Goal: Task Accomplishment & Management: Use online tool/utility

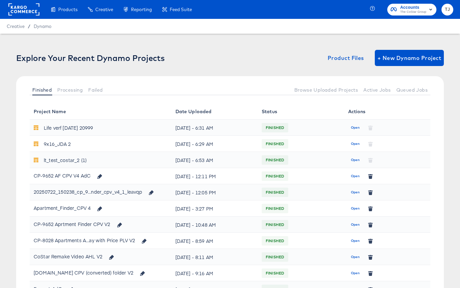
click at [15, 10] on rect at bounding box center [23, 9] width 31 height 12
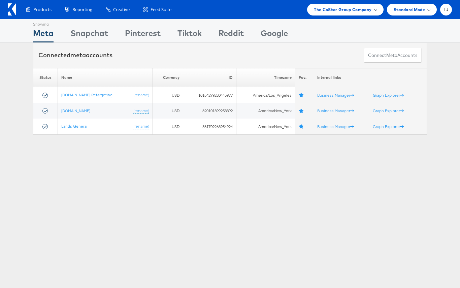
click at [368, 8] on span "The CoStar Group Company" at bounding box center [343, 9] width 58 height 7
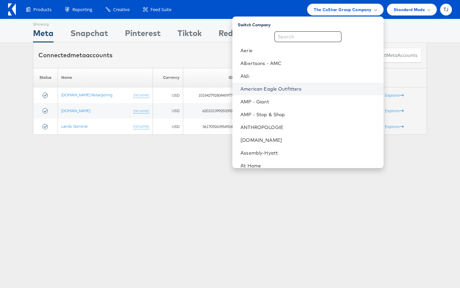
click at [332, 88] on link "American Eagle Outfitters" at bounding box center [308, 88] width 137 height 7
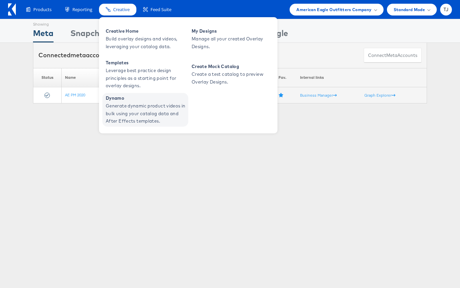
click at [126, 114] on span "Generate dynamic product videos in bulk using your catalog data and After Effec…" at bounding box center [146, 113] width 81 height 23
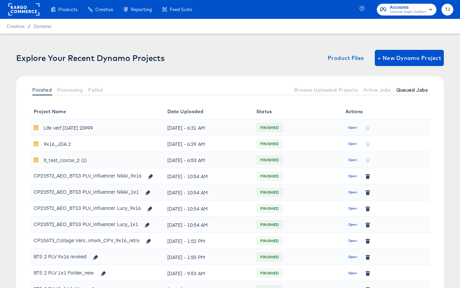
click at [413, 90] on span "Queued Jobs" at bounding box center [411, 89] width 31 height 5
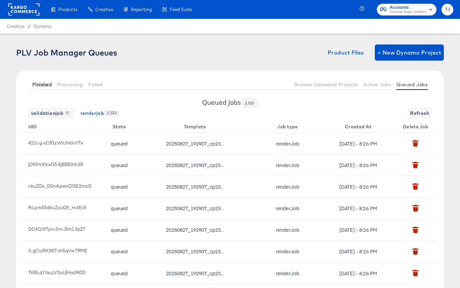
click at [38, 83] on span "Finished" at bounding box center [42, 84] width 20 height 5
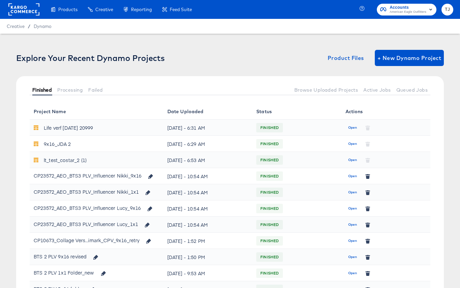
click at [41, 88] on span "Finished" at bounding box center [42, 89] width 20 height 5
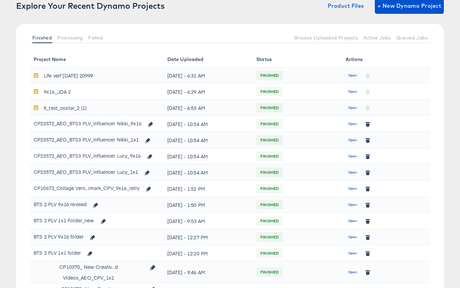
scroll to position [54, 0]
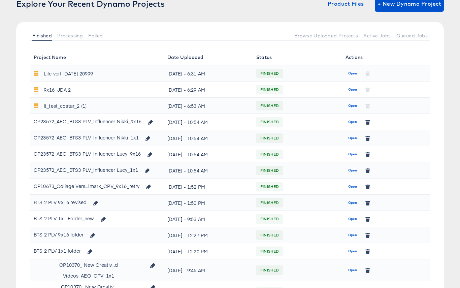
click at [352, 203] on span "Open" at bounding box center [352, 203] width 9 height 6
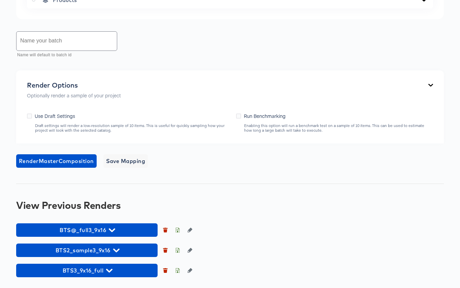
scroll to position [516, 0]
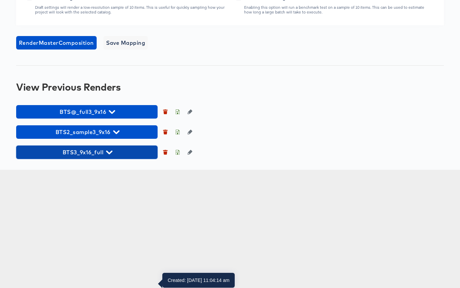
click at [112, 155] on icon "button" at bounding box center [109, 152] width 6 height 6
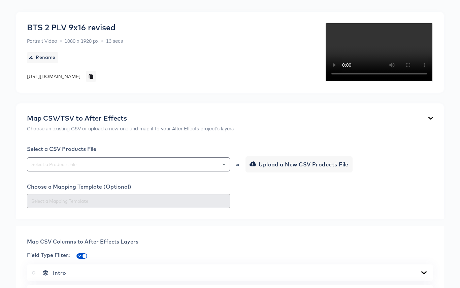
scroll to position [0, 0]
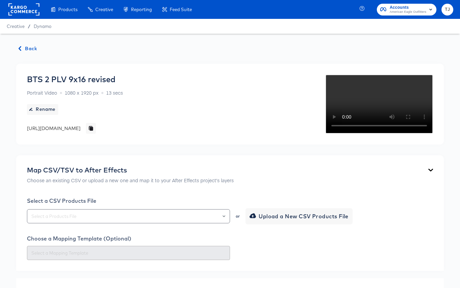
click at [27, 49] on span "Back" at bounding box center [28, 48] width 18 height 8
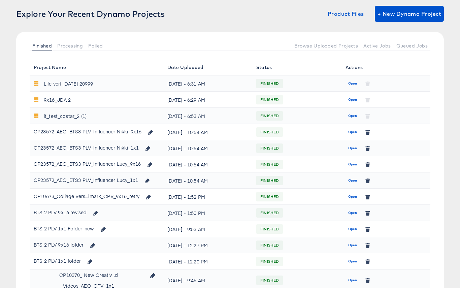
scroll to position [48, 0]
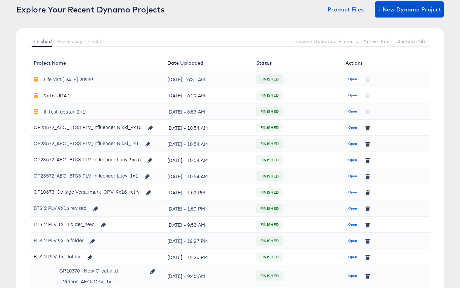
click at [353, 223] on span "Open" at bounding box center [352, 224] width 9 height 6
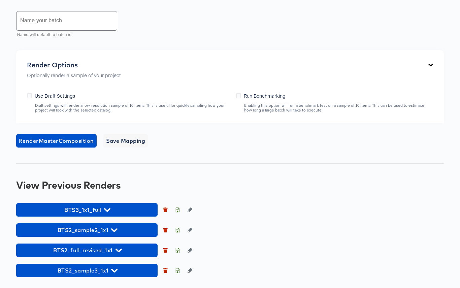
scroll to position [454, 0]
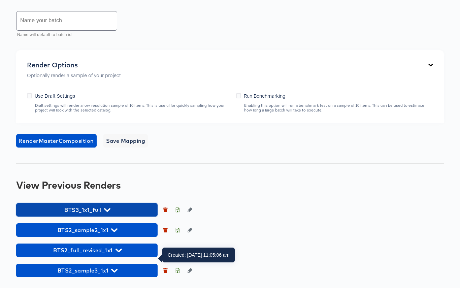
click at [110, 206] on span "BTS3_1x1_full" at bounding box center [87, 209] width 135 height 9
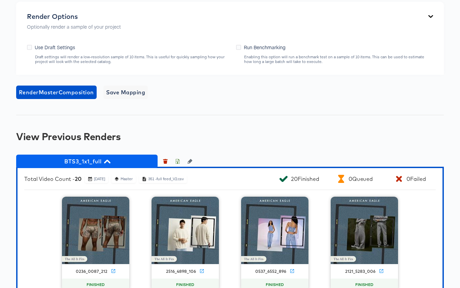
drag, startPoint x: 60, startPoint y: 211, endPoint x: 98, endPoint y: 211, distance: 38.4
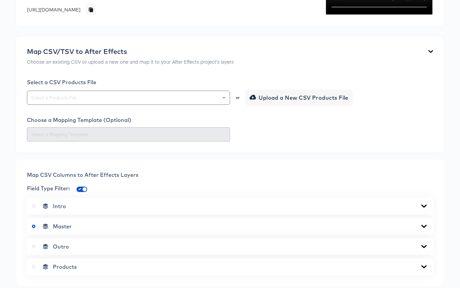
scroll to position [0, 0]
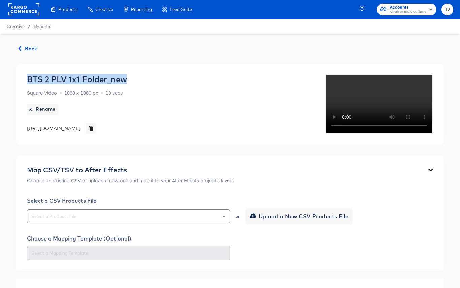
drag, startPoint x: 131, startPoint y: 79, endPoint x: 20, endPoint y: 66, distance: 111.9
click at [21, 66] on div "BTS 2 PLV 1x1 Folder_new Square Video 1080 x 1080 px 13 secs Rename https://dyn…" at bounding box center [229, 104] width 427 height 81
click at [25, 47] on span "Back" at bounding box center [28, 48] width 18 height 8
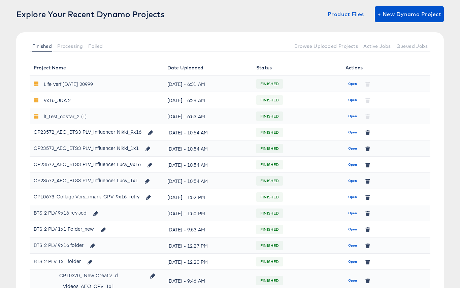
scroll to position [44, 0]
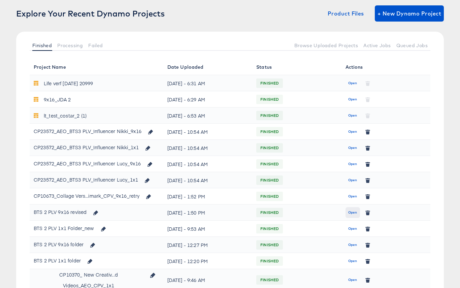
click at [350, 212] on span "Open" at bounding box center [352, 212] width 9 height 6
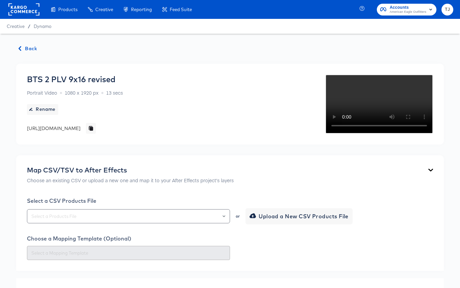
click at [22, 9] on rect at bounding box center [23, 9] width 31 height 12
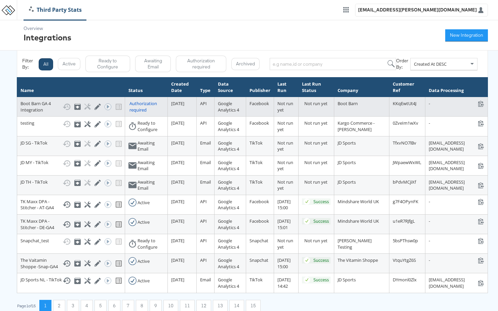
click at [130, 107] on div "Authorization required" at bounding box center [147, 106] width 35 height 12
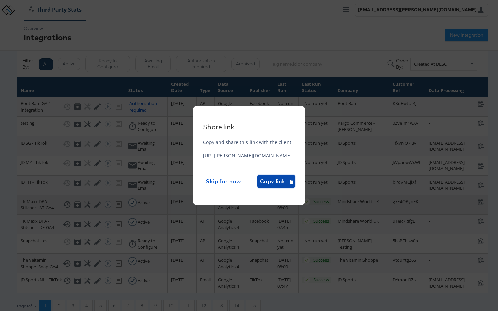
drag, startPoint x: 369, startPoint y: 181, endPoint x: 184, endPoint y: 239, distance: 193.9
click at [292, 181] on span "Copy link" at bounding box center [276, 180] width 32 height 9
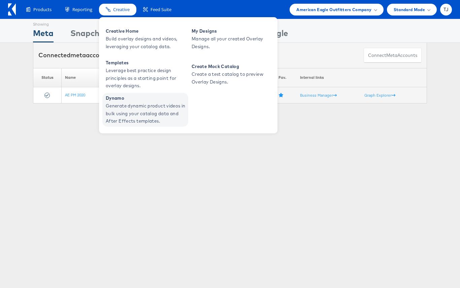
click at [132, 107] on span "Generate dynamic product videos in bulk using your catalog data and After Effec…" at bounding box center [146, 113] width 81 height 23
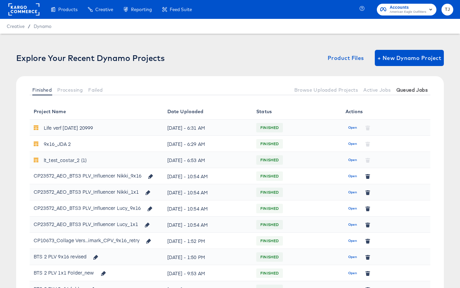
click at [421, 89] on span "Queued Jobs" at bounding box center [411, 89] width 31 height 5
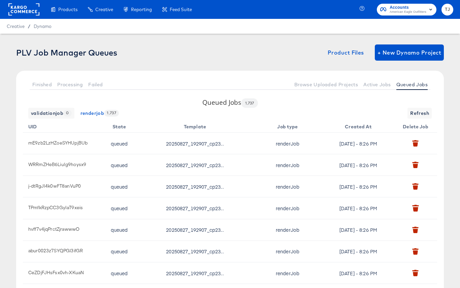
click at [24, 8] on rect at bounding box center [23, 9] width 31 height 12
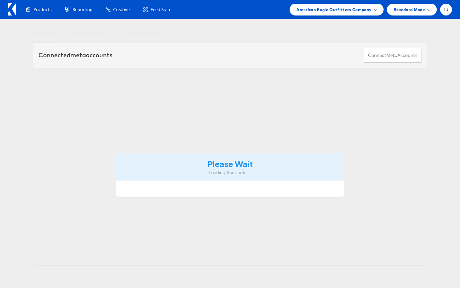
click at [355, 9] on span "American Eagle Outfitters Company" at bounding box center [333, 9] width 75 height 7
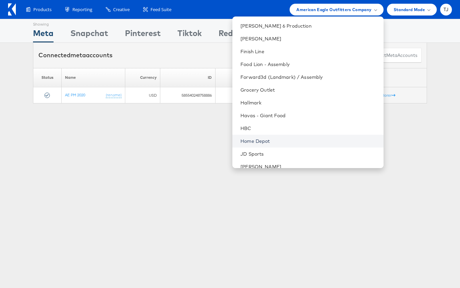
scroll to position [294, 0]
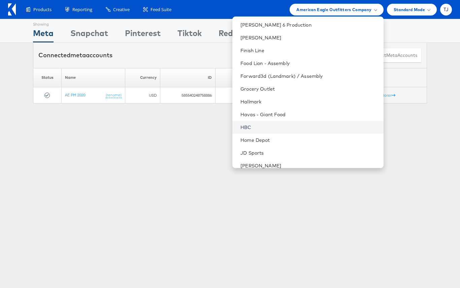
click at [301, 126] on link "HBC" at bounding box center [308, 127] width 137 height 7
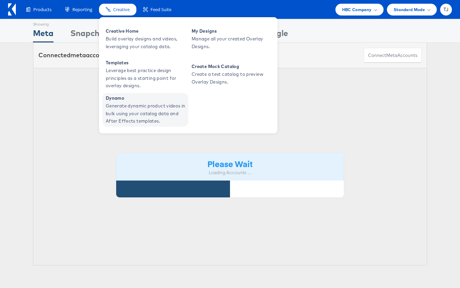
click at [123, 109] on span "Generate dynamic product videos in bulk using your catalog data and After Effec…" at bounding box center [146, 113] width 81 height 23
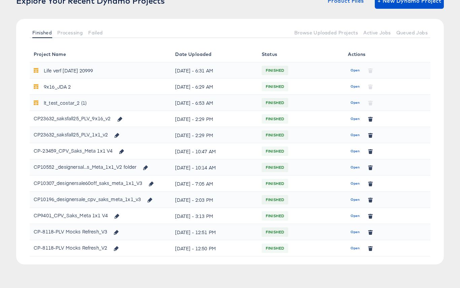
scroll to position [60, 0]
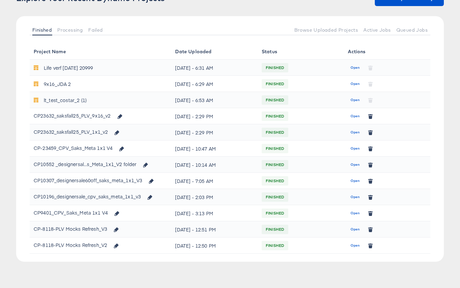
click at [353, 115] on span "Open" at bounding box center [354, 116] width 9 height 6
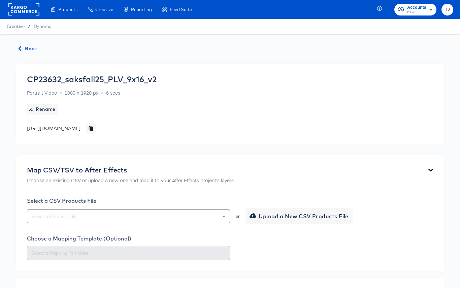
click at [26, 48] on span "Back" at bounding box center [28, 48] width 18 height 8
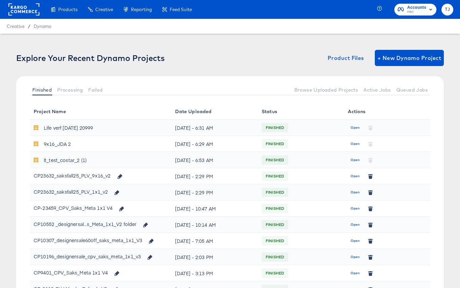
click at [359, 191] on span "Open" at bounding box center [354, 192] width 9 height 6
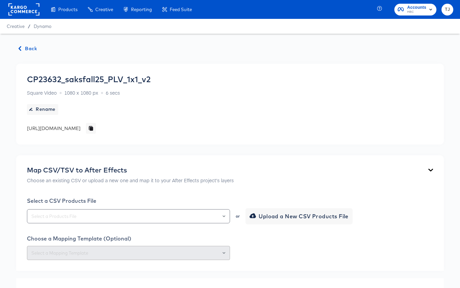
click at [25, 47] on span "Back" at bounding box center [28, 48] width 18 height 8
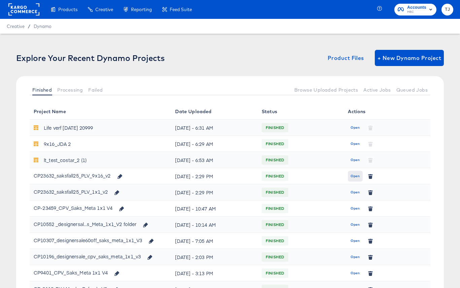
click at [355, 175] on span "Open" at bounding box center [354, 176] width 9 height 6
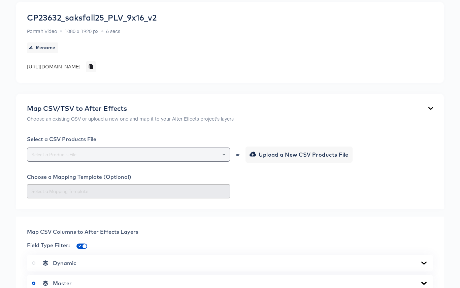
scroll to position [58, 0]
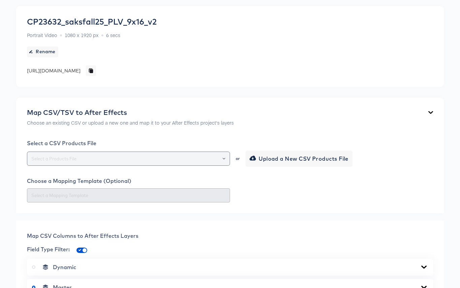
click at [225, 159] on div at bounding box center [220, 158] width 11 height 9
click at [222, 158] on icon "Open" at bounding box center [223, 158] width 3 height 2
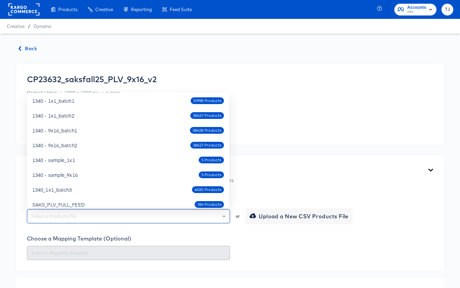
scroll to position [0, 0]
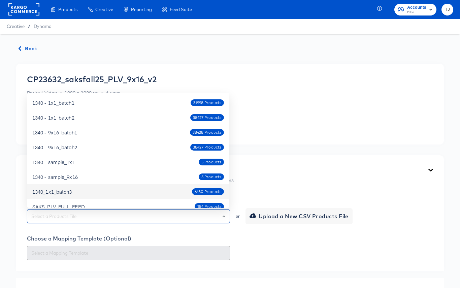
click at [80, 190] on div "1340_1x1_batch3 6430 Products" at bounding box center [127, 191] width 191 height 11
type input "1340_1x1_batch3"
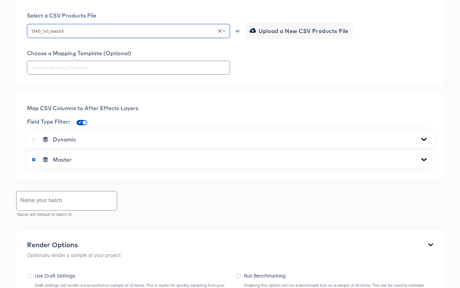
scroll to position [211, 0]
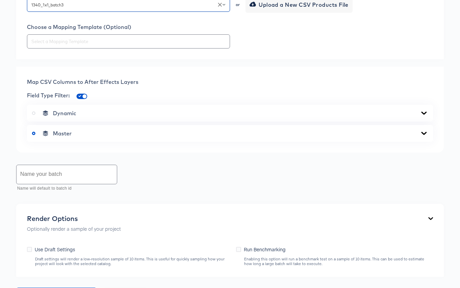
click at [422, 134] on icon at bounding box center [424, 133] width 8 height 5
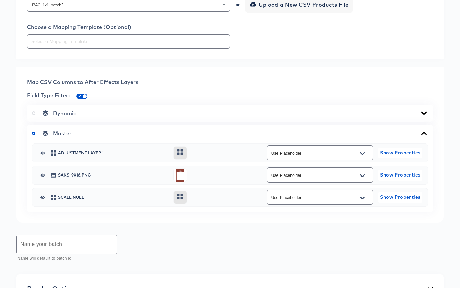
click at [422, 113] on icon at bounding box center [423, 112] width 5 height 3
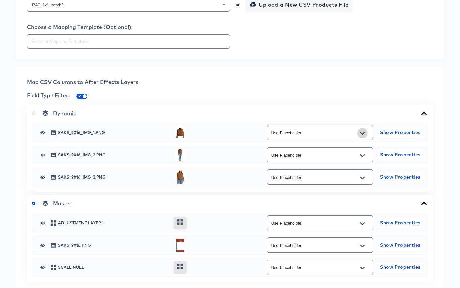
click at [361, 131] on icon "Open" at bounding box center [362, 133] width 5 height 5
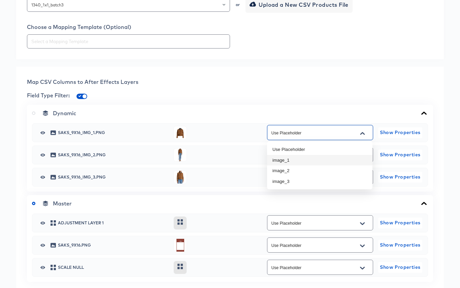
click at [320, 159] on li "image_1" at bounding box center [319, 160] width 105 height 11
type input "image_1"
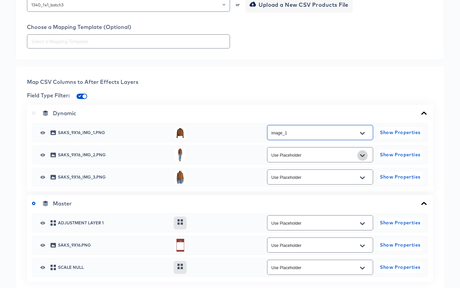
click at [360, 155] on icon "Open" at bounding box center [362, 155] width 5 height 3
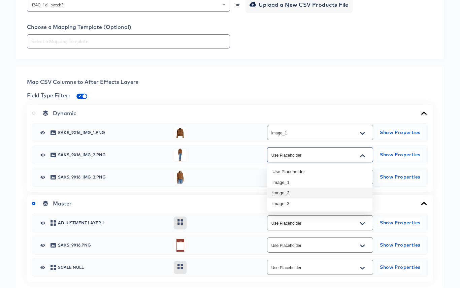
click at [345, 192] on li "image_2" at bounding box center [319, 192] width 105 height 11
type input "image_2"
click at [361, 176] on icon "Open" at bounding box center [362, 177] width 5 height 5
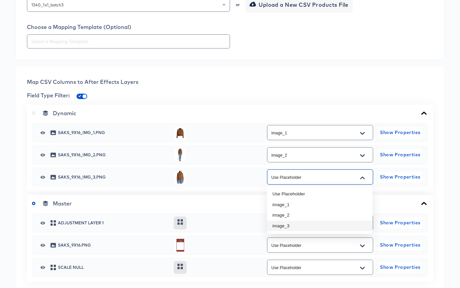
drag, startPoint x: 350, startPoint y: 225, endPoint x: 351, endPoint y: 221, distance: 4.5
click at [350, 225] on li "image_3" at bounding box center [319, 225] width 105 height 11
type input "image_3"
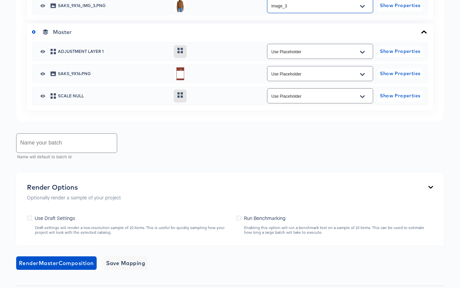
scroll to position [389, 0]
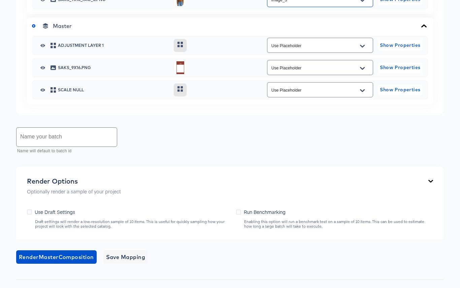
click at [106, 139] on input "text" at bounding box center [66, 137] width 100 height 19
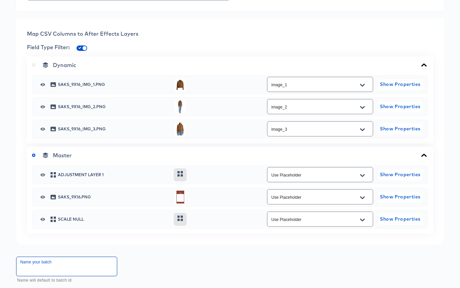
scroll to position [360, 0]
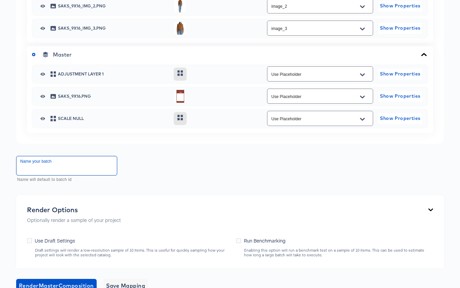
click at [90, 169] on input "text" at bounding box center [66, 165] width 100 height 19
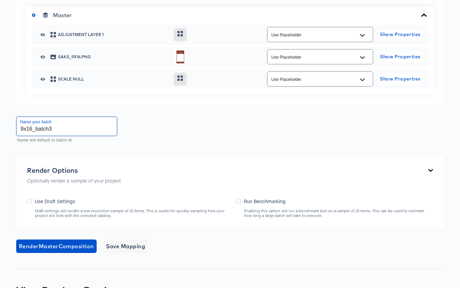
scroll to position [400, 0]
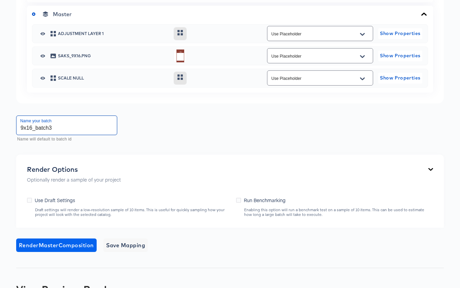
type input "9x16_batch3"
click at [75, 246] on span "Render Master Composition" at bounding box center [56, 244] width 75 height 9
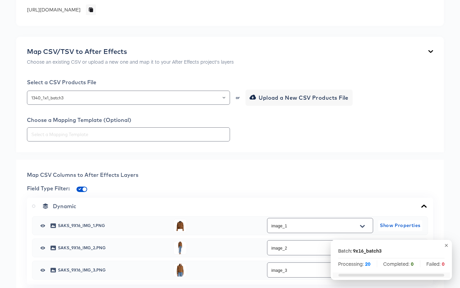
scroll to position [0, 0]
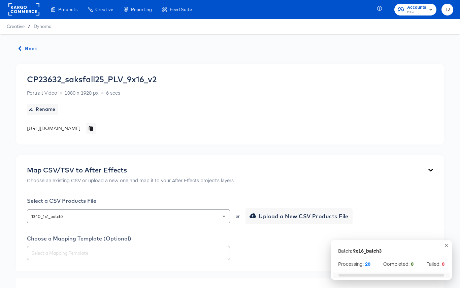
click at [33, 46] on span "Back" at bounding box center [28, 48] width 18 height 8
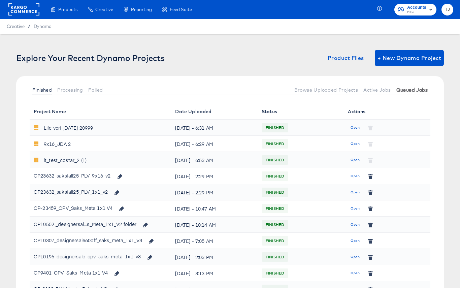
click at [412, 91] on span "Queued Jobs" at bounding box center [411, 89] width 31 height 5
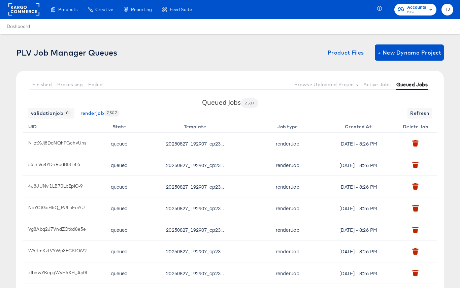
click at [411, 84] on span "Queued Jobs" at bounding box center [411, 84] width 31 height 5
click at [23, 9] on rect at bounding box center [23, 9] width 31 height 12
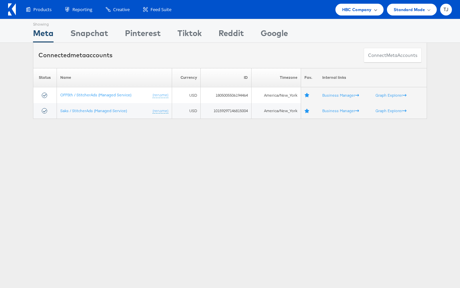
click at [378, 9] on div "HBC Company" at bounding box center [359, 10] width 48 height 12
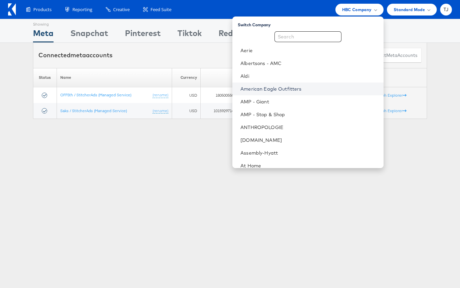
click at [321, 87] on link "American Eagle Outfitters" at bounding box center [308, 88] width 137 height 7
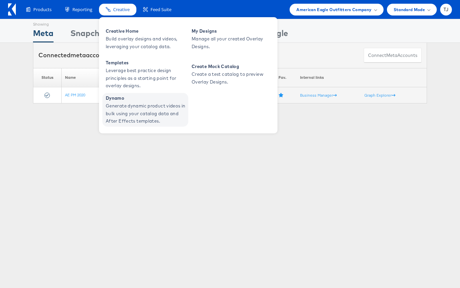
click at [129, 103] on span "Generate dynamic product videos in bulk using your catalog data and After Effec…" at bounding box center [146, 113] width 81 height 23
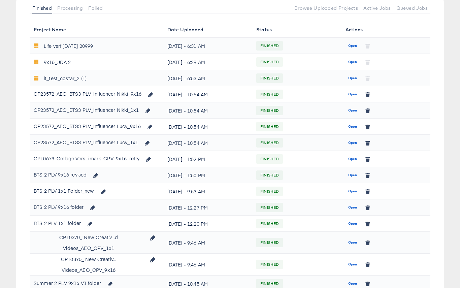
scroll to position [82, 0]
click at [95, 174] on icon "button" at bounding box center [95, 174] width 5 height 5
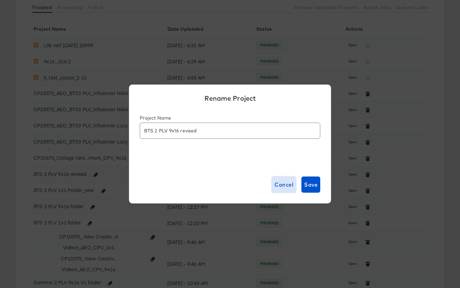
click at [277, 181] on span "Cancel" at bounding box center [283, 184] width 19 height 9
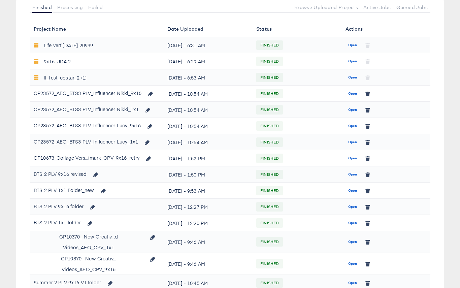
click at [353, 174] on span "Open" at bounding box center [352, 174] width 9 height 6
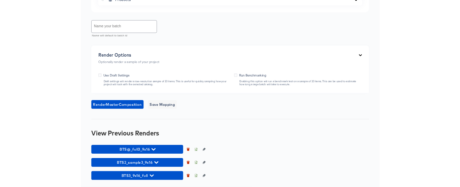
scroll to position [516, 0]
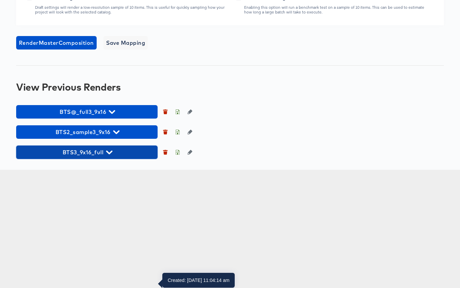
click at [111, 155] on icon "button" at bounding box center [109, 152] width 6 height 6
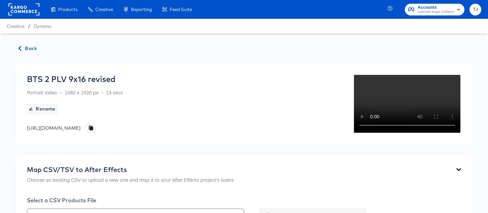
scroll to position [0, 0]
click at [23, 10] on rect at bounding box center [23, 9] width 31 height 12
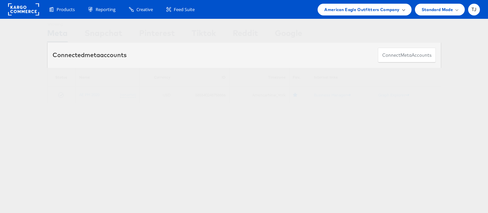
click at [399, 8] on div "American Eagle Outfitters Company" at bounding box center [364, 9] width 80 height 7
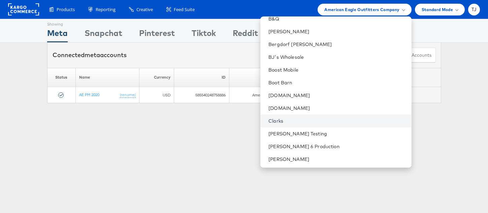
scroll to position [173, 0]
click at [343, 118] on link "Clarks" at bounding box center [336, 120] width 137 height 7
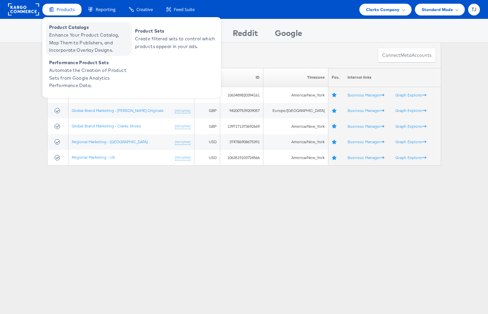
click at [68, 36] on span "Enhance Your Product Catalog, Map Them to Publishers, and Incorporate Overlay D…" at bounding box center [89, 42] width 81 height 23
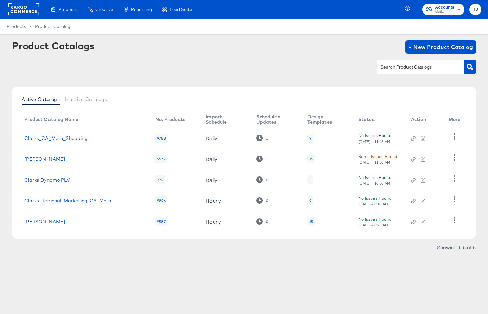
drag, startPoint x: 23, startPoint y: 7, endPoint x: 27, endPoint y: 8, distance: 4.8
click at [23, 7] on rect at bounding box center [23, 9] width 31 height 12
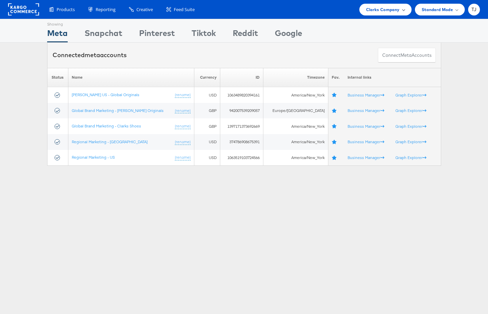
click at [400, 7] on div "Clarks Company" at bounding box center [385, 9] width 39 height 7
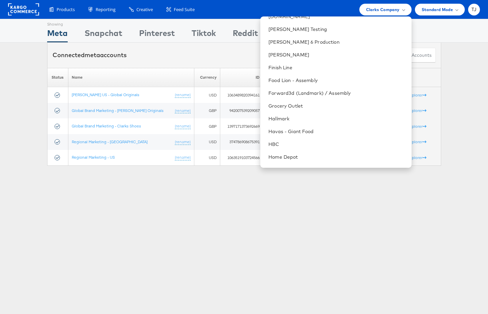
scroll to position [402, 0]
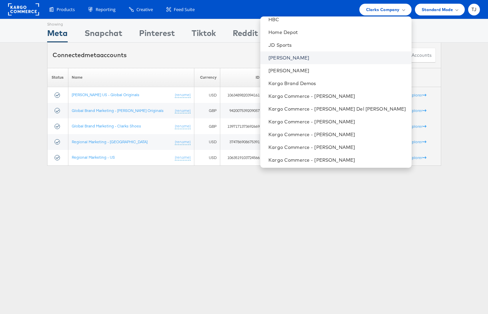
click at [326, 57] on link "[PERSON_NAME]" at bounding box center [336, 58] width 137 height 7
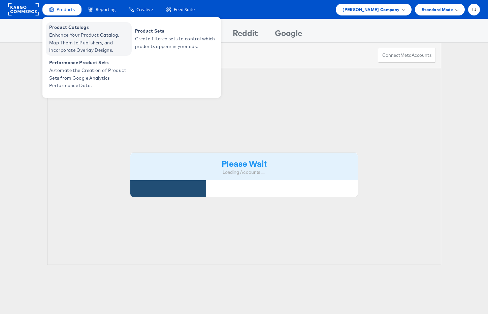
click at [64, 30] on span "Product Catalogs" at bounding box center [89, 28] width 81 height 8
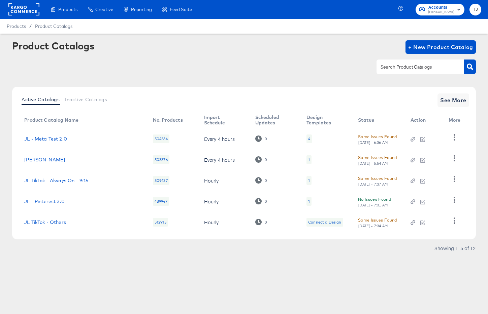
click at [25, 9] on rect at bounding box center [23, 9] width 31 height 12
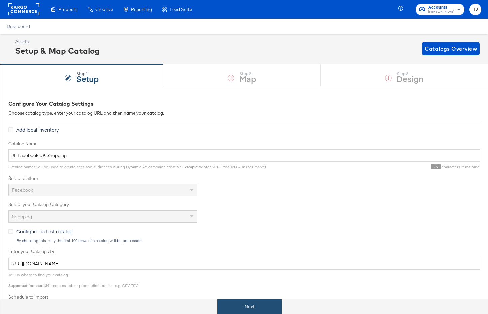
click at [266, 306] on button "Next" at bounding box center [249, 306] width 64 height 15
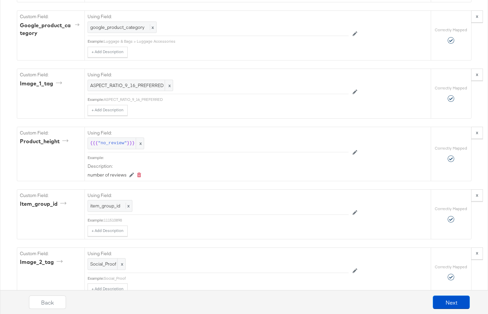
scroll to position [2164, 0]
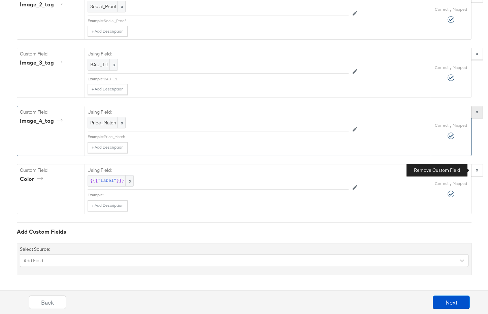
drag, startPoint x: 477, startPoint y: 172, endPoint x: 474, endPoint y: 174, distance: 3.9
click at [477, 172] on strong "x" at bounding box center [476, 170] width 2 height 6
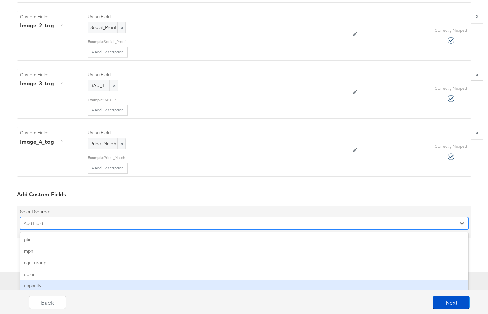
scroll to position [2162, 0]
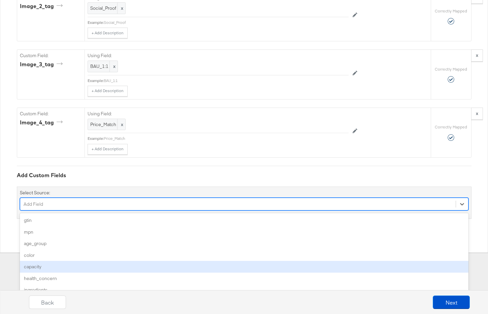
click at [197, 211] on div "option capacity focused, 5 of 151. 151 results available. Use Up and Down to ch…" at bounding box center [244, 204] width 448 height 13
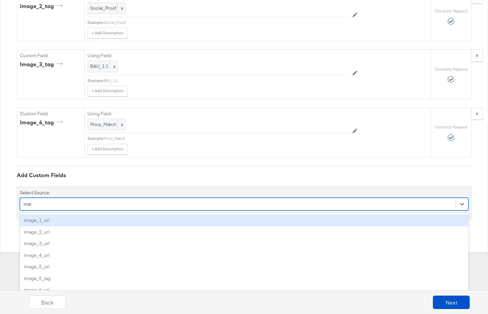
scroll to position [2105, 0]
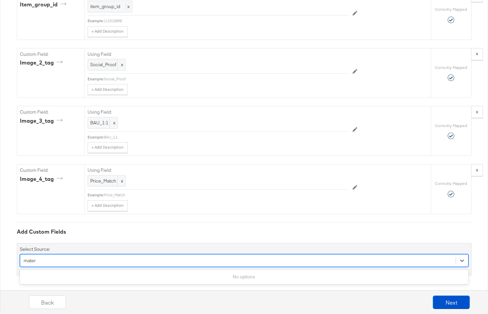
type input "mater"
click at [404, 248] on div "Select Source: 0 results available for search term mater. Use Up and Down to ch…" at bounding box center [244, 259] width 454 height 32
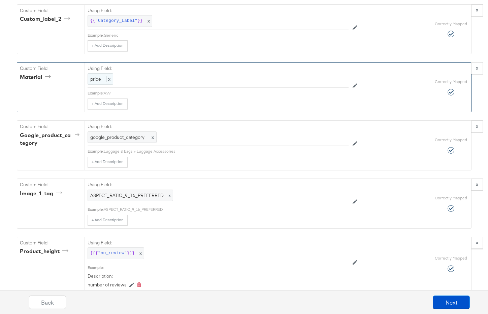
scroll to position [1757, 0]
click at [108, 83] on span "x" at bounding box center [108, 80] width 4 height 6
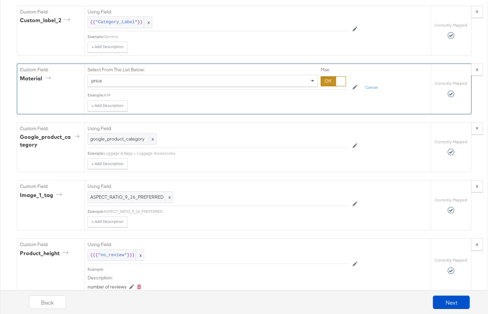
drag, startPoint x: 313, startPoint y: 119, endPoint x: 310, endPoint y: 122, distance: 4.3
click at [312, 86] on span at bounding box center [313, 80] width 8 height 11
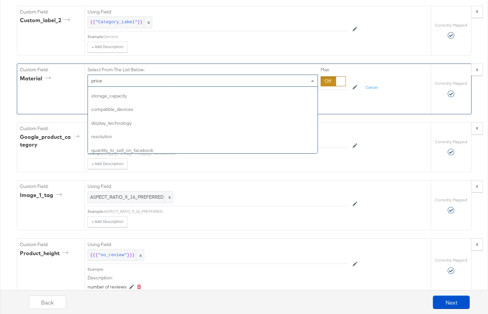
scroll to position [1295, 0]
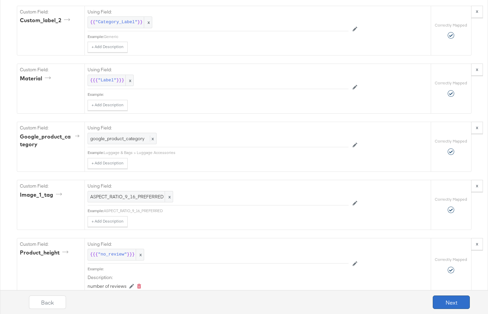
click at [451, 301] on button "Next" at bounding box center [450, 302] width 37 height 13
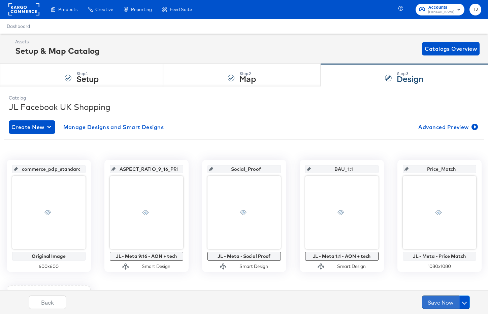
scroll to position [1, 0]
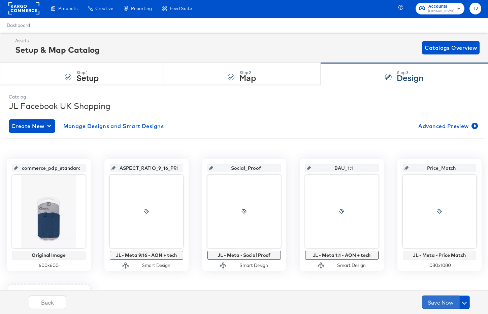
click at [437, 302] on button "Save Now" at bounding box center [440, 302] width 37 height 13
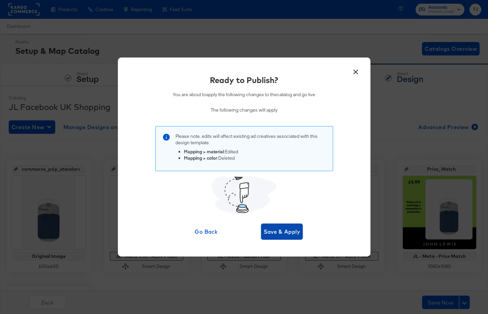
scroll to position [0, 0]
click at [283, 233] on span "Save & Apply" at bounding box center [281, 231] width 37 height 9
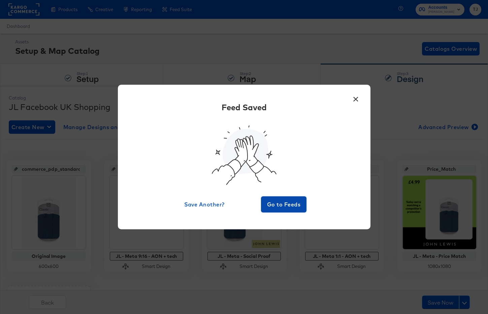
scroll to position [0, 0]
click at [287, 207] on span "Go to Feeds" at bounding box center [283, 204] width 40 height 9
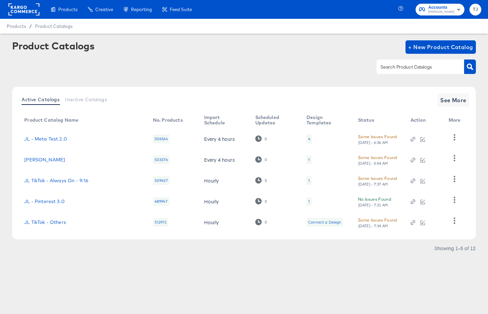
click at [393, 66] on input "text" at bounding box center [415, 67] width 72 height 8
paste input "JL Facebook UK Shopping"
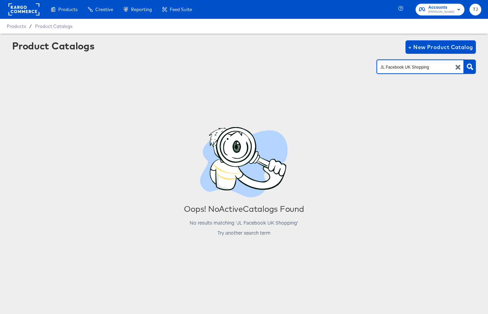
type input "JL Facebook UK Shopping"
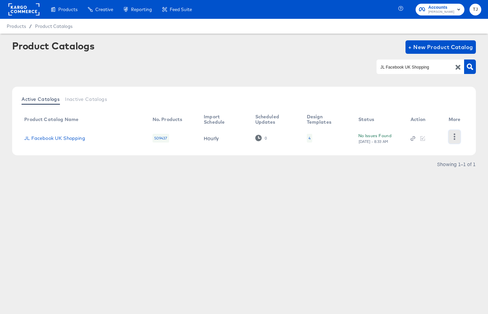
click at [454, 138] on icon "button" at bounding box center [454, 137] width 6 height 6
click at [443, 132] on div "HUD Checks (Internal)" at bounding box center [426, 131] width 67 height 11
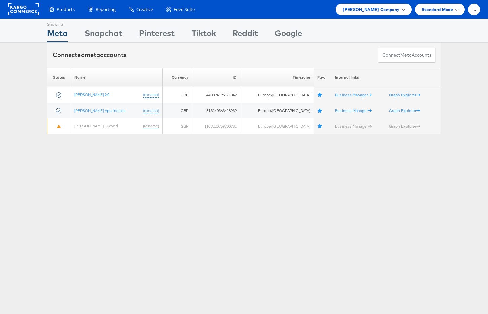
click at [389, 12] on span "John Lewis Company" at bounding box center [370, 9] width 57 height 7
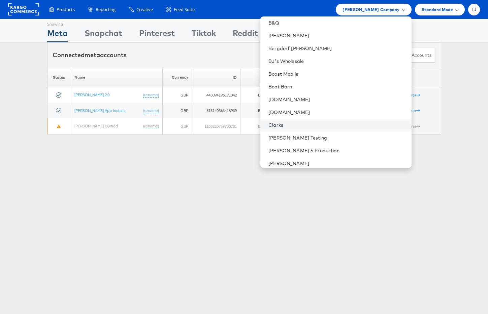
scroll to position [183, 0]
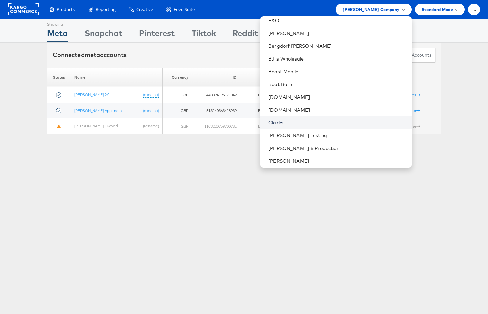
click at [354, 121] on link "Clarks" at bounding box center [336, 122] width 137 height 7
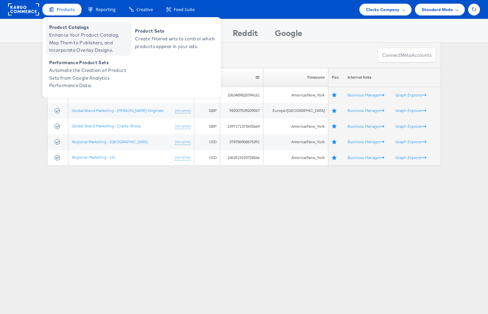
click at [70, 30] on span "Product Catalogs" at bounding box center [89, 28] width 81 height 8
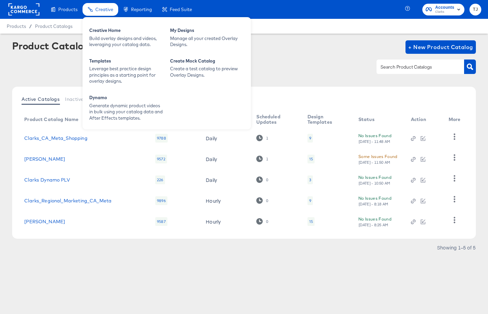
click at [100, 10] on span "Creative" at bounding box center [104, 9] width 18 height 5
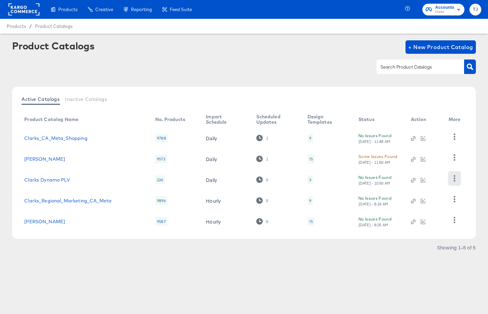
click at [453, 179] on icon "button" at bounding box center [454, 178] width 6 height 6
click at [432, 203] on div "HUD Checks (Internal)" at bounding box center [426, 203] width 67 height 11
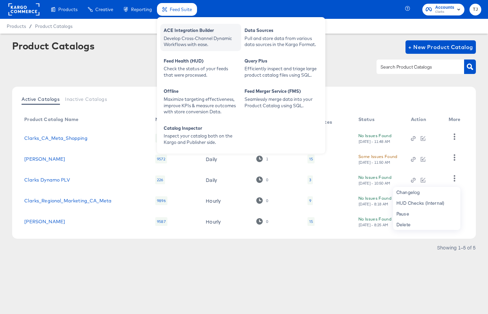
click at [186, 38] on div "Develop Cross-Channel Dynamic Workflows with ease." at bounding box center [201, 41] width 74 height 12
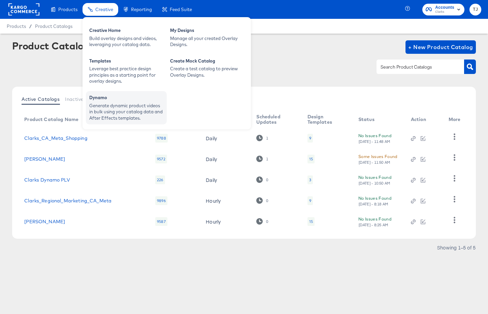
click at [111, 109] on div "Generate dynamic product videos in bulk using your catalog data and After Effec…" at bounding box center [126, 112] width 74 height 19
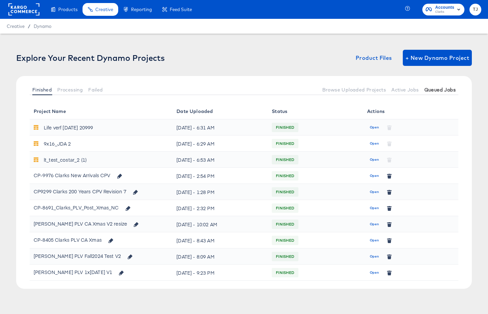
click at [437, 87] on span "Queued Jobs" at bounding box center [439, 89] width 31 height 5
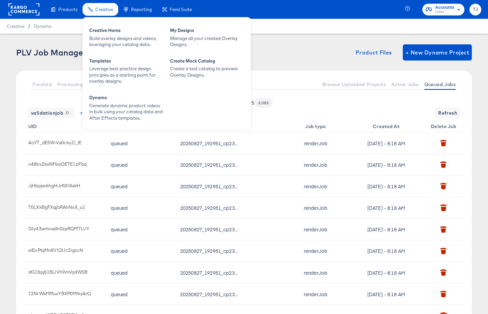
drag, startPoint x: 14, startPoint y: 6, endPoint x: 93, endPoint y: 13, distance: 79.4
click at [13, 6] on rect at bounding box center [23, 9] width 31 height 12
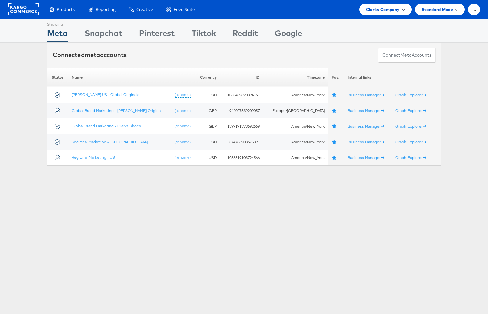
click at [402, 10] on span at bounding box center [402, 9] width 3 height 3
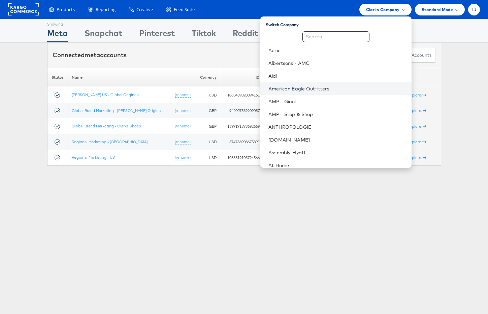
click at [364, 87] on link "American Eagle Outfitters" at bounding box center [336, 88] width 137 height 7
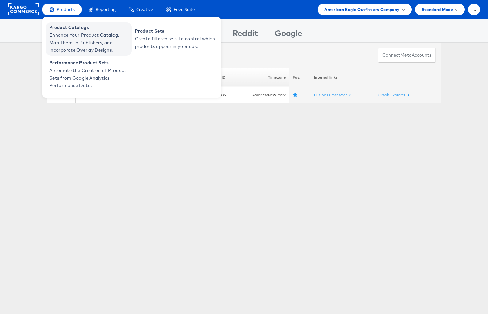
click at [70, 42] on span "Enhance Your Product Catalog, Map Them to Publishers, and Incorporate Overlay D…" at bounding box center [89, 42] width 81 height 23
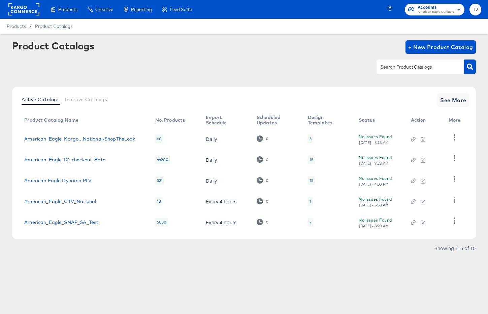
click at [0, 0] on div "Generate dynamic product videos in bulk using your catalog data and After Effec…" at bounding box center [0, 0] width 0 height 0
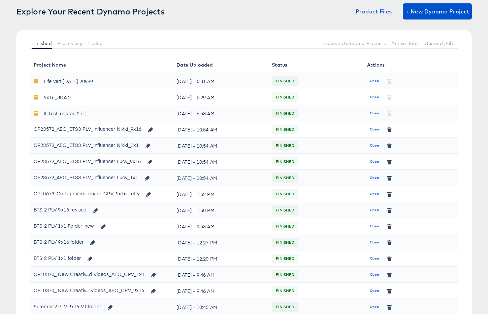
scroll to position [63, 0]
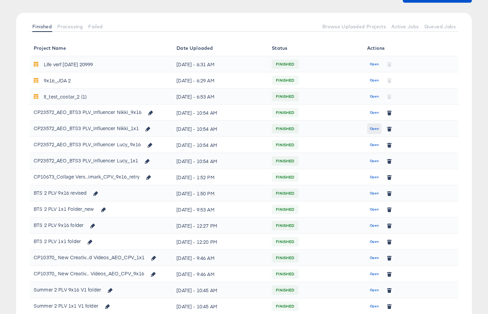
click at [375, 193] on span "Open" at bounding box center [373, 193] width 9 height 6
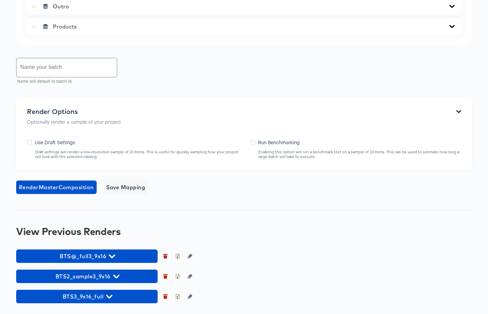
scroll to position [490, 0]
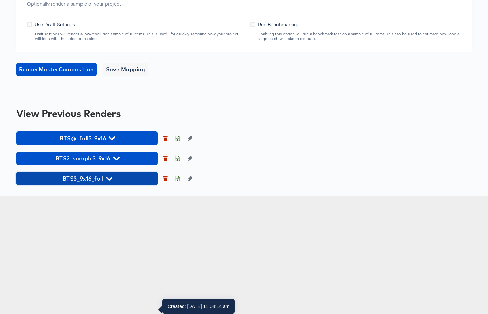
click at [107, 182] on icon "button" at bounding box center [109, 179] width 6 height 6
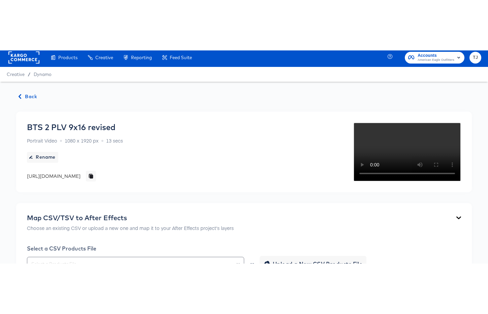
scroll to position [0, 0]
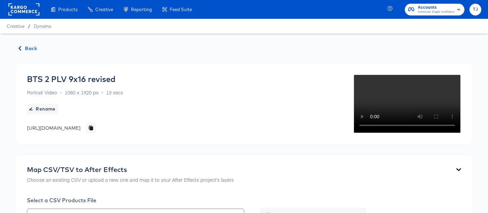
click at [27, 47] on span "Back" at bounding box center [28, 48] width 18 height 8
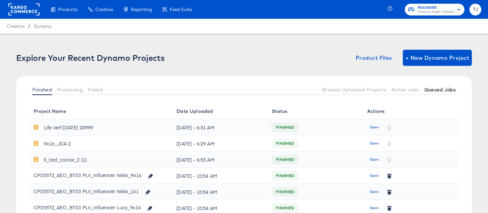
click at [444, 88] on span "Queued Jobs" at bounding box center [439, 89] width 31 height 5
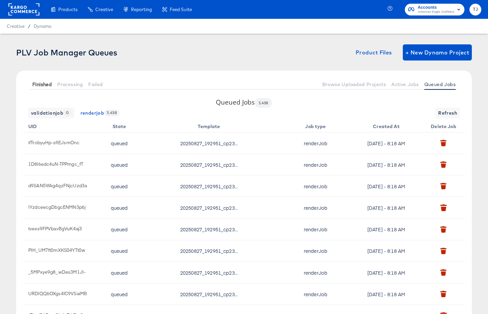
click at [44, 83] on span "Finished" at bounding box center [42, 84] width 20 height 5
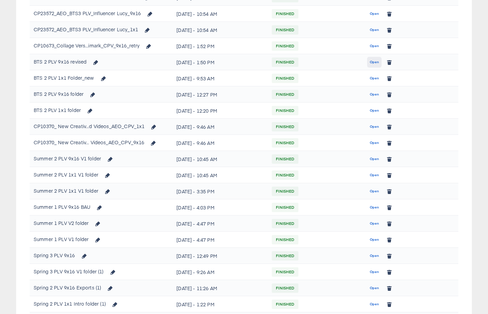
scroll to position [197, 0]
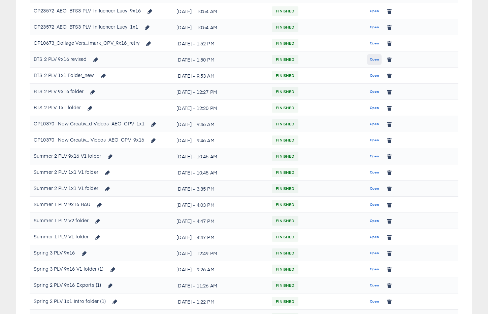
click at [370, 61] on span "Open" at bounding box center [373, 60] width 9 height 6
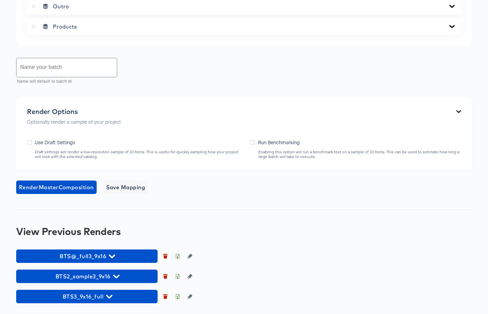
scroll to position [490, 0]
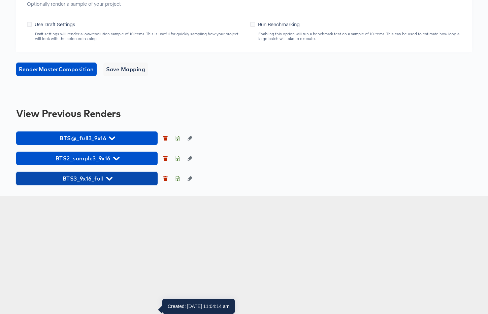
click at [109, 182] on icon "button" at bounding box center [109, 179] width 6 height 6
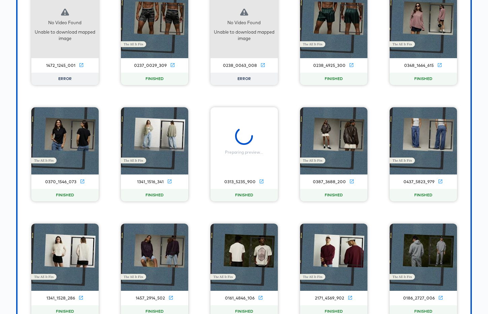
scroll to position [692, 0]
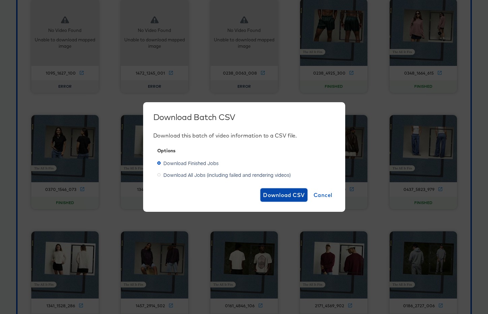
click at [286, 193] on span "Download CSV" at bounding box center [284, 194] width 42 height 9
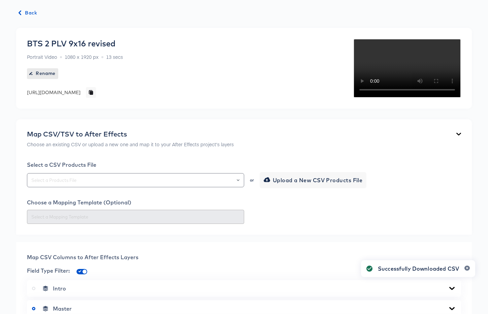
scroll to position [0, 0]
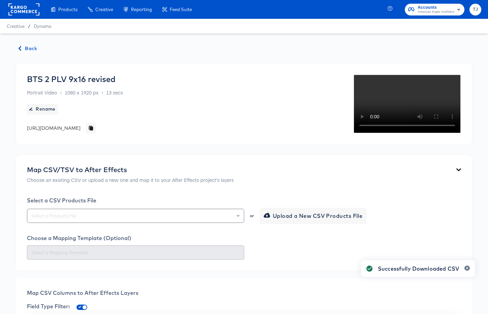
click at [29, 46] on span "Back" at bounding box center [28, 48] width 18 height 8
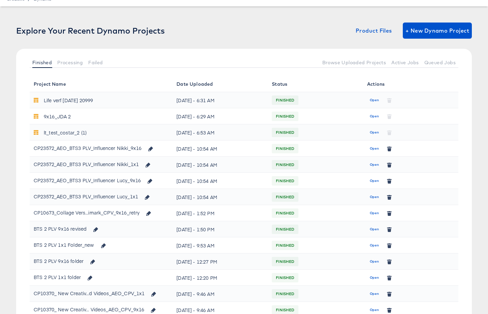
scroll to position [37, 0]
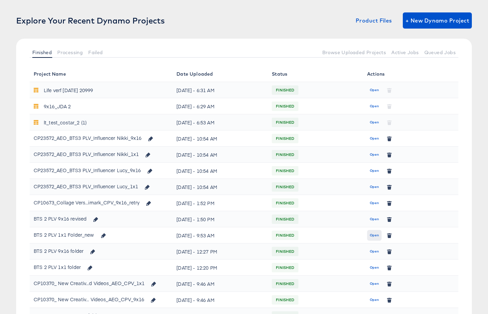
click at [372, 237] on span "Open" at bounding box center [373, 236] width 9 height 6
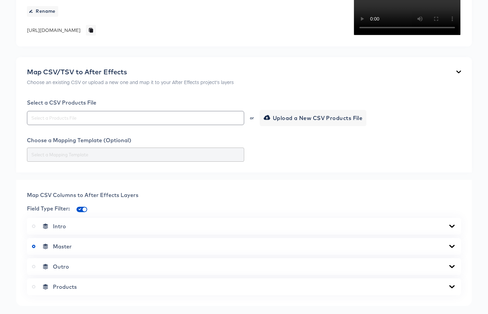
scroll to position [427, 0]
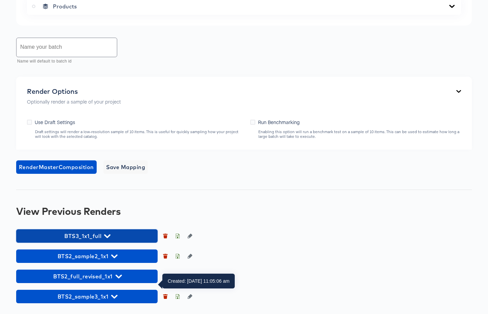
click at [108, 234] on icon "button" at bounding box center [107, 236] width 6 height 6
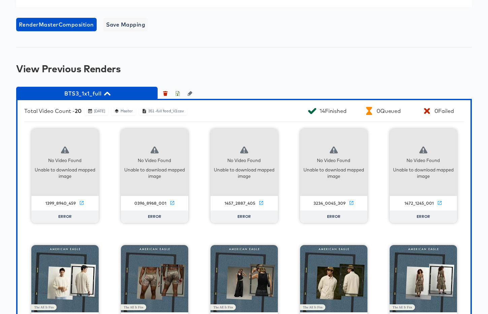
scroll to position [515, 0]
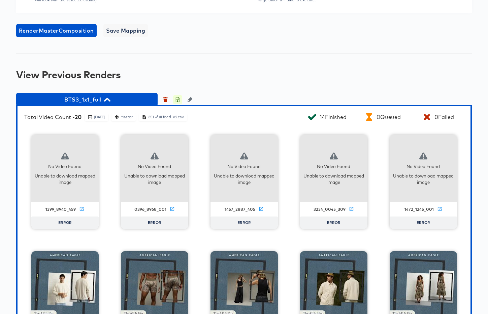
click at [178, 102] on icon "button" at bounding box center [177, 99] width 5 height 5
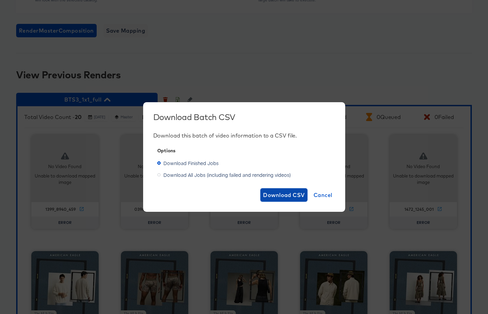
click at [281, 193] on span "Download CSV" at bounding box center [284, 194] width 42 height 9
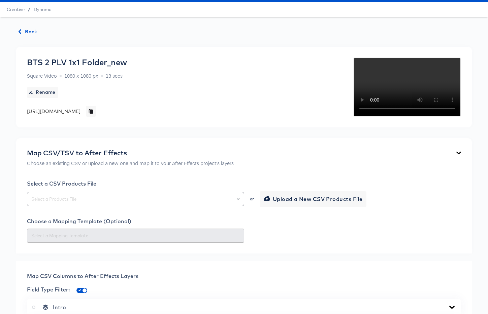
scroll to position [0, 0]
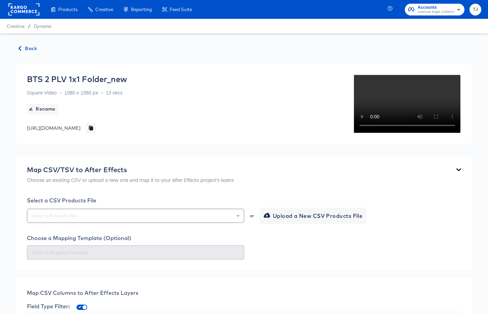
click at [25, 46] on span "Back" at bounding box center [28, 48] width 18 height 8
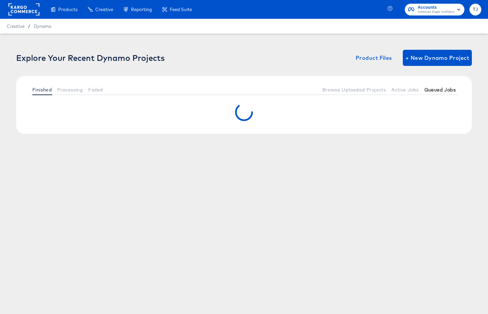
click at [437, 90] on span "Queued Jobs" at bounding box center [439, 89] width 31 height 5
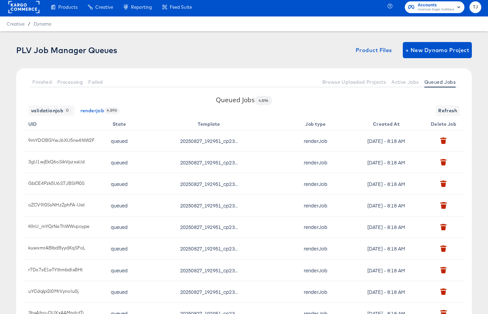
scroll to position [4, 0]
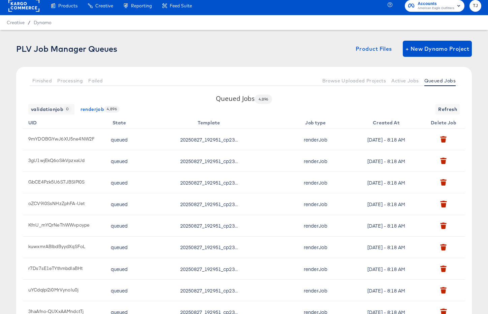
click at [17, 3] on rect at bounding box center [23, 6] width 31 height 12
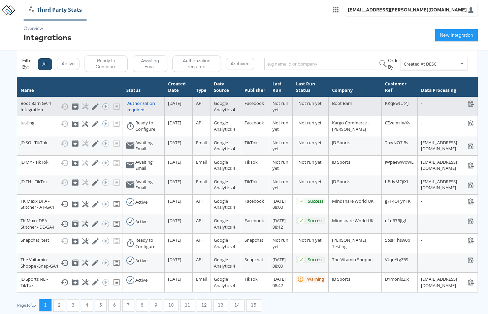
click at [132, 104] on div "Authorization required" at bounding box center [144, 106] width 34 height 12
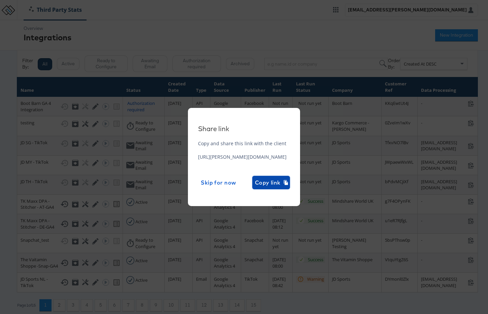
click at [287, 183] on span "Copy link" at bounding box center [271, 182] width 32 height 9
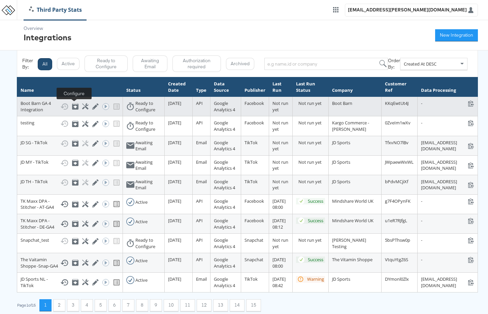
click at [82, 106] on icon at bounding box center [85, 106] width 6 height 6
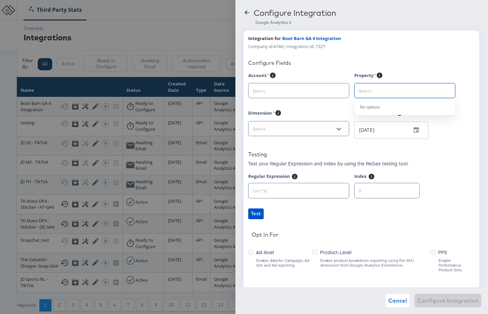
click at [388, 94] on input "text" at bounding box center [399, 91] width 84 height 8
click at [340, 91] on icon "Open" at bounding box center [338, 91] width 5 height 3
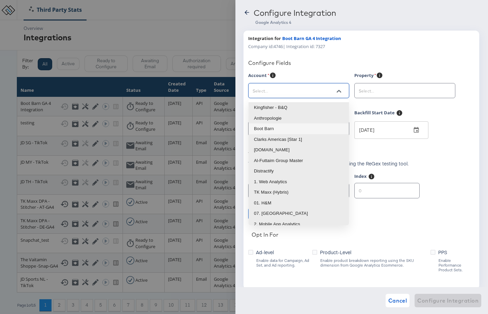
click at [282, 126] on li "Boot Barn" at bounding box center [298, 128] width 100 height 11
type input "Boot Barn"
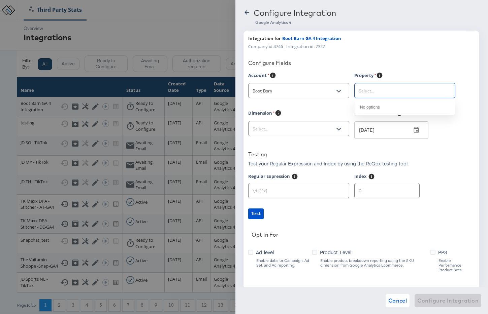
click at [396, 94] on input "text" at bounding box center [399, 91] width 84 height 8
click at [381, 86] on div at bounding box center [404, 90] width 101 height 15
click at [385, 108] on li "GA4 bootbarn.com Prod" at bounding box center [404, 107] width 100 height 11
type input "GA4 bootbarn.com Prod"
click at [336, 128] on icon "Open" at bounding box center [338, 129] width 5 height 3
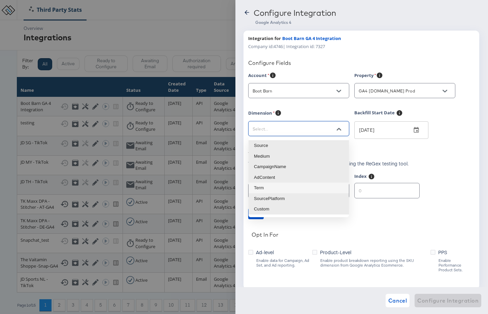
click at [301, 185] on li "Term" at bounding box center [298, 188] width 100 height 11
type input "sessionManualTerm"
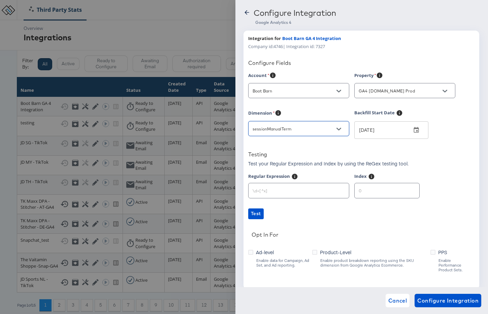
scroll to position [12, 0]
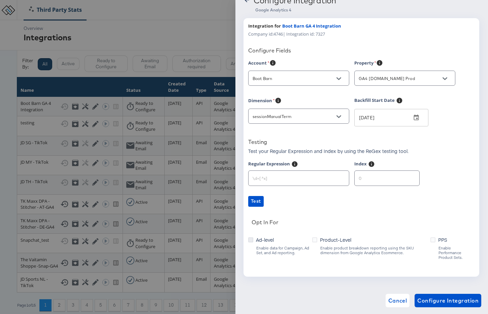
click at [251, 240] on icon at bounding box center [250, 240] width 5 height 5
click at [0, 0] on input "Ad-level" at bounding box center [0, 0] width 0 height 0
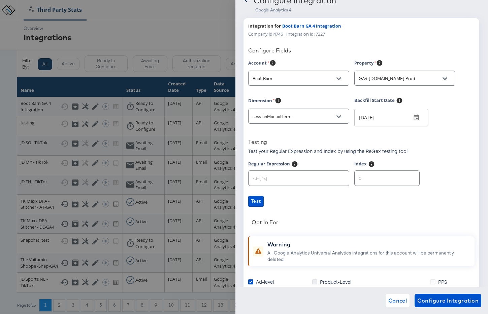
click at [315, 282] on icon at bounding box center [314, 282] width 5 height 5
click at [0, 0] on input "Product-Level" at bounding box center [0, 0] width 0 height 0
click at [433, 282] on icon at bounding box center [432, 282] width 5 height 5
click at [0, 0] on input "PPS" at bounding box center [0, 0] width 0 height 0
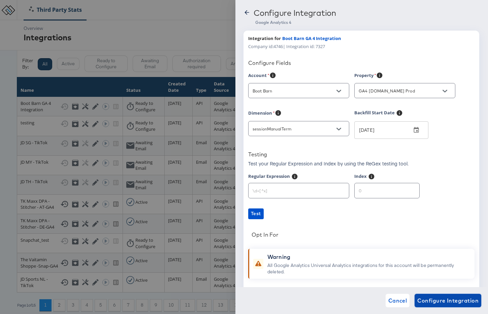
click at [467, 304] on span "Configure Integration" at bounding box center [447, 300] width 61 height 9
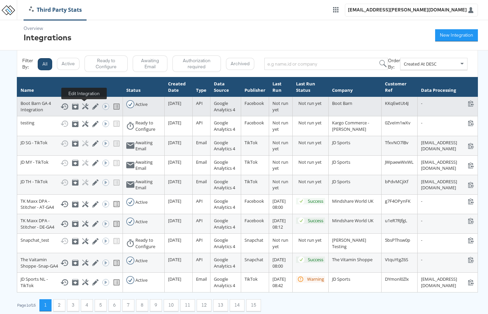
click at [92, 107] on icon at bounding box center [95, 107] width 6 height 6
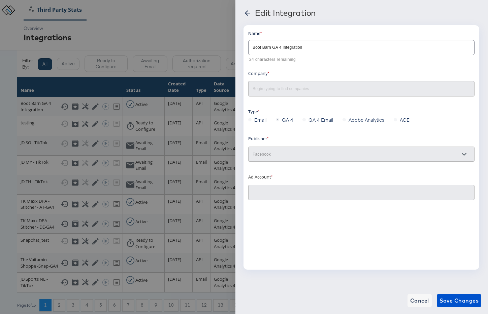
type input "Boot Barn Primary: (ACT: 68627388)"
type input "Boot Barn"
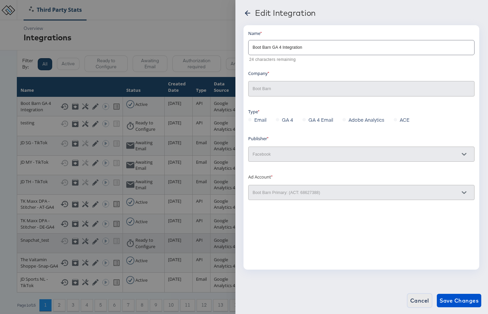
click at [417, 302] on span "Cancel" at bounding box center [419, 300] width 19 height 9
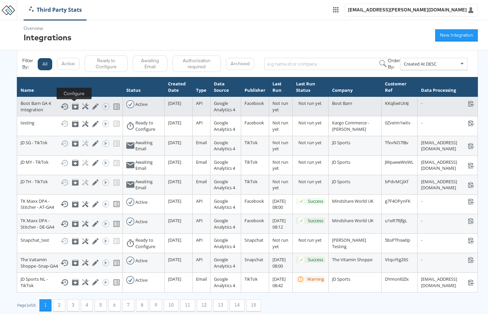
click at [82, 106] on icon at bounding box center [85, 106] width 6 height 6
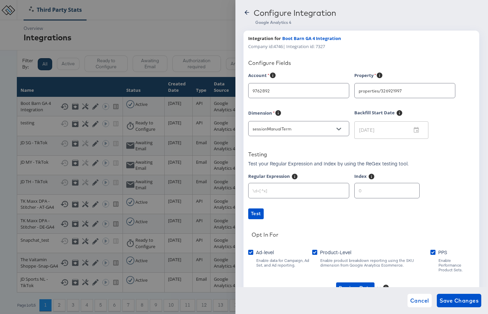
type input "Boot Barn"
click at [246, 10] on icon at bounding box center [246, 12] width 7 height 7
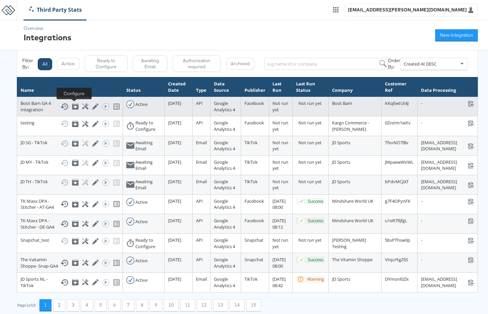
click at [82, 106] on icon at bounding box center [85, 106] width 6 height 6
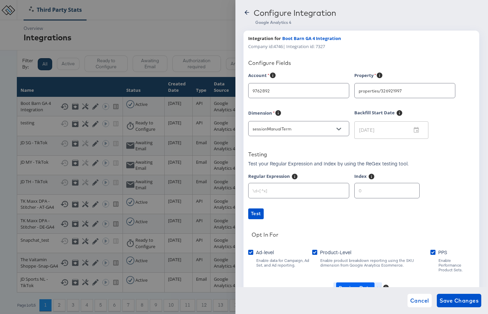
type input "Boot Barn"
click at [363, 284] on span "Preview Data" at bounding box center [354, 288] width 33 height 8
click at [372, 290] on li "Ad-level GA4 Data" at bounding box center [366, 289] width 66 height 11
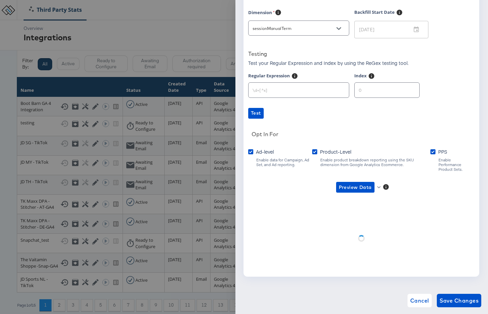
scroll to position [33, 0]
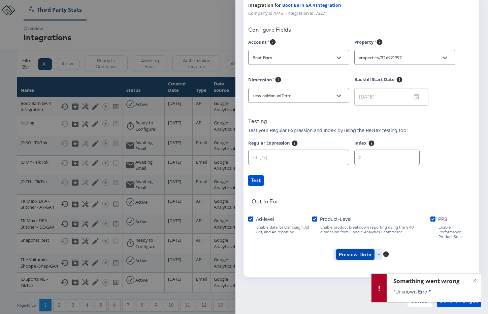
click at [355, 252] on span "Preview Data" at bounding box center [354, 255] width 33 height 8
click at [353, 272] on li "Product-level GA4 Data" at bounding box center [366, 274] width 66 height 11
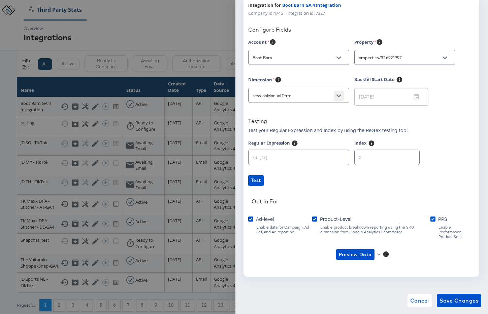
click at [341, 97] on button "Open" at bounding box center [338, 96] width 10 height 10
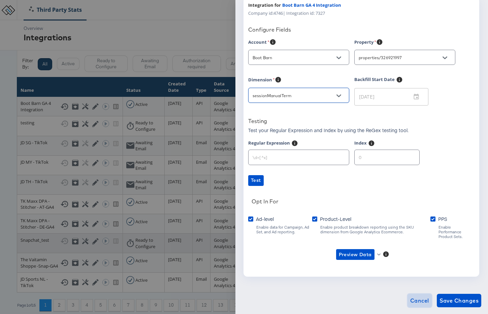
click at [419, 302] on span "Cancel" at bounding box center [419, 300] width 19 height 9
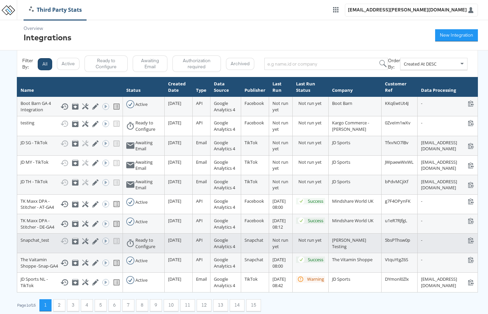
click at [421, 244] on div "- stats+Snapchattest_5bsPThsw0p@stitcherads.com" at bounding box center [447, 240] width 53 height 6
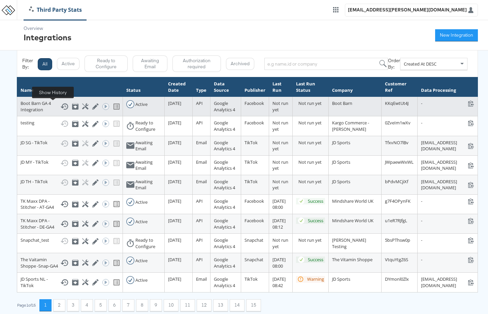
click at [60, 107] on icon at bounding box center [64, 107] width 8 height 8
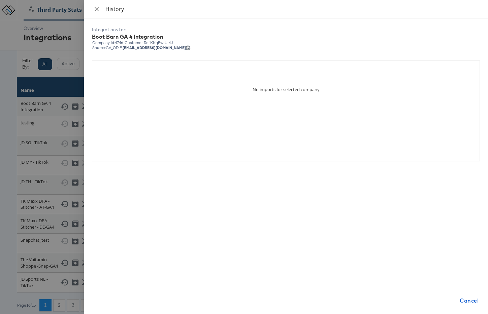
click at [95, 10] on icon "close" at bounding box center [96, 8] width 5 height 5
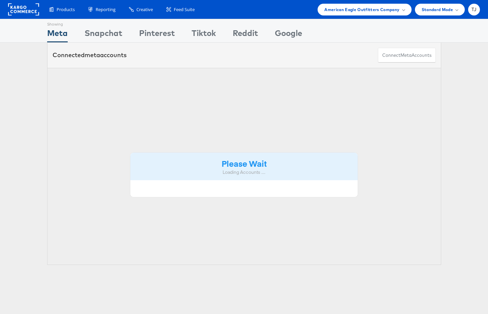
drag, startPoint x: 400, startPoint y: 11, endPoint x: 399, endPoint y: 21, distance: 9.9
click at [400, 11] on div "American Eagle Outfitters Company" at bounding box center [364, 9] width 80 height 7
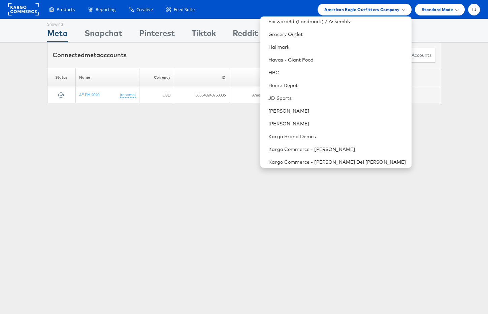
scroll to position [365, 0]
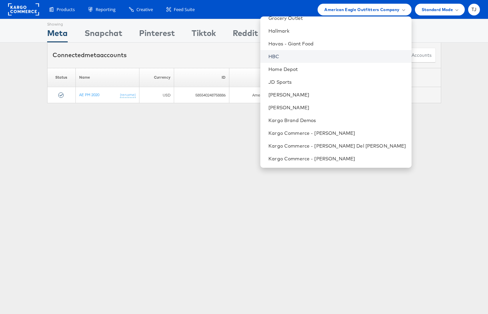
click at [321, 56] on link "HBC" at bounding box center [336, 56] width 137 height 7
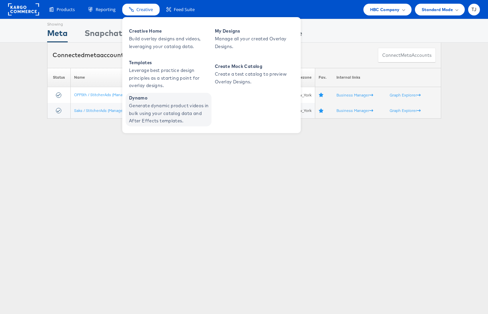
click at [149, 108] on span "Generate dynamic product videos in bulk using your catalog data and After Effec…" at bounding box center [169, 113] width 81 height 23
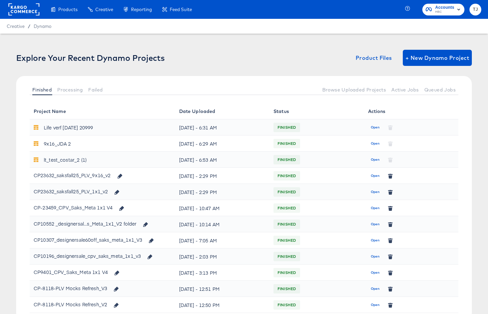
click at [373, 192] on span "Open" at bounding box center [374, 192] width 9 height 6
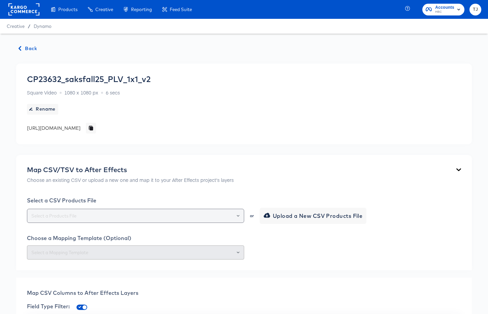
click at [238, 216] on icon "Open" at bounding box center [238, 216] width 3 height 3
click at [150, 99] on div "CP23632_saksfall25_PLV_1x1_v2 Square Video 1080 x 1080 px 6 secs Rename [URL][D…" at bounding box center [88, 103] width 123 height 59
click at [239, 214] on div at bounding box center [234, 215] width 11 height 9
click at [238, 215] on icon "Open" at bounding box center [238, 216] width 3 height 3
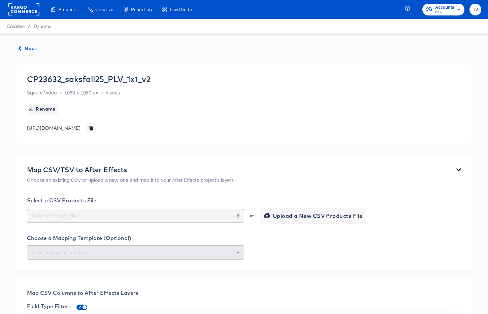
click at [238, 216] on icon "Open" at bounding box center [238, 216] width 3 height 3
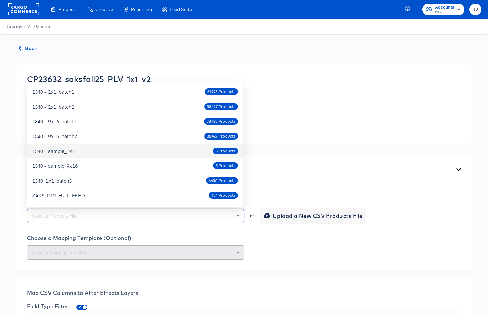
scroll to position [2, 0]
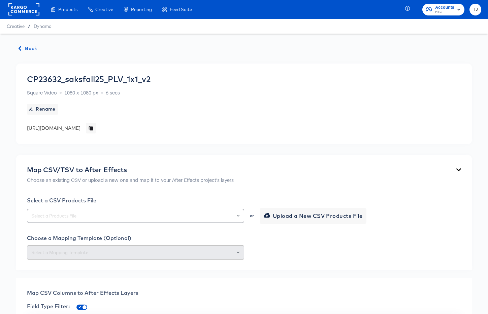
drag, startPoint x: 394, startPoint y: 176, endPoint x: 320, endPoint y: 164, distance: 74.8
click at [392, 176] on div "Map CSV/TSV to After Effects Choose an existing CSV or upload a new one and map…" at bounding box center [244, 176] width 434 height 21
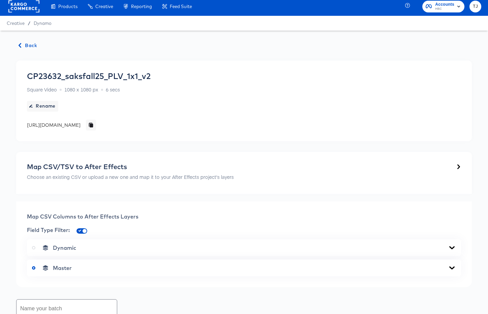
scroll to position [0, 0]
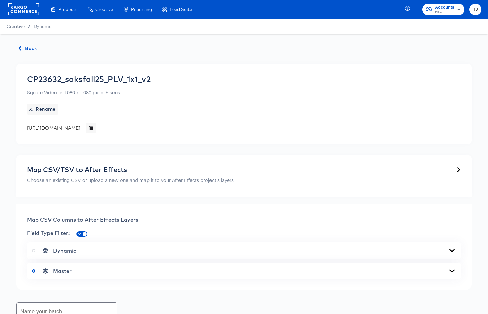
click at [460, 169] on icon at bounding box center [458, 170] width 5 height 8
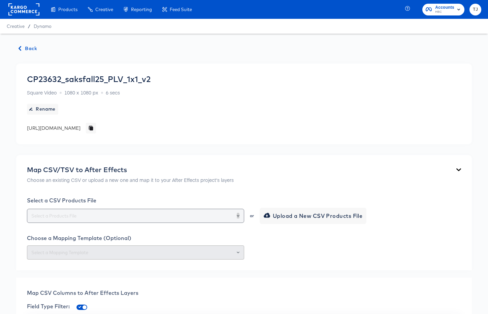
click at [239, 217] on icon "Open" at bounding box center [238, 216] width 3 height 3
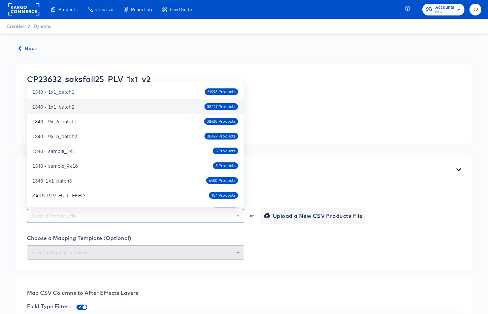
click at [127, 105] on div "1340 - 1x1_batch2 38427 Products" at bounding box center [135, 106] width 206 height 11
type input "1340 - 1x1_batch2"
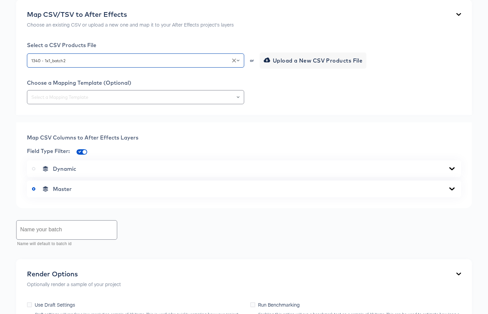
scroll to position [170, 0]
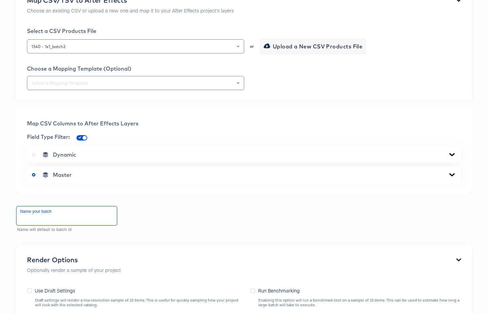
click at [64, 216] on input "text" at bounding box center [66, 216] width 100 height 19
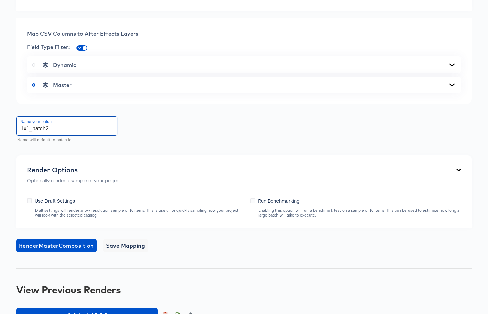
scroll to position [264, 0]
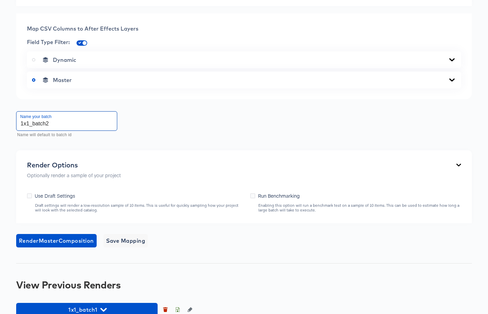
type input "1x1_batch2"
click at [453, 61] on icon at bounding box center [452, 59] width 8 height 5
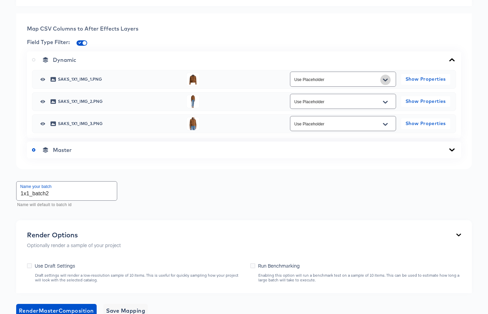
click at [387, 78] on icon "Open" at bounding box center [385, 79] width 5 height 3
click at [369, 107] on li "image_1" at bounding box center [342, 107] width 105 height 11
type input "image_1"
click at [385, 101] on icon "Open" at bounding box center [385, 102] width 5 height 5
click at [351, 138] on li "image_2" at bounding box center [342, 139] width 105 height 11
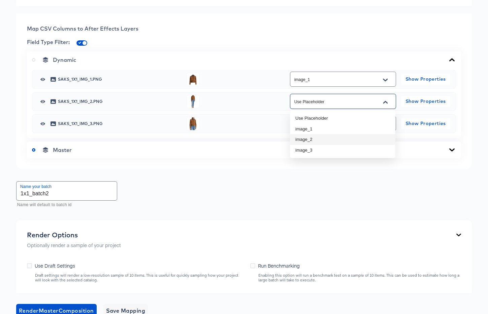
type input "image_2"
click at [386, 125] on icon "Open" at bounding box center [385, 124] width 5 height 5
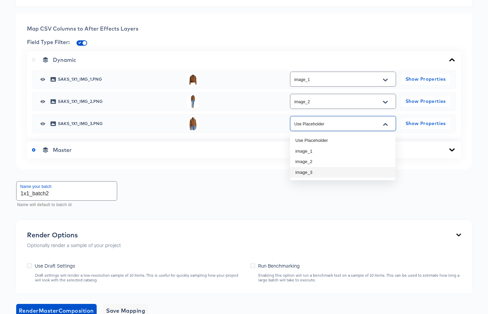
click at [355, 169] on li "image_3" at bounding box center [342, 172] width 105 height 11
type input "image_3"
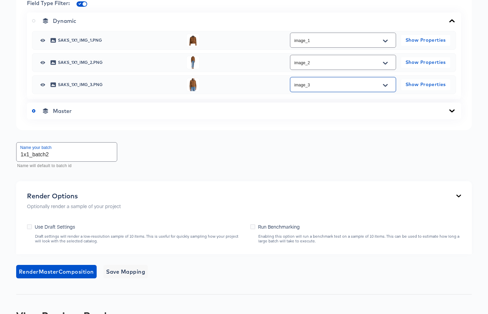
scroll to position [316, 0]
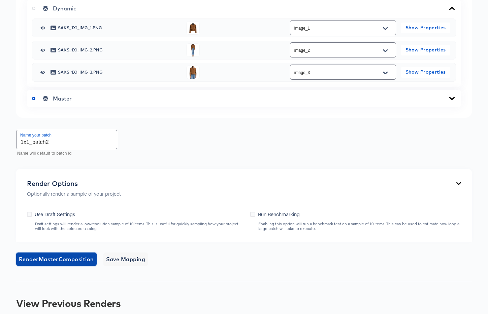
click at [72, 260] on span "Render Master Composition" at bounding box center [56, 259] width 75 height 9
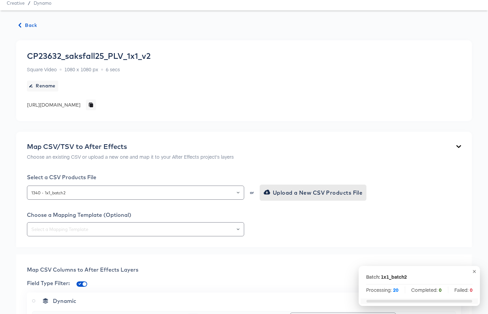
scroll to position [22, 0]
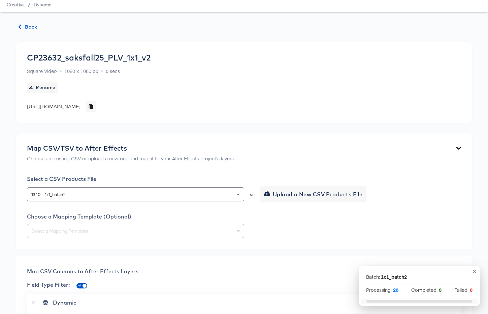
click at [23, 25] on span "Back" at bounding box center [28, 27] width 18 height 8
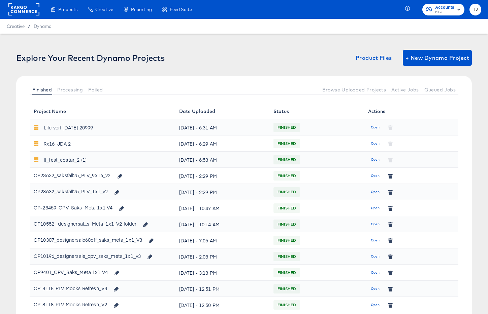
click at [376, 176] on span "Open" at bounding box center [374, 176] width 9 height 6
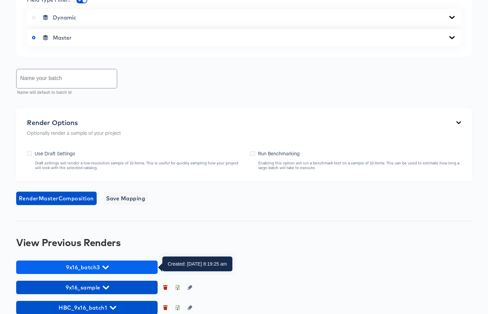
scroll to position [318, 0]
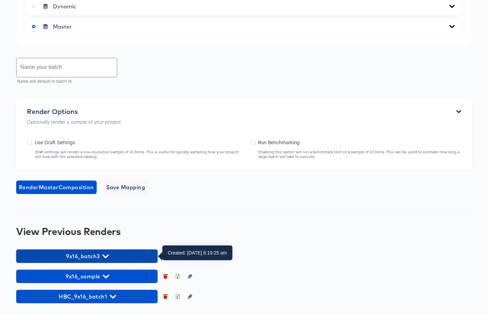
click at [108, 254] on icon "button" at bounding box center [105, 256] width 6 height 6
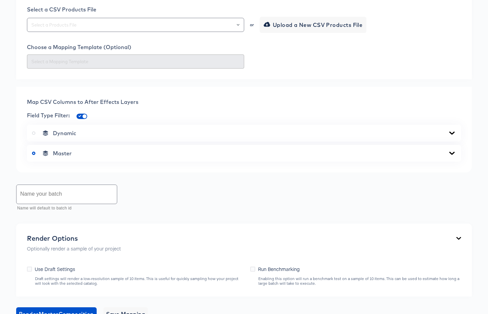
scroll to position [0, 0]
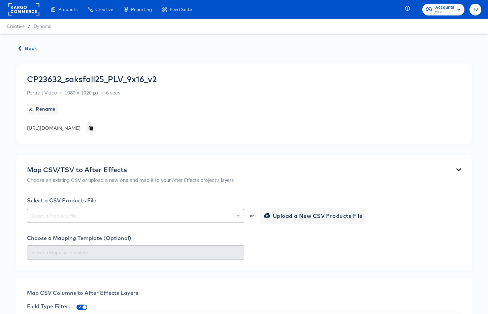
click at [32, 50] on span "Back" at bounding box center [28, 48] width 18 height 8
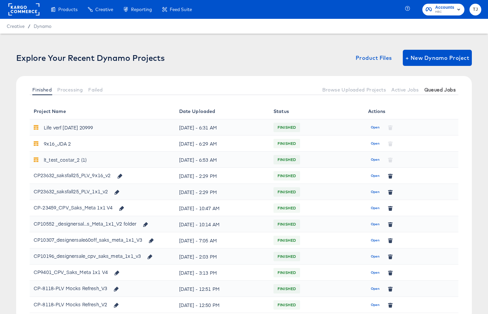
click at [448, 91] on span "Queued Jobs" at bounding box center [439, 89] width 31 height 5
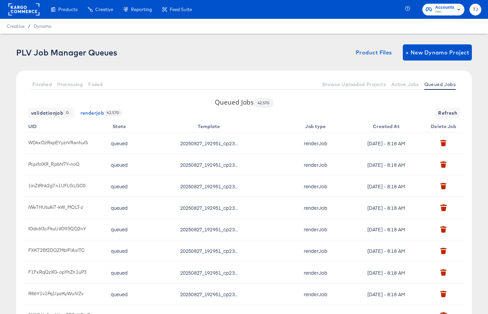
click at [20, 8] on rect at bounding box center [23, 9] width 31 height 12
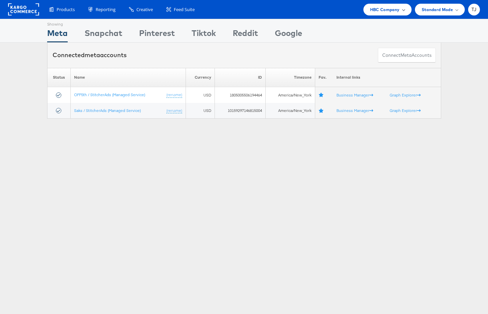
click at [402, 8] on span at bounding box center [402, 9] width 3 height 3
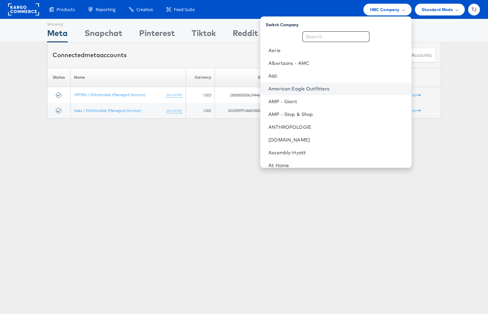
click at [354, 91] on link "American Eagle Outfitters" at bounding box center [336, 88] width 137 height 7
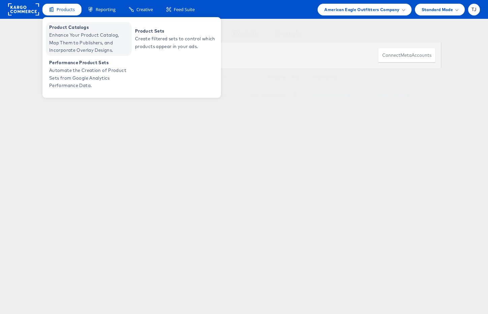
click at [61, 39] on span "Enhance Your Product Catalog, Map Them to Publishers, and Incorporate Overlay D…" at bounding box center [89, 42] width 81 height 23
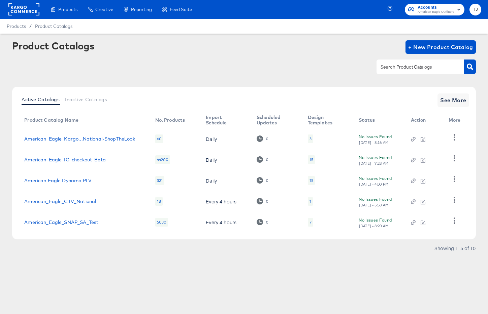
click at [0, 0] on div "Generate dynamic product videos in bulk using your catalog data and After Effec…" at bounding box center [0, 0] width 0 height 0
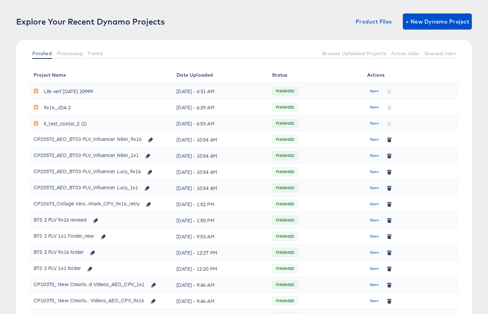
scroll to position [38, 0]
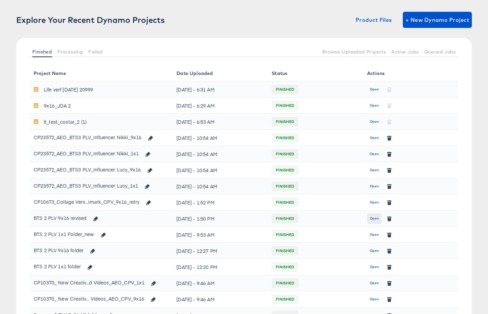
click at [373, 218] on span "Open" at bounding box center [373, 219] width 9 height 6
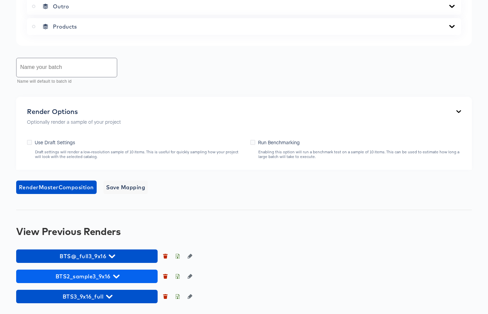
scroll to position [490, 0]
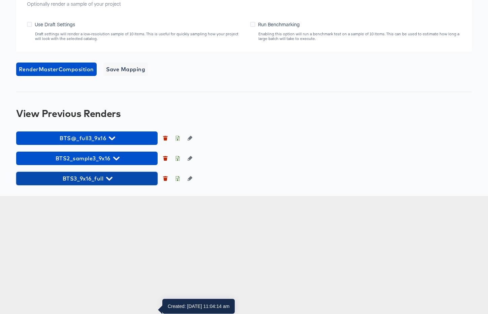
click at [110, 181] on icon "button" at bounding box center [109, 179] width 6 height 4
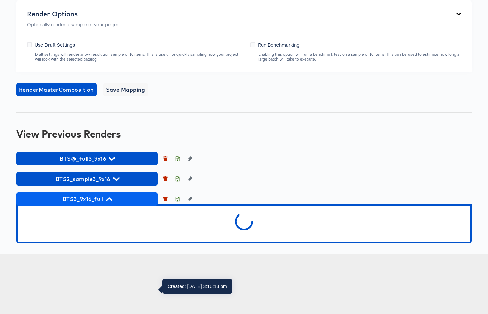
scroll to position [527, 0]
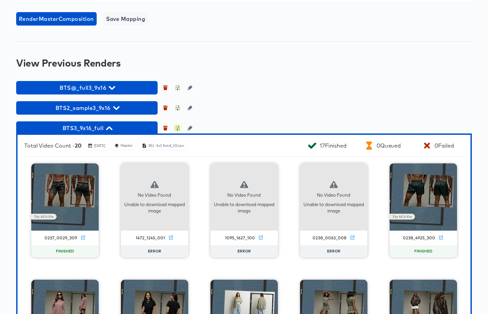
click at [177, 131] on icon "button" at bounding box center [177, 128] width 5 height 5
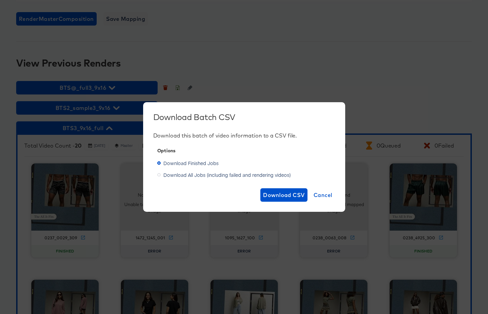
click at [158, 174] on icon at bounding box center [158, 174] width 3 height 3
click at [0, 0] on input "Download All Jobs (including failed and rendering videos)" at bounding box center [0, 0] width 0 height 0
click at [280, 195] on span "Download CSV" at bounding box center [284, 194] width 42 height 9
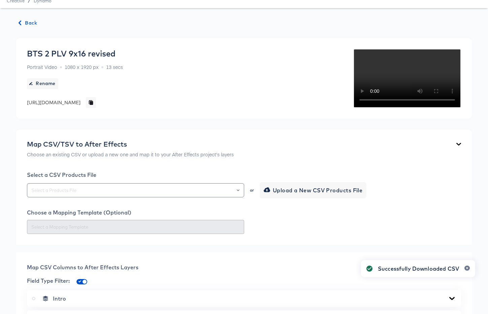
scroll to position [0, 0]
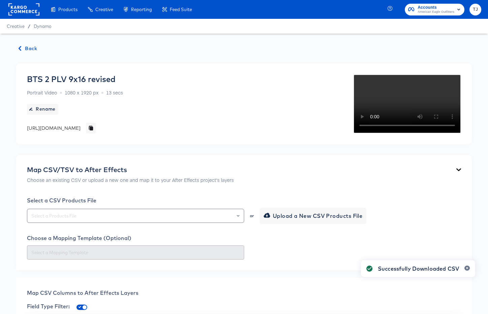
click at [29, 48] on span "Back" at bounding box center [28, 48] width 18 height 8
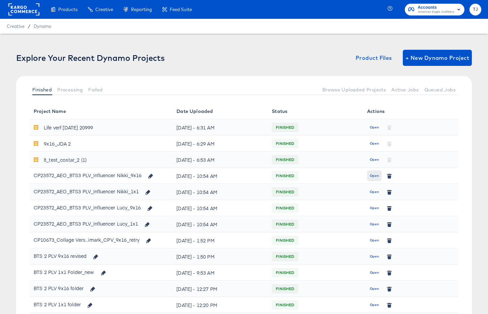
click at [373, 176] on span "Open" at bounding box center [373, 176] width 9 height 6
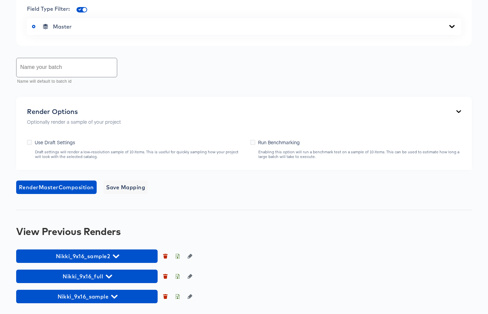
scroll to position [429, 0]
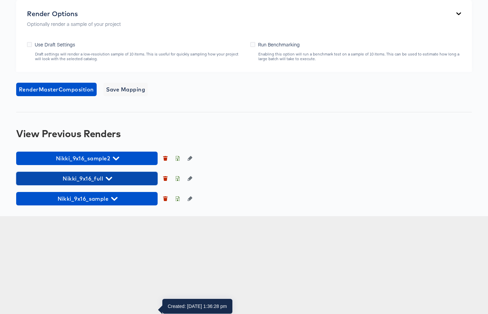
click at [114, 183] on span "Nikki_9x16_full" at bounding box center [87, 178] width 135 height 9
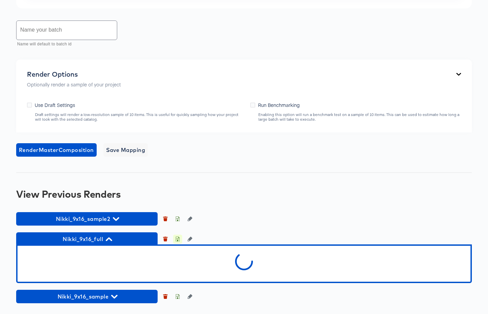
click at [175, 242] on icon "button" at bounding box center [177, 239] width 5 height 5
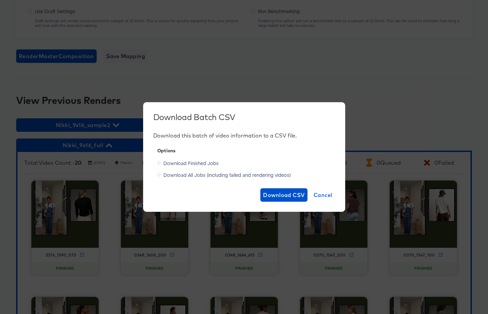
click at [160, 175] on label "Download All Jobs (including failed and rendering videos)" at bounding box center [225, 175] width 136 height 10
click at [0, 0] on input "Download All Jobs (including failed and rendering videos)" at bounding box center [0, 0] width 0 height 0
click at [283, 196] on span "Download CSV" at bounding box center [284, 194] width 42 height 9
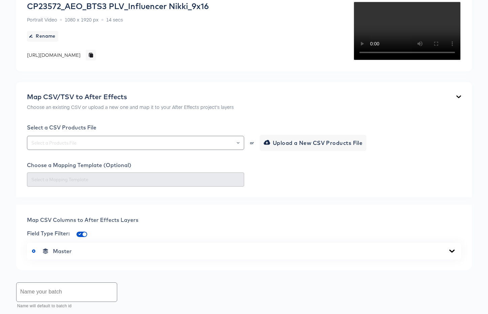
scroll to position [0, 0]
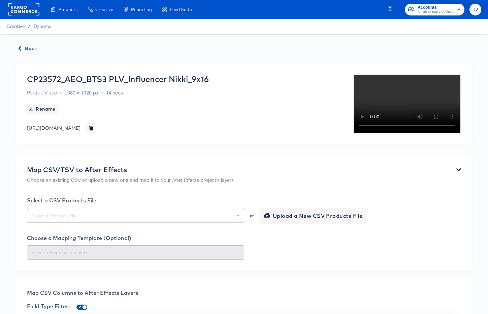
click at [0, 0] on div "Enhance Your Product Catalog, Map Them to Publishers, and Incorporate Overlay D…" at bounding box center [0, 0] width 0 height 0
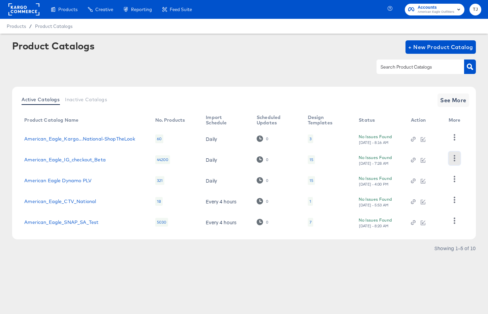
click at [455, 155] on icon "button" at bounding box center [454, 158] width 6 height 6
click at [447, 181] on div "HUD Checks (Internal)" at bounding box center [426, 183] width 67 height 11
click at [73, 161] on link "American_Eagle_IG_checkout_Beta" at bounding box center [64, 159] width 81 height 5
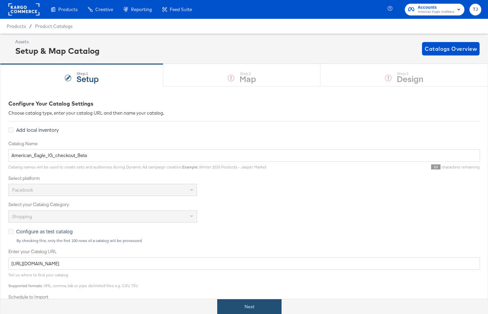
click at [242, 302] on button "Next" at bounding box center [249, 306] width 64 height 15
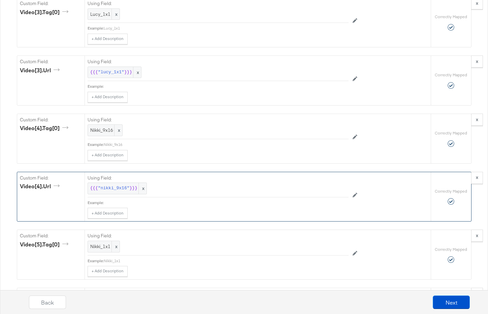
scroll to position [3095, 0]
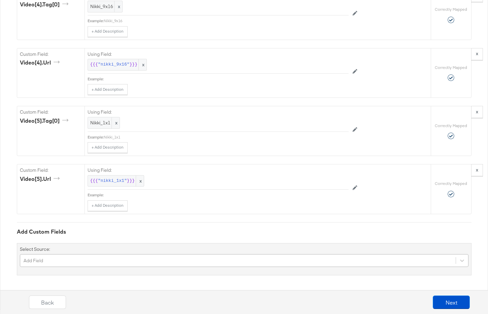
click at [157, 263] on div "Add Field" at bounding box center [244, 260] width 448 height 13
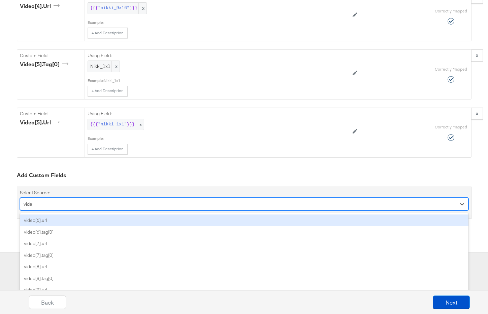
type input "vide"
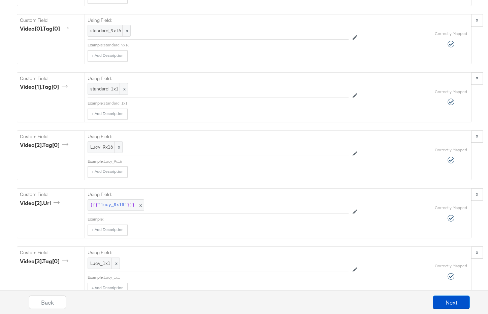
scroll to position [2729, 0]
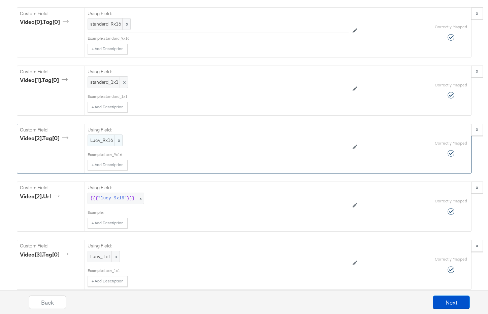
click at [116, 139] on span "x" at bounding box center [118, 140] width 8 height 11
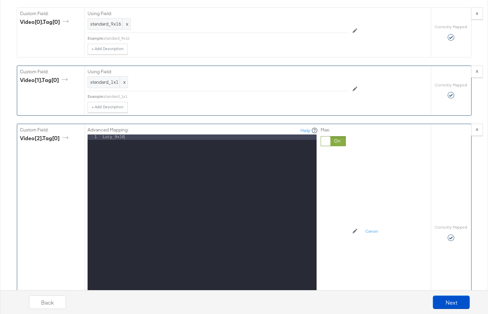
click at [295, 108] on div "+ Add Description Add Note" at bounding box center [217, 107] width 261 height 11
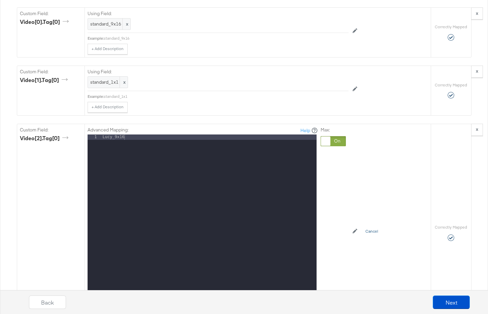
click at [373, 229] on button "Cancel" at bounding box center [371, 231] width 21 height 11
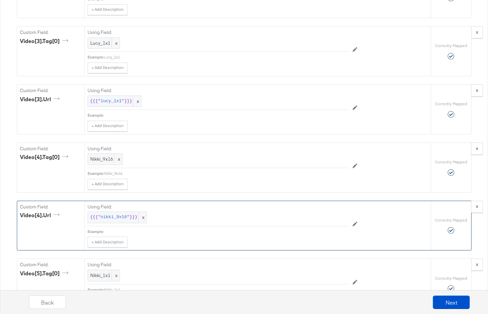
scroll to position [2980, 0]
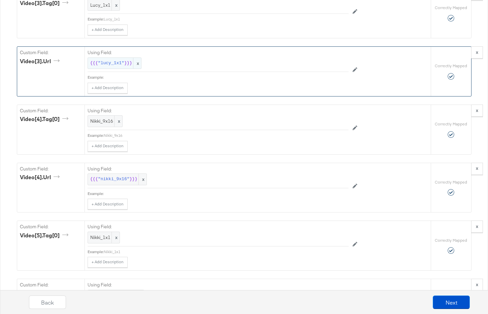
click at [137, 63] on span "x" at bounding box center [137, 63] width 8 height 11
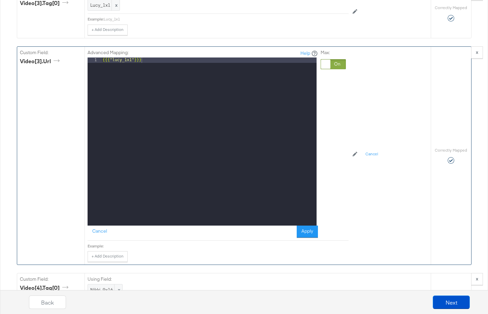
click at [323, 65] on div at bounding box center [325, 64] width 9 height 9
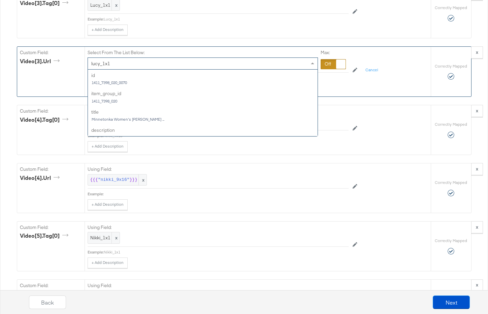
click at [311, 64] on span at bounding box center [312, 64] width 3 height 2
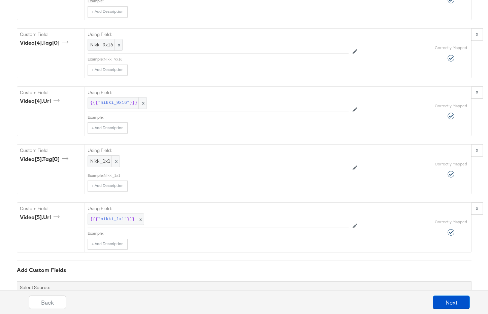
scroll to position [3065, 0]
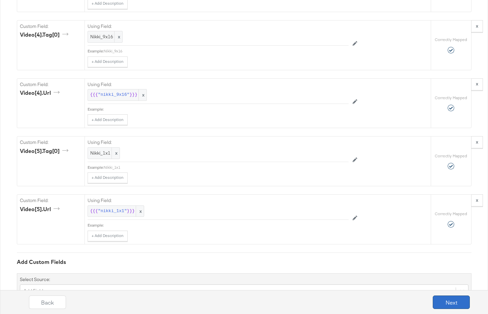
click at [460, 302] on button "Next" at bounding box center [450, 302] width 37 height 13
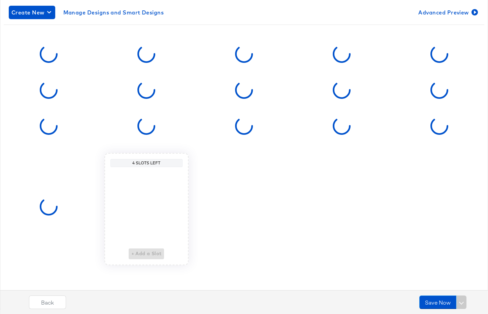
scroll to position [0, 0]
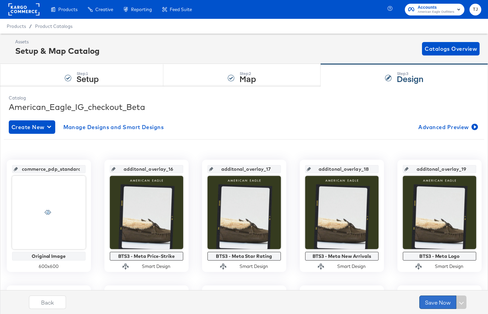
click at [442, 303] on button "Save Now" at bounding box center [437, 302] width 37 height 13
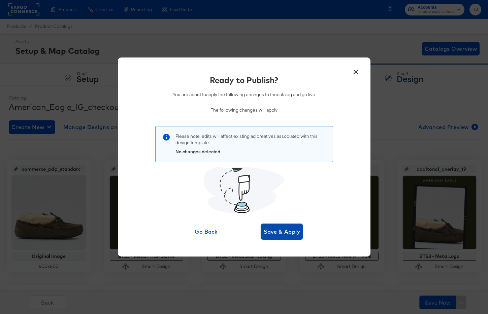
click at [290, 234] on span "Save & Apply" at bounding box center [281, 231] width 37 height 9
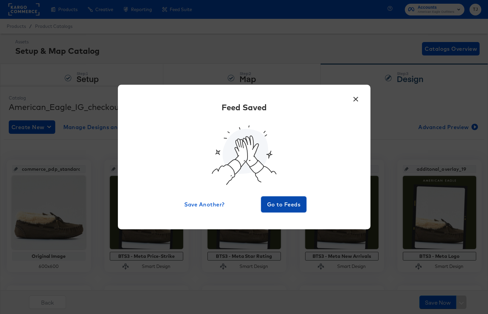
click at [292, 207] on span "Go to Feeds" at bounding box center [283, 204] width 40 height 9
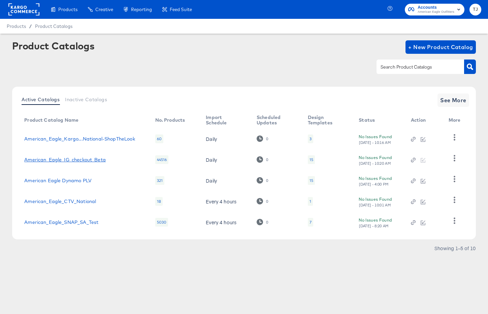
click at [77, 162] on link "American_Eagle_IG_checkout_Beta" at bounding box center [64, 159] width 81 height 5
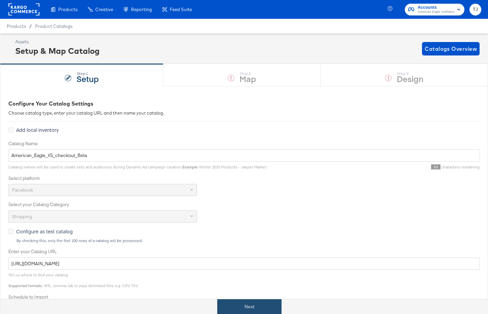
click at [256, 306] on button "Next" at bounding box center [249, 306] width 64 height 15
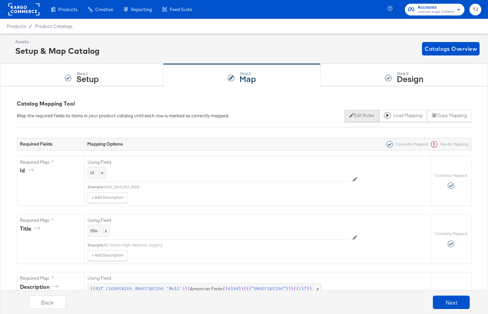
click at [362, 118] on button "Edit Rules" at bounding box center [361, 116] width 35 height 12
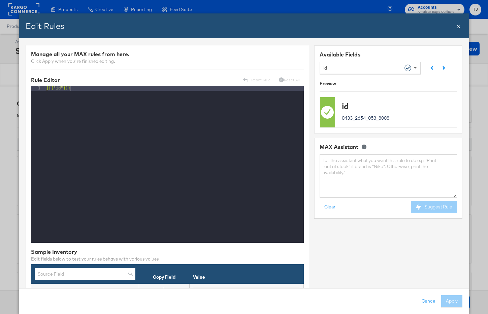
click at [415, 67] on span at bounding box center [414, 68] width 3 height 2
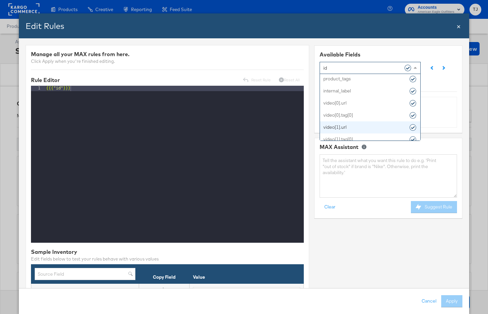
scroll to position [1055, 0]
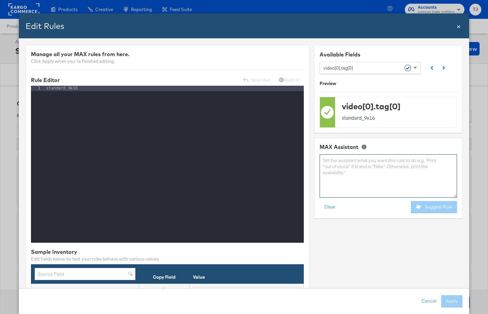
click at [345, 170] on textarea at bounding box center [387, 175] width 137 height 43
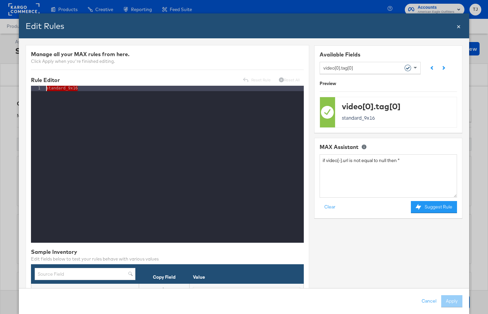
drag, startPoint x: 86, startPoint y: 91, endPoint x: 7, endPoint y: 84, distance: 79.4
click at [7, 84] on div "Edit Rules Close × Manage all your MAX rules from here. Click Apply when you're…" at bounding box center [244, 157] width 488 height 314
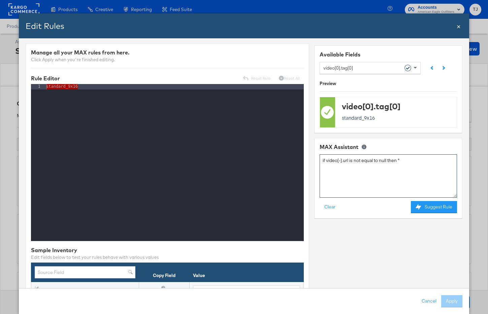
scroll to position [3, 0]
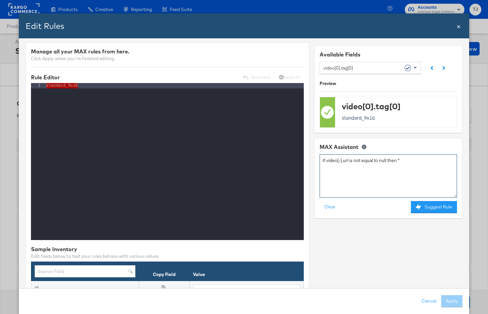
click at [416, 162] on textarea "if video[-].url is not equal to null then "" at bounding box center [387, 175] width 137 height 43
paste textarea "standard_9x16"
click at [437, 206] on button "Suggest Rule" at bounding box center [434, 207] width 46 height 12
click at [340, 161] on textarea "if video[-].url is not equal to null then "standard_9x16"" at bounding box center [387, 175] width 137 height 43
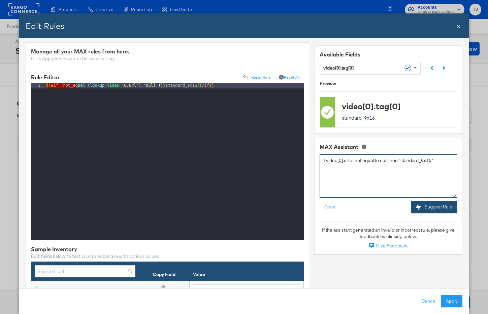
type textarea "if video[0].url is not equal to null then "standard_9x16""
click at [430, 204] on button "Suggest Rule" at bounding box center [434, 207] width 46 height 12
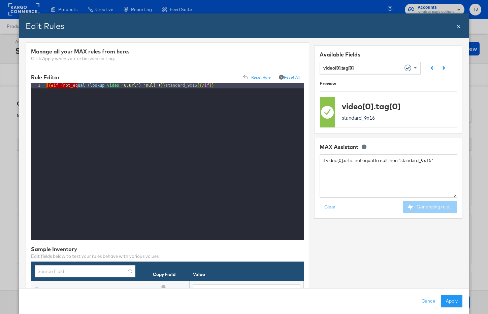
scroll to position [6, 0]
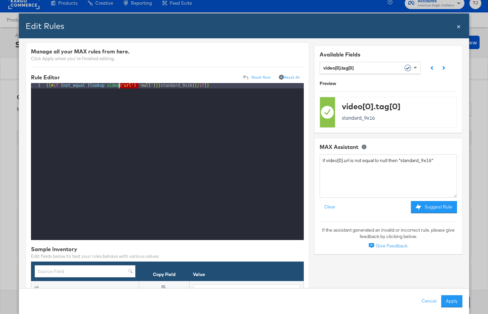
drag, startPoint x: 138, startPoint y: 86, endPoint x: 119, endPoint y: 85, distance: 18.9
click at [119, 85] on div "{{# if ( not_equal ( lookup video 0 'url' ) 'null' ) }} standard_9x16 {{/ if }}" at bounding box center [174, 167] width 259 height 168
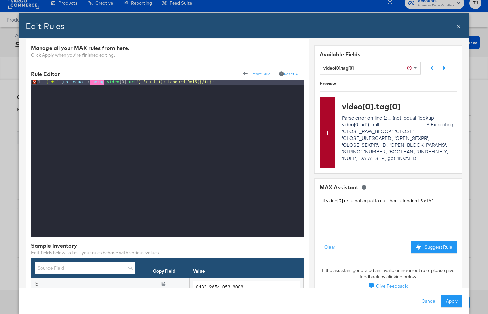
click at [106, 83] on div "{{# if ( not_equal ( lookup video [0]. url ") 'null')}}standard_9x16{{/if}}" at bounding box center [174, 164] width 259 height 168
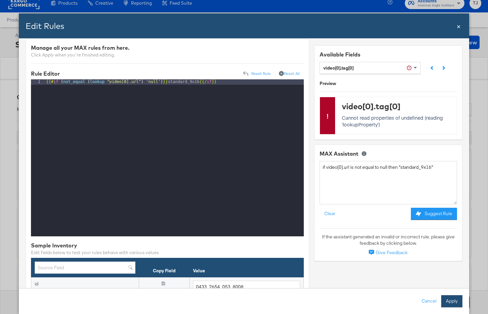
click at [451, 302] on button "Apply" at bounding box center [451, 301] width 21 height 12
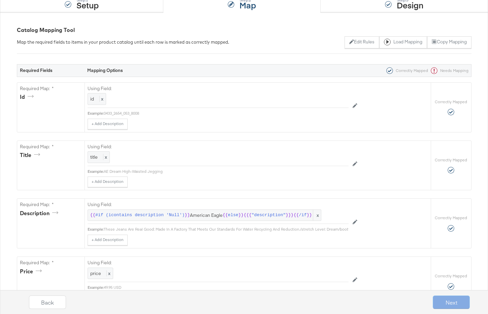
scroll to position [0, 0]
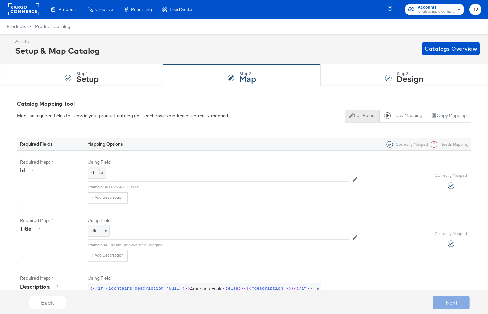
click at [355, 118] on button "Edit Rules" at bounding box center [361, 116] width 35 height 12
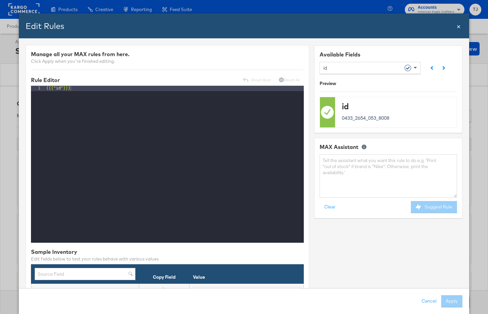
click at [414, 67] on span at bounding box center [414, 68] width 3 height 2
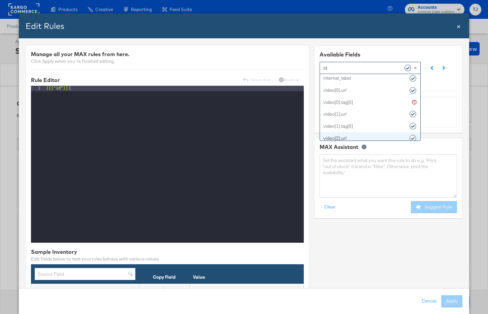
scroll to position [1064, 0]
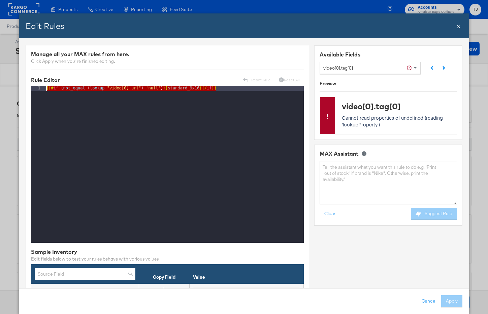
drag, startPoint x: 221, startPoint y: 90, endPoint x: 57, endPoint y: 60, distance: 166.4
click at [382, 176] on textarea at bounding box center [387, 182] width 137 height 43
paste textarea "{{#if (not_equal (lookup "video[0].url") 'null')}}standard_9x16{{/if}}"
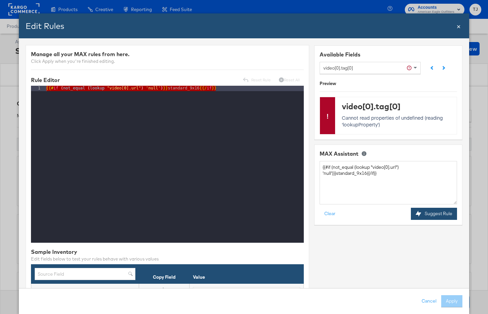
scroll to position [0, 0]
click at [426, 214] on button "Suggest Rule" at bounding box center [434, 214] width 46 height 12
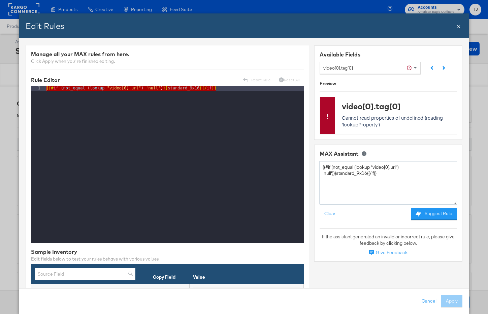
drag, startPoint x: 394, startPoint y: 176, endPoint x: 300, endPoint y: 161, distance: 95.9
click at [398, 167] on textarea "if video[0].url column in not null then standard" at bounding box center [387, 182] width 137 height 43
click at [419, 167] on textarea "if video[0].url column in not null then "standard" at bounding box center [387, 182] width 137 height 43
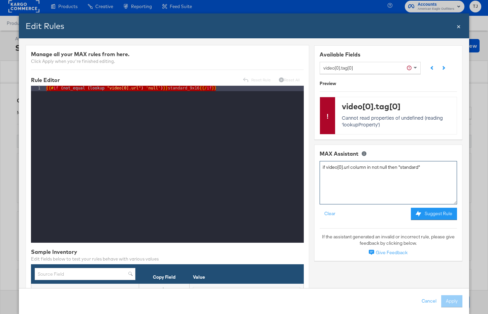
click at [326, 167] on textarea "if video[0].url column in not null then "standard"" at bounding box center [387, 182] width 137 height 43
click at [351, 166] on textarea "if "video[0].url column in not null then "standard"" at bounding box center [387, 182] width 137 height 43
type textarea "if "video[0].url" column in not null then "standard""
click at [443, 212] on button "Suggest Rule" at bounding box center [434, 214] width 46 height 12
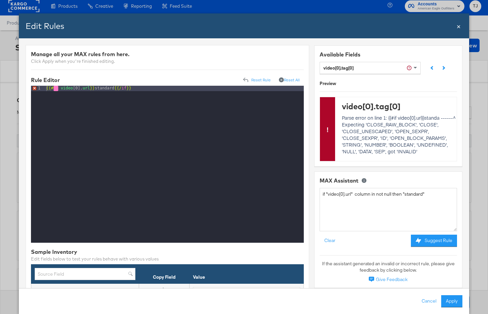
click at [61, 90] on div "{{# if video [0]. url }} standard {{/ if }}" at bounding box center [174, 170] width 259 height 168
click at [436, 240] on button "Suggest Rule" at bounding box center [434, 241] width 46 height 12
drag, startPoint x: 144, startPoint y: 86, endPoint x: 143, endPoint y: 90, distance: 3.4
click at [144, 86] on div "{{# if video [0]. url }} standard {{/ if }}" at bounding box center [174, 170] width 259 height 168
click at [58, 88] on div "{{# if video [0]. url }} standard {{/ if }}" at bounding box center [174, 170] width 259 height 168
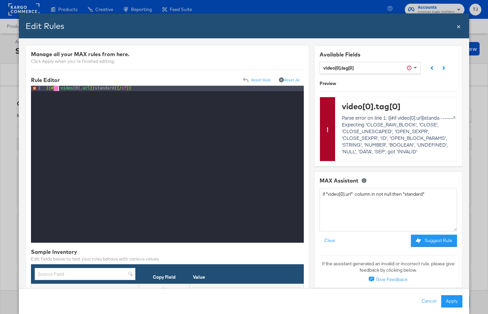
scroll to position [1, 0]
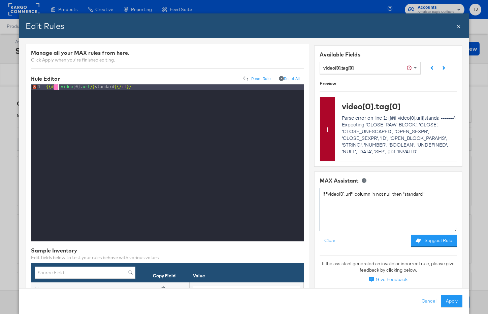
click at [325, 192] on textarea "if "video[0].url" column in not null then "standard"" at bounding box center [387, 209] width 137 height 43
click at [333, 191] on textarea "if "video[0].url" column in not null then "standard"" at bounding box center [387, 209] width 137 height 43
drag, startPoint x: 363, startPoint y: 194, endPoint x: 345, endPoint y: 194, distance: 18.5
click at [342, 194] on textarea "if "video[0].url" column in not null then "standard"" at bounding box center [387, 209] width 137 height 43
click at [350, 194] on textarea "if "video[0].url" column in not null then "standard"" at bounding box center [387, 209] width 137 height 43
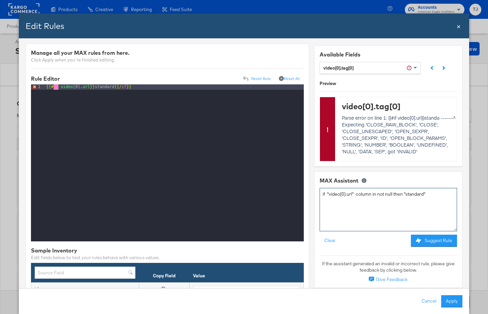
drag, startPoint x: 354, startPoint y: 194, endPoint x: 327, endPoint y: 193, distance: 26.6
click at [327, 193] on textarea "if "video[0].url" column in not null then "standard"" at bounding box center [387, 209] width 137 height 43
type textarea "if A column in not null then "standard""
click at [434, 240] on button "Suggest Rule" at bounding box center [434, 241] width 46 height 12
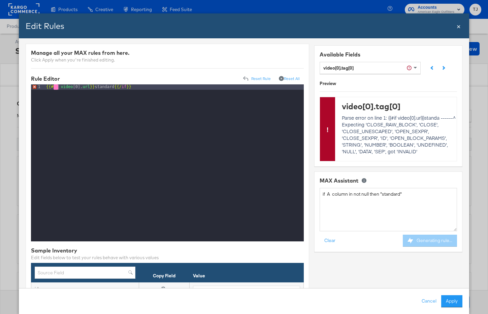
scroll to position [5, 0]
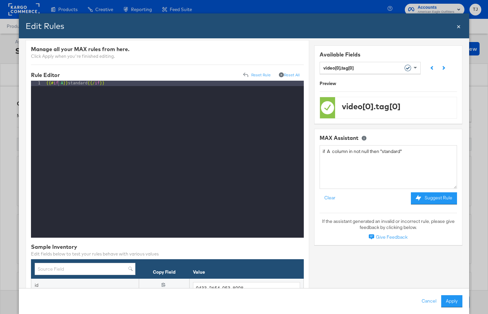
click at [71, 149] on div "{{# if A }} standard {{/ if }}" at bounding box center [174, 165] width 259 height 168
click at [63, 82] on div "{{# if A }} standard {{/ if }}" at bounding box center [174, 165] width 259 height 168
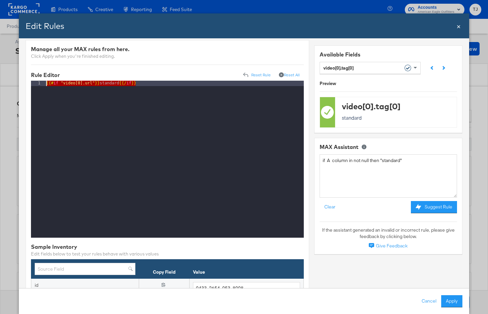
drag, startPoint x: 163, startPoint y: 88, endPoint x: 37, endPoint y: 74, distance: 127.0
drag, startPoint x: 412, startPoint y: 162, endPoint x: 314, endPoint y: 152, distance: 98.7
click at [314, 152] on div "MAX Assistant if A column in not null then "standard" Clear Suggest Rule If the…" at bounding box center [388, 196] width 148 height 116
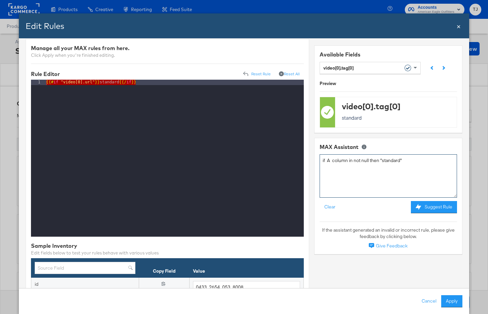
scroll to position [0, 0]
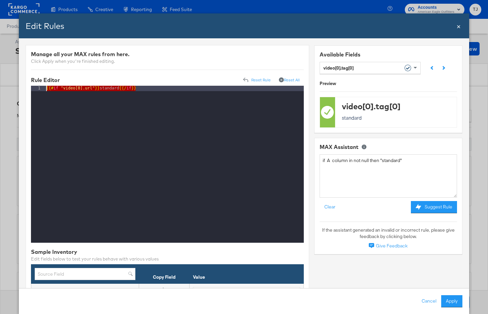
drag, startPoint x: 152, startPoint y: 91, endPoint x: 16, endPoint y: 79, distance: 135.8
click at [16, 79] on div "Edit Rules Close × Manage all your MAX rules from here. Click Apply when you're…" at bounding box center [244, 157] width 488 height 314
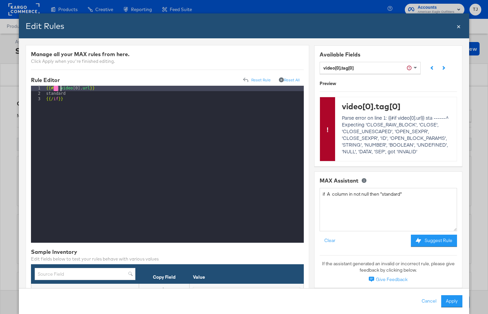
click at [60, 86] on div "{{# if video [0]. url }} standard {{/ if }}" at bounding box center [174, 170] width 259 height 168
drag, startPoint x: 92, startPoint y: 86, endPoint x: 95, endPoint y: 87, distance: 3.5
click at [92, 86] on div "{{# if "video[0].url}} standard {{/ if }}" at bounding box center [174, 170] width 259 height 168
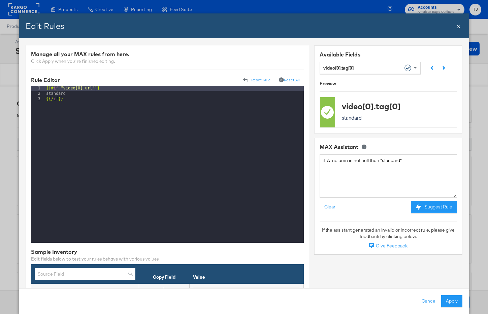
click at [452, 301] on button "Apply" at bounding box center [451, 301] width 21 height 12
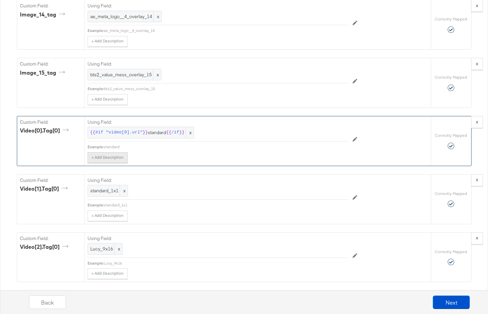
scroll to position [2617, 0]
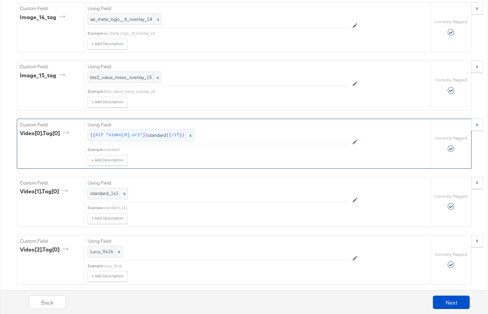
click at [156, 135] on span "{{ #if "video[0].url" }} standard {{ /if }}" at bounding box center [140, 135] width 101 height 6
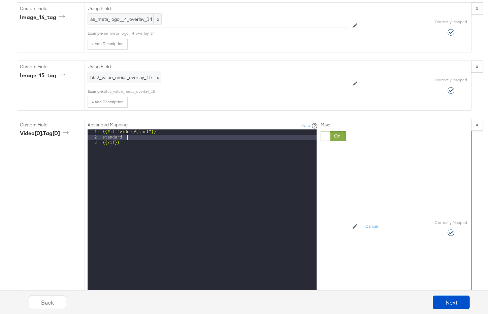
click at [127, 138] on div "{{# if "video[0].url" }} standard {{/ if }}" at bounding box center [208, 219] width 215 height 179
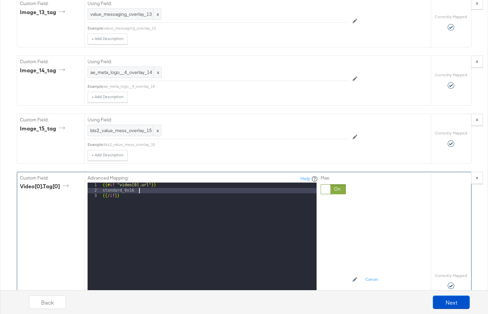
scroll to position [2529, 0]
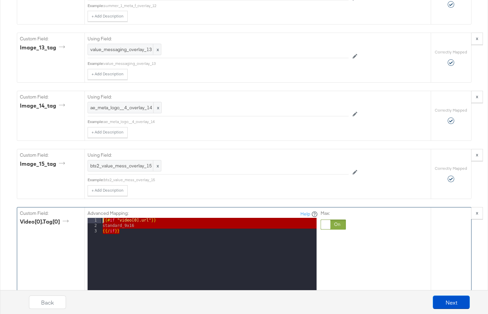
drag, startPoint x: 123, startPoint y: 235, endPoint x: 94, endPoint y: 215, distance: 34.8
click at [94, 215] on div "Advanced Mapping: Help 1 2 3 {{# if "video[0].url" }} standard_9x16 {{/ if }} X…" at bounding box center [202, 304] width 230 height 188
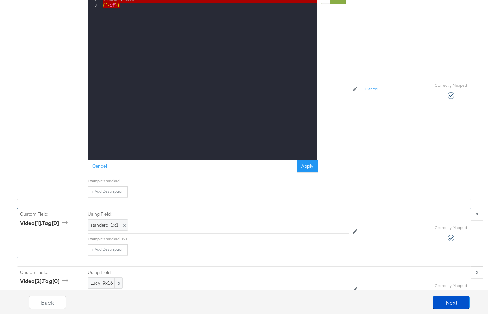
scroll to position [2764, 0]
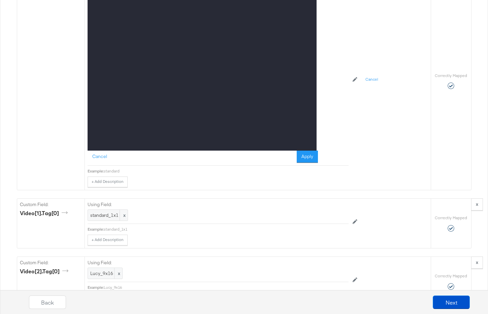
drag, startPoint x: 312, startPoint y: 153, endPoint x: 304, endPoint y: 161, distance: 11.2
click at [311, 153] on button "Apply" at bounding box center [306, 157] width 21 height 12
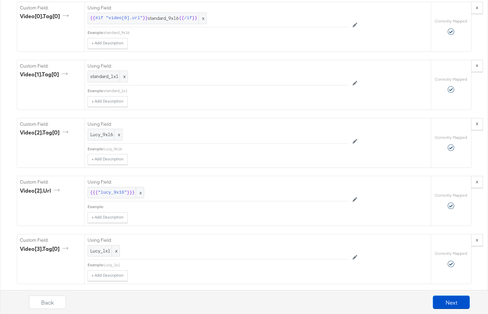
scroll to position [2723, 0]
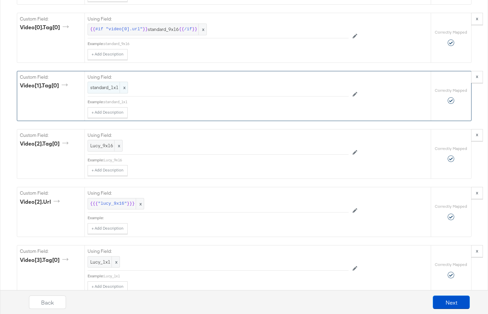
click at [126, 87] on span "x" at bounding box center [123, 87] width 8 height 11
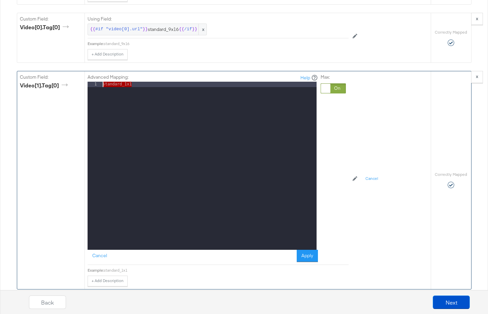
drag, startPoint x: 147, startPoint y: 88, endPoint x: 68, endPoint y: 71, distance: 80.4
click at [68, 71] on div "Custom Field: video[1].tag[0] Advanced Mapping: Help 1 standard_1x1 XXXXXXXXXXX…" at bounding box center [223, 180] width 413 height 218
paste textarea
click at [137, 84] on div "{{# if "video[0].url" }} standard_9x16 {{/ if }}" at bounding box center [208, 171] width 215 height 179
click at [127, 102] on div "{{# if "video[1].url" }} standard_9x16 {{/ if }}" at bounding box center [208, 171] width 215 height 179
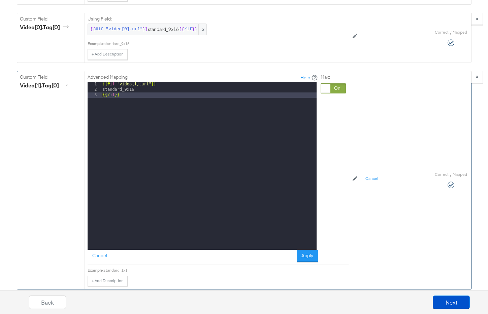
click at [133, 90] on div "{{# if "video[1].url" }} standard_9x16 {{/ if }}" at bounding box center [208, 171] width 215 height 179
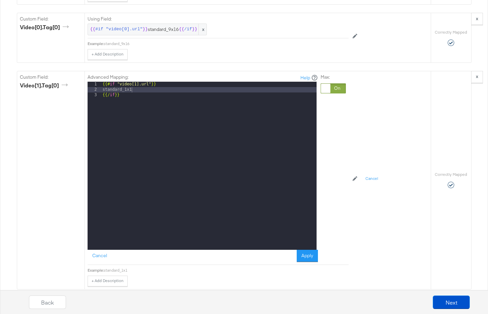
click at [310, 257] on button "Apply" at bounding box center [306, 256] width 21 height 12
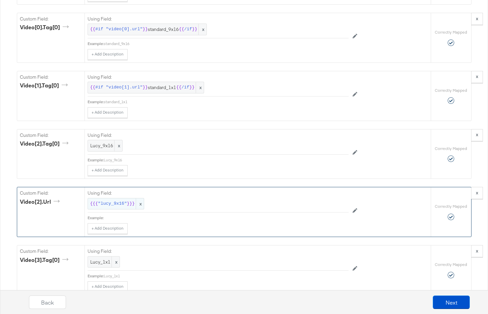
click at [141, 205] on span "x" at bounding box center [140, 204] width 8 height 11
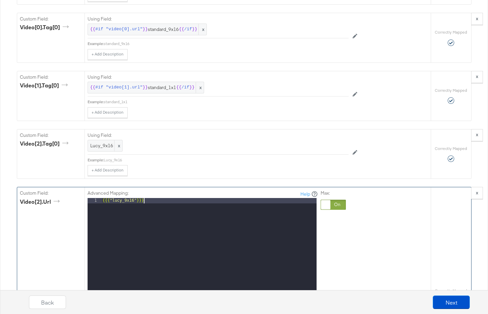
click at [149, 203] on div "{{{ "lucy_9x16" }}}" at bounding box center [208, 287] width 215 height 179
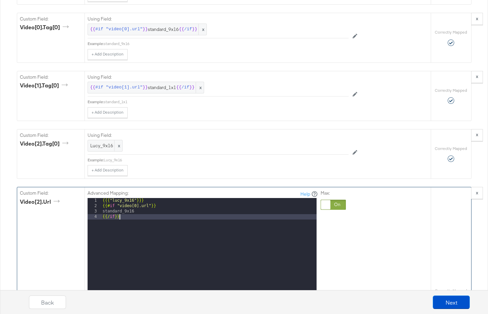
click at [136, 206] on div "{{{ "lucy_9x16" }}} {{# if "video[0].url" }} standard_9x16 {{/ if }}" at bounding box center [208, 287] width 215 height 179
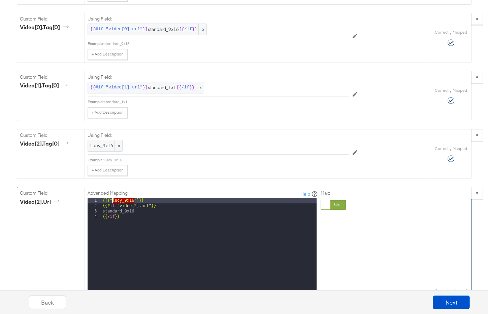
drag, startPoint x: 134, startPoint y: 200, endPoint x: 112, endPoint y: 199, distance: 21.2
click at [112, 199] on div "{{{ "lucy_9x16" }}} {{# if "video[2].url" }} standard_9x16 {{/ if }}" at bounding box center [208, 287] width 215 height 179
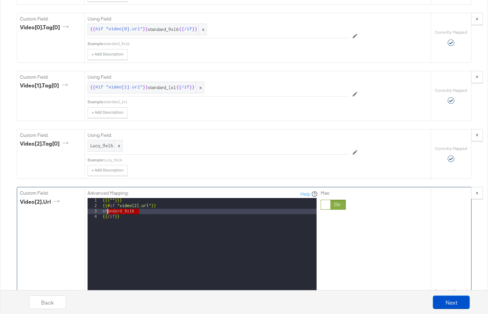
drag, startPoint x: 143, startPoint y: 212, endPoint x: 106, endPoint y: 211, distance: 37.4
click at [106, 211] on div "{{{ "" }}} {{# if "video[2].url" }} standard_9x16 {{/ if }}" at bounding box center [208, 287] width 215 height 179
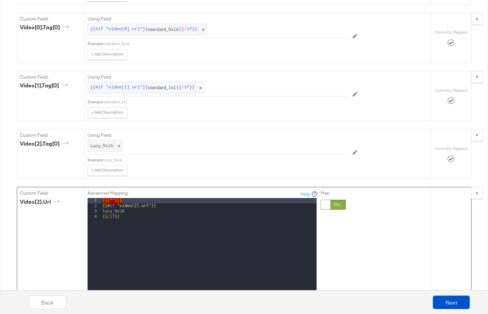
drag, startPoint x: 136, startPoint y: 201, endPoint x: 93, endPoint y: 194, distance: 43.6
click at [93, 195] on div "Advanced Mapping: Help 1 2 3 4 {{{ "" }}} {{# if "video[2].url" }} lucy_9x16 {{…" at bounding box center [202, 284] width 230 height 188
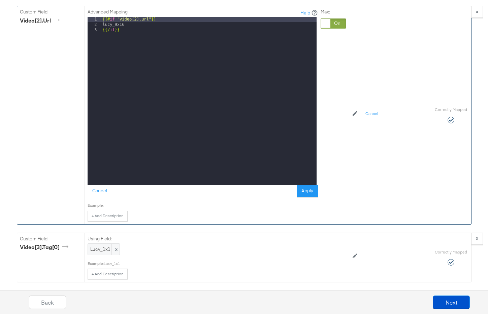
scroll to position [2910, 0]
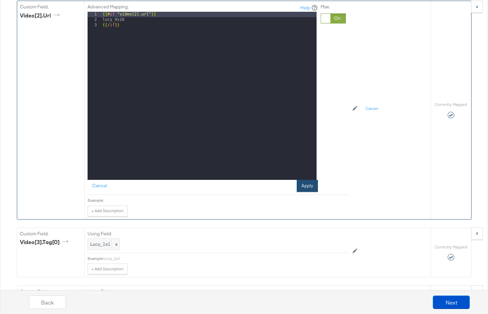
click at [304, 185] on button "Apply" at bounding box center [306, 186] width 21 height 12
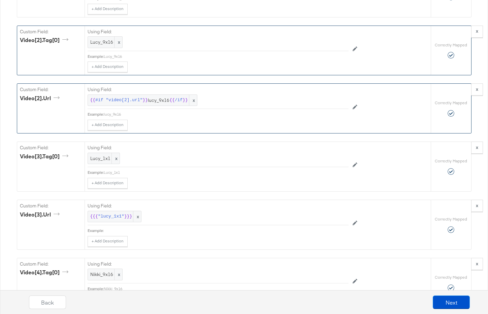
scroll to position [2836, 0]
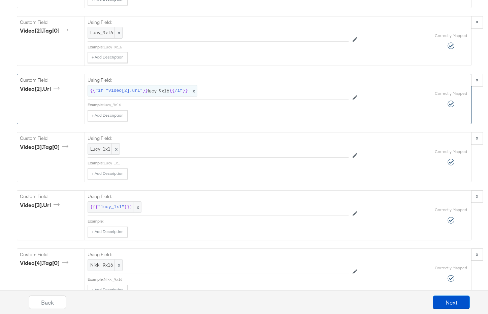
click at [152, 90] on span "{{ #if "video[2].url" }} lucy_9x16 {{ /if }}" at bounding box center [142, 91] width 104 height 6
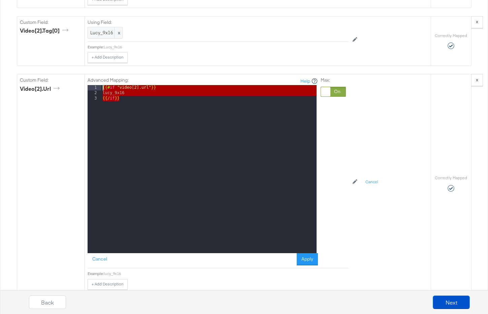
drag, startPoint x: 133, startPoint y: 101, endPoint x: 68, endPoint y: 68, distance: 73.3
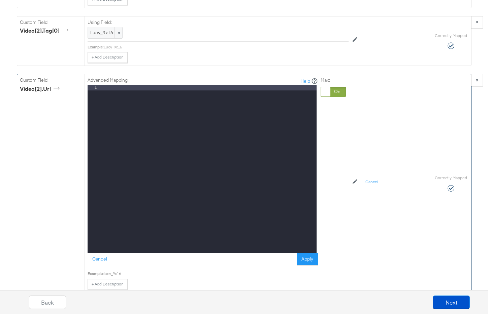
click at [327, 91] on div at bounding box center [325, 91] width 9 height 9
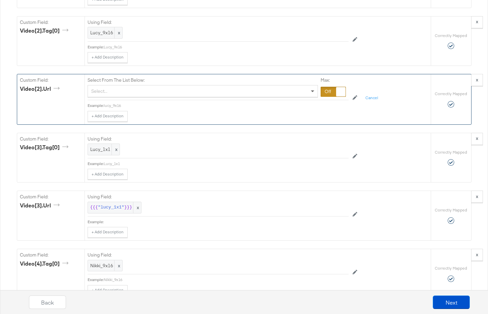
click at [310, 92] on span at bounding box center [313, 90] width 8 height 11
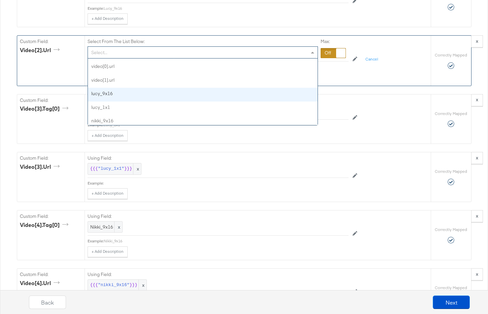
scroll to position [745, 0]
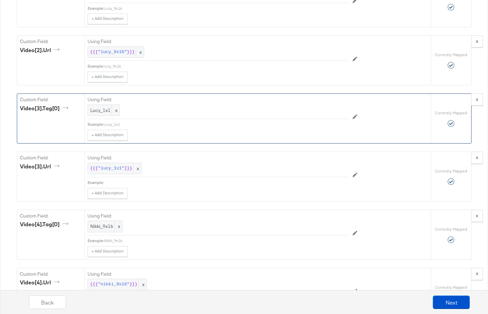
drag, startPoint x: 247, startPoint y: 94, endPoint x: 242, endPoint y: 93, distance: 4.4
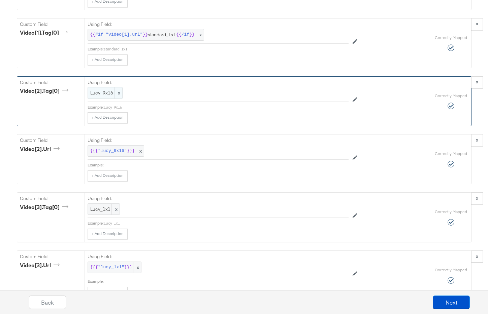
scroll to position [2758, 0]
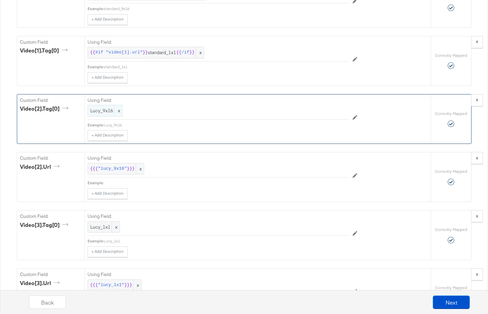
click at [118, 113] on span "x" at bounding box center [118, 110] width 8 height 11
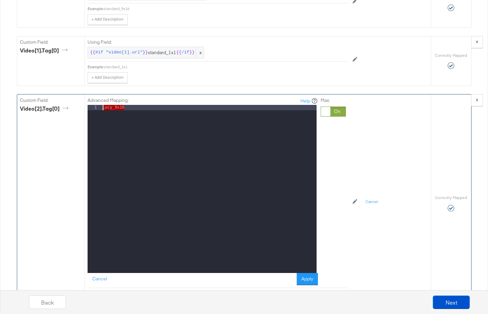
drag, startPoint x: 136, startPoint y: 111, endPoint x: 73, endPoint y: 97, distance: 64.3
click at [73, 97] on div "Custom Field: video[2].tag[0] Advanced Mapping: Help 1 Lucy_9x16 XXXXXXXXXXXXXX…" at bounding box center [223, 204] width 413 height 218
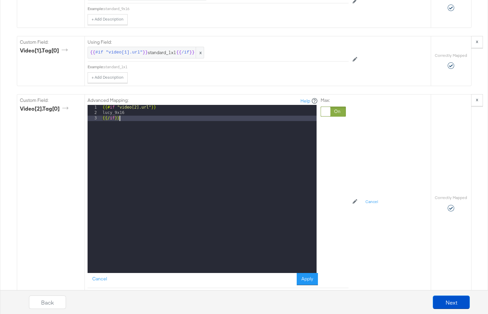
click at [307, 279] on button "Apply" at bounding box center [306, 279] width 21 height 12
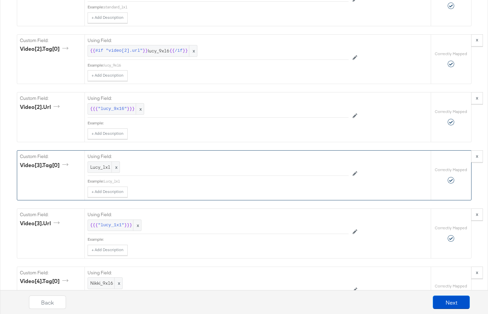
scroll to position [2819, 0]
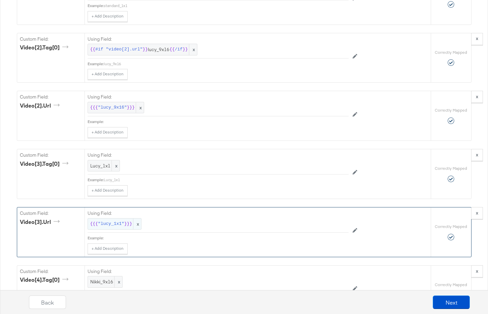
click at [137, 225] on span "x" at bounding box center [137, 224] width 8 height 11
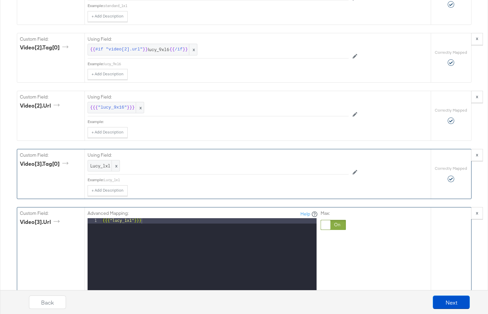
drag, startPoint x: 234, startPoint y: 176, endPoint x: 171, endPoint y: 172, distance: 62.4
click at [232, 176] on div "Using Field: Lucy_1x1 x Example: Lucy_1x1 + Add Description Add Note" at bounding box center [217, 172] width 261 height 47
click at [116, 166] on span "x" at bounding box center [115, 166] width 8 height 11
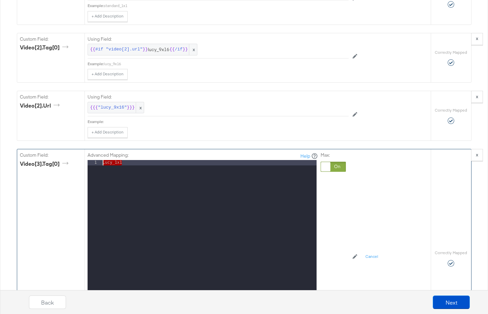
drag, startPoint x: 144, startPoint y: 168, endPoint x: 58, endPoint y: 156, distance: 87.2
click at [58, 156] on div "Custom Field: video[3].tag[0] Advanced Mapping: Help 1 Lucy_1x1 XXXXXXXXXXXXXXX…" at bounding box center [223, 258] width 413 height 218
paste textarea
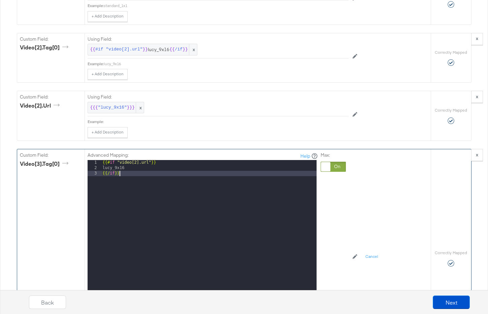
click at [136, 162] on div "{{# if "video[2].url" }} lucy_9x16 {{/ if }}" at bounding box center [208, 249] width 215 height 179
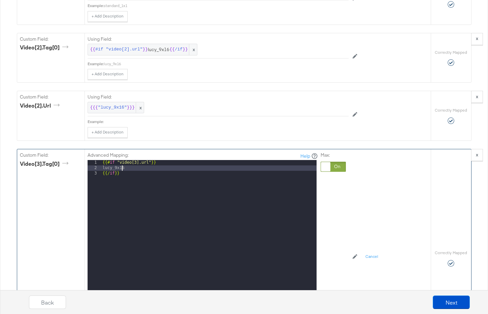
click at [121, 168] on div "{{# if "video[3].url" }} lucy_9x16 {{/ if }}" at bounding box center [208, 249] width 215 height 179
click at [131, 168] on div "{{# if "video[3].url" }} lucy_1x16 {{/ if }}" at bounding box center [208, 249] width 215 height 179
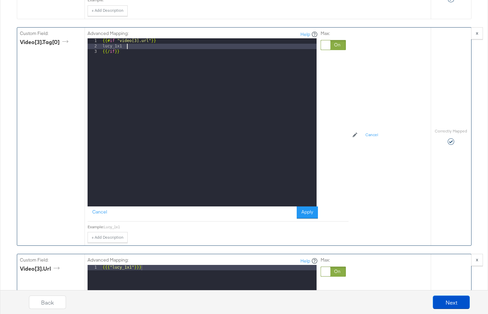
scroll to position [2967, 0]
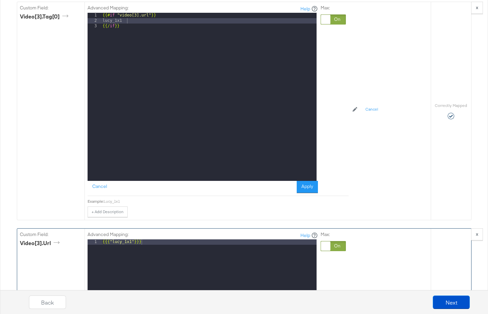
click at [303, 189] on button "Apply" at bounding box center [306, 187] width 21 height 12
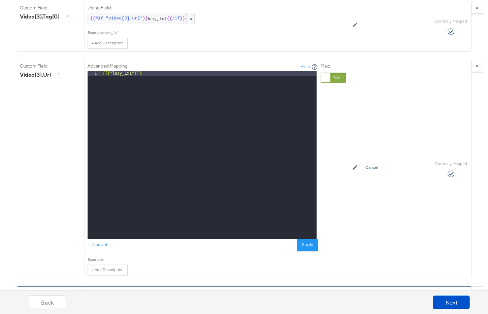
click at [374, 166] on button "Cancel" at bounding box center [371, 168] width 21 height 11
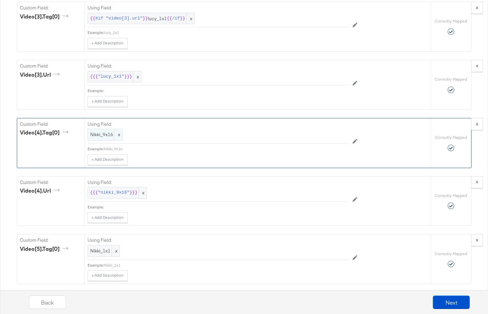
click at [118, 135] on span "x" at bounding box center [118, 134] width 8 height 11
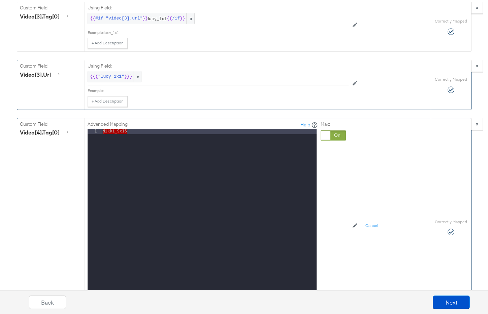
drag, startPoint x: 96, startPoint y: 113, endPoint x: 32, endPoint y: 97, distance: 66.3
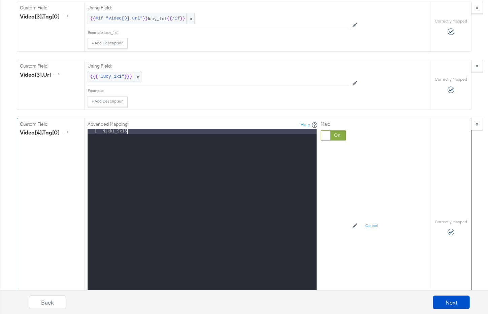
click at [128, 135] on div "Nikki_9x16" at bounding box center [208, 218] width 215 height 179
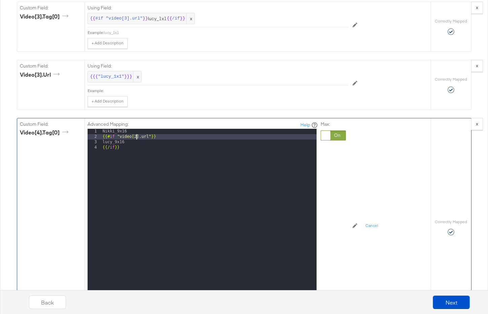
click at [137, 137] on div "Nikki_9x16 {{# if "video[2].url" }} lucy_9x16 {{/ if }}" at bounding box center [208, 218] width 215 height 179
drag, startPoint x: 129, startPoint y: 133, endPoint x: 81, endPoint y: 125, distance: 48.3
click at [81, 125] on div "Custom Field: video[4].tag[0] Advanced Mapping: Help 1 2 3 4 Nikki_9x16 {{# if …" at bounding box center [223, 227] width 413 height 218
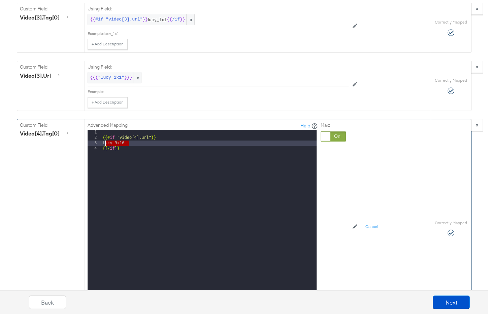
drag, startPoint x: 135, startPoint y: 145, endPoint x: 105, endPoint y: 143, distance: 29.7
click at [105, 143] on div "{{# if "video[4].url" }} lucy_9x16 {{/ if }}" at bounding box center [208, 219] width 215 height 179
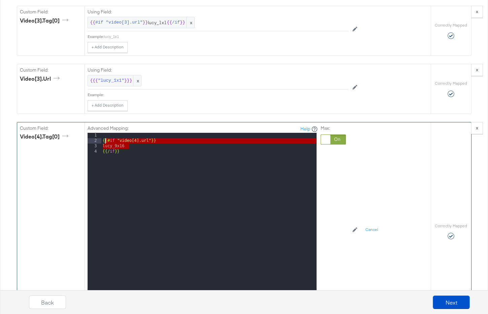
scroll to position [2962, 0]
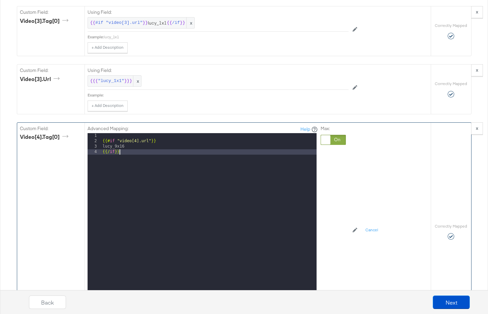
drag, startPoint x: 167, startPoint y: 161, endPoint x: 158, endPoint y: 158, distance: 9.5
click at [167, 161] on div "{{# if "video[4].url" }} lucy_9x16 {{/ if }}" at bounding box center [208, 222] width 215 height 179
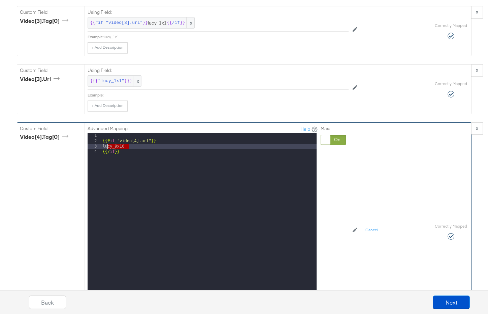
drag, startPoint x: 128, startPoint y: 147, endPoint x: 108, endPoint y: 147, distance: 19.9
click at [108, 147] on div "{{# if "video[4].url" }} lucy_9x16 {{/ if }}" at bounding box center [208, 222] width 215 height 179
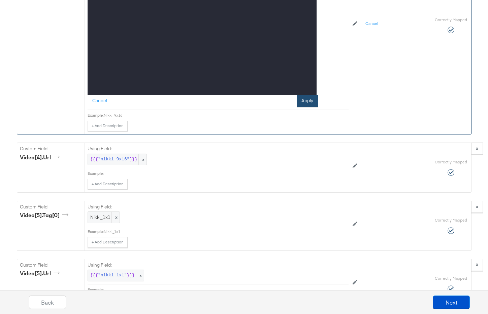
click at [304, 104] on button "Apply" at bounding box center [306, 101] width 21 height 12
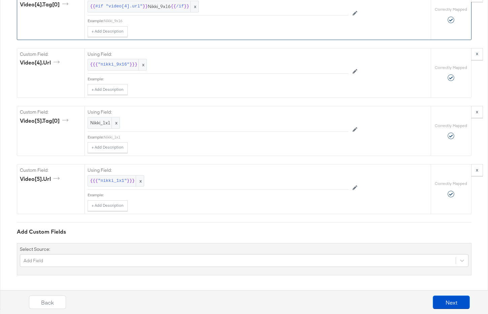
scroll to position [3095, 0]
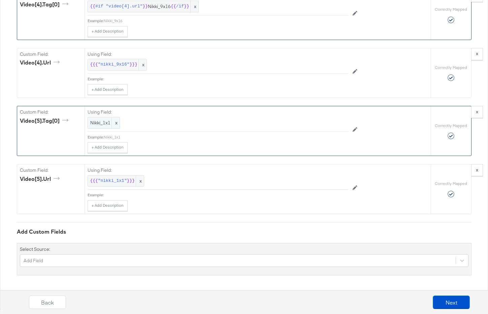
click at [115, 122] on span "x" at bounding box center [115, 122] width 8 height 11
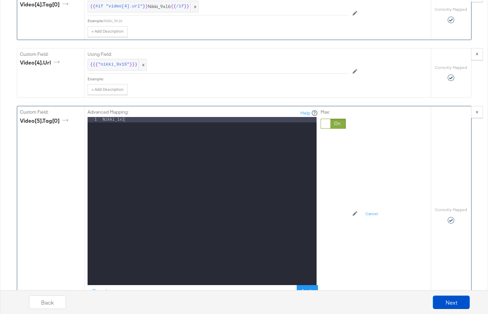
scroll to position [3169, 0]
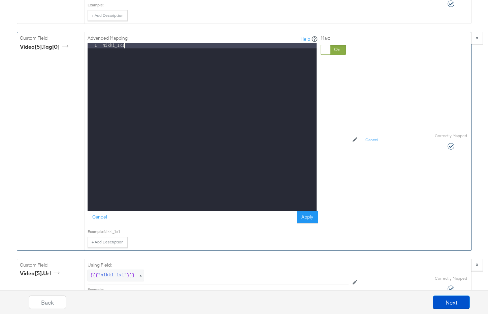
click at [139, 45] on div "Nikki_1x1" at bounding box center [208, 132] width 215 height 179
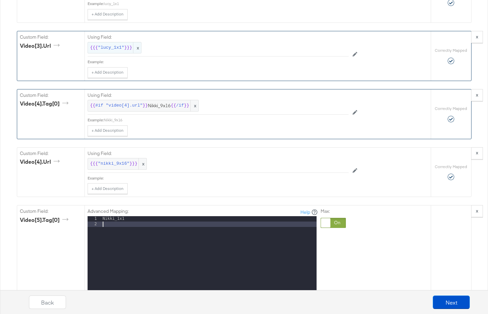
scroll to position [2993, 0]
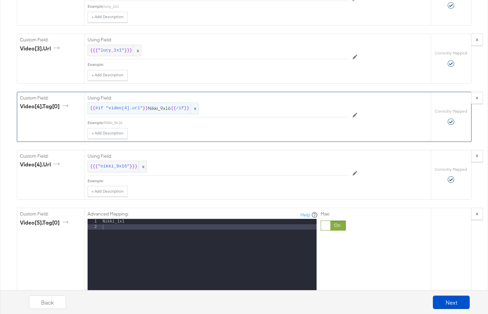
click at [154, 109] on span "{{ #if "video[4].url" }} Nikki_9x16 {{ /if }}" at bounding box center [143, 108] width 106 height 6
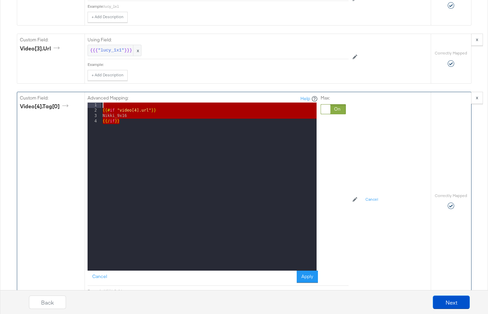
drag, startPoint x: 125, startPoint y: 124, endPoint x: 91, endPoint y: 107, distance: 38.5
click at [91, 107] on div "1 2 3 4 {{# if "video[4].url" }} Nikki_9x16 {{/ if }} XXXXXXXXXXXXXXXXXXXXXXXXX…" at bounding box center [201, 187] width 229 height 168
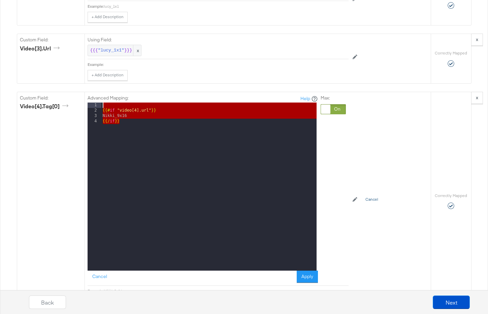
click at [371, 198] on button "Cancel" at bounding box center [371, 199] width 21 height 11
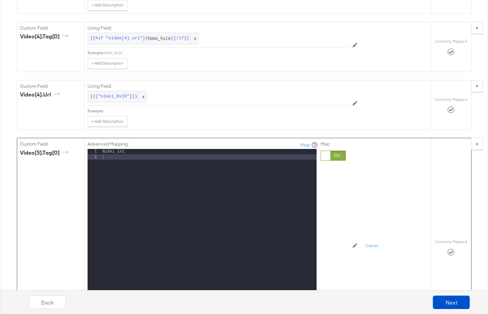
scroll to position [3068, 0]
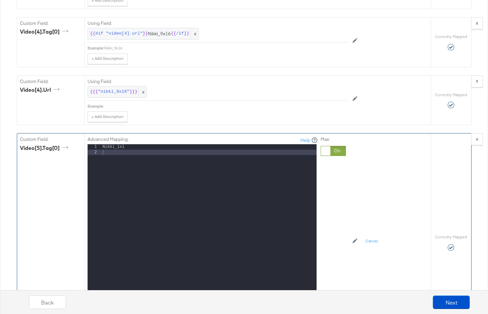
click at [115, 154] on div "Nikki_1x1" at bounding box center [208, 233] width 215 height 179
paste textarea
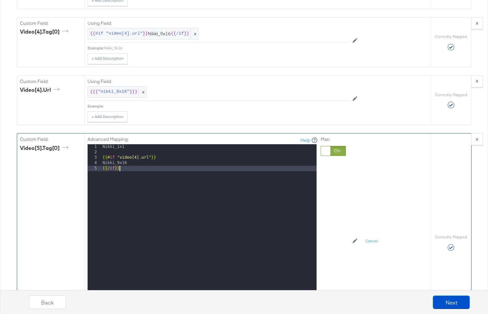
click at [136, 157] on div "Nikki_1x1 {{# if "video[4].url" }} Nikki_9x16 {{/ if }}" at bounding box center [208, 233] width 215 height 179
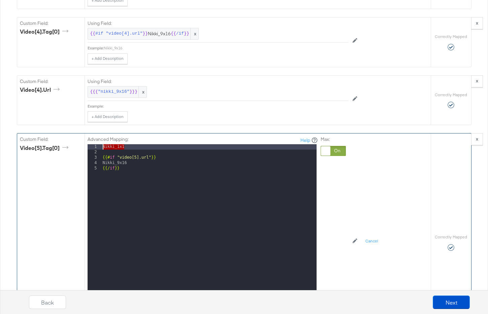
drag, startPoint x: 132, startPoint y: 148, endPoint x: 83, endPoint y: 137, distance: 50.4
click at [83, 137] on div "Custom Field: video[5].tag[0] Advanced Mapping: Help 1 2 3 4 5 Nikki_1x1 {{# if…" at bounding box center [223, 243] width 413 height 218
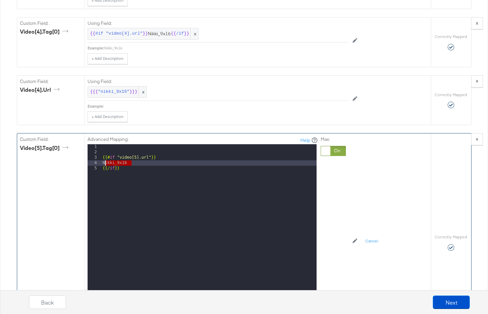
drag, startPoint x: 135, startPoint y: 162, endPoint x: 105, endPoint y: 163, distance: 29.6
click at [106, 163] on div "{{# if "video[5].url" }} Nikki_9x16 {{/ if }}" at bounding box center [208, 233] width 215 height 179
click at [102, 157] on div "{{# if "video[5].url" }} Nikki_1x1 {{/ if }}" at bounding box center [208, 233] width 215 height 179
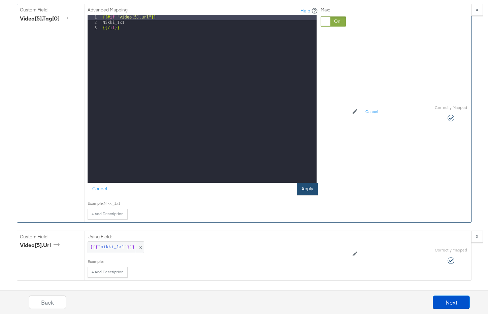
click at [302, 188] on button "Apply" at bounding box center [306, 189] width 21 height 12
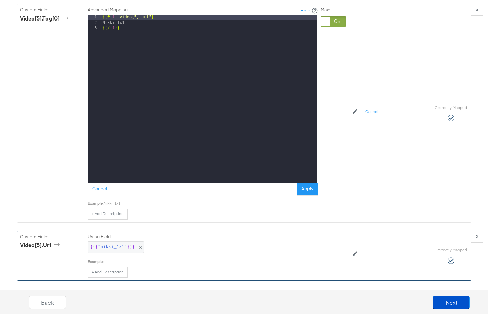
scroll to position [3095, 0]
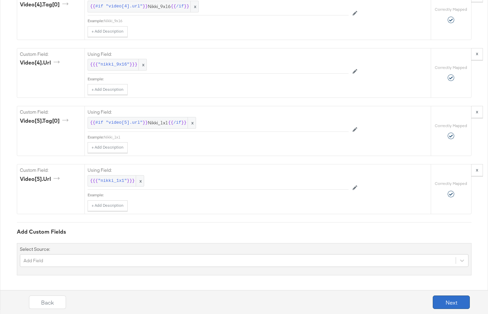
click at [453, 305] on button "Next" at bounding box center [450, 302] width 37 height 13
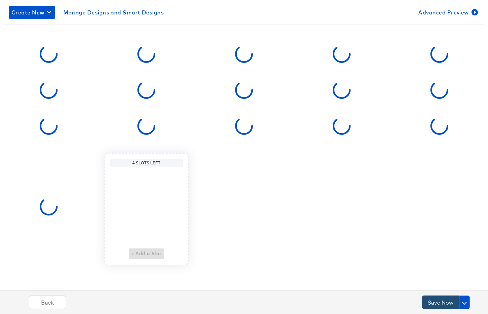
scroll to position [0, 0]
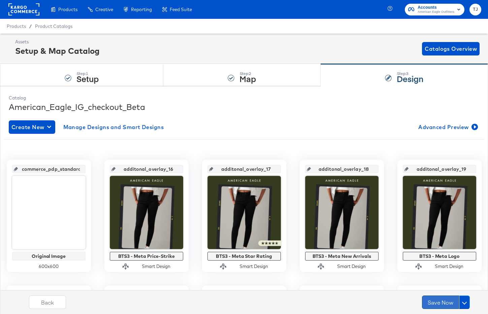
click at [446, 302] on button "Save Now" at bounding box center [440, 302] width 37 height 13
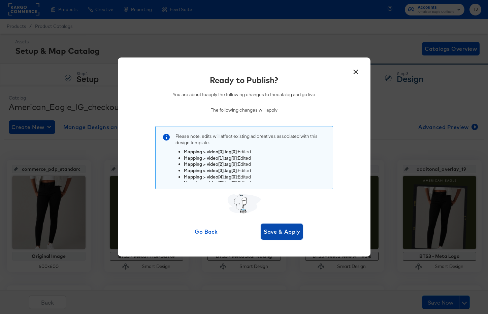
click at [290, 233] on span "Save & Apply" at bounding box center [281, 231] width 37 height 9
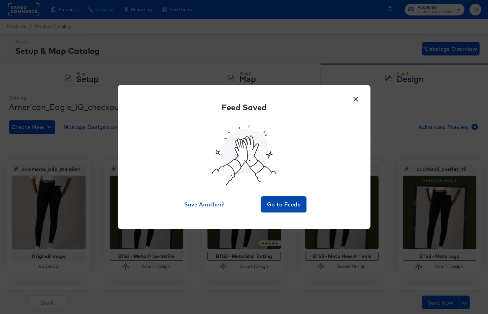
click at [281, 205] on span "Go to Feeds" at bounding box center [283, 204] width 40 height 9
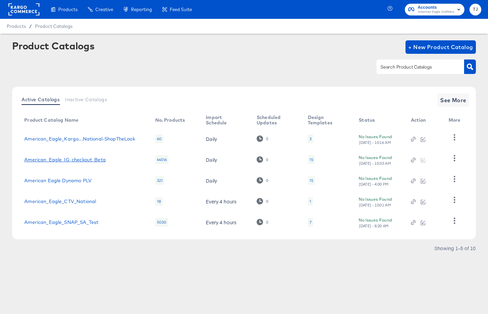
click at [91, 157] on link "American_Eagle_IG_checkout_Beta" at bounding box center [64, 159] width 81 height 5
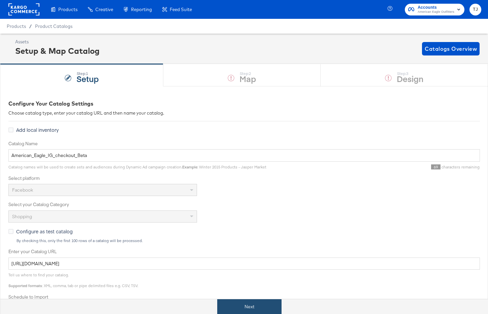
click at [233, 309] on button "Next" at bounding box center [249, 306] width 64 height 15
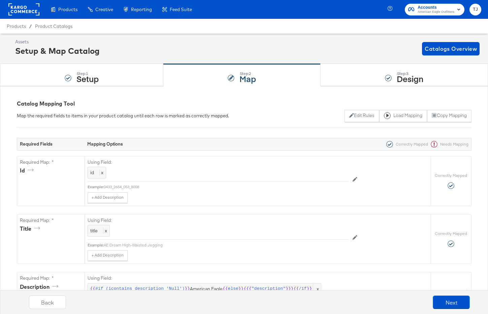
click at [0, 0] on div "Product Catalogs" at bounding box center [0, 0] width 0 height 0
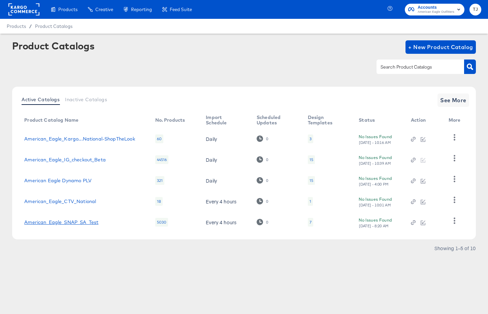
click at [88, 222] on link "American_Eagle_SNAP_SA_Test" at bounding box center [61, 222] width 74 height 5
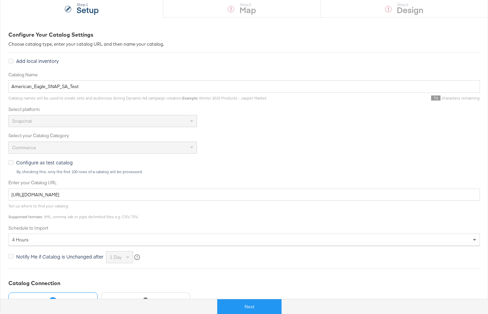
scroll to position [138, 0]
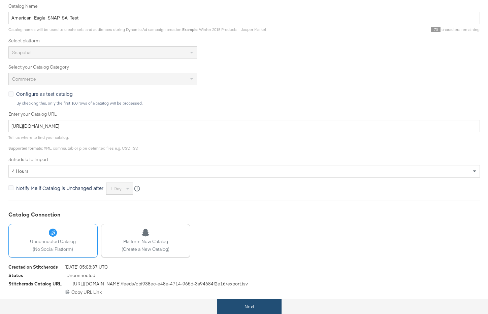
click at [263, 307] on button "Next" at bounding box center [249, 306] width 64 height 15
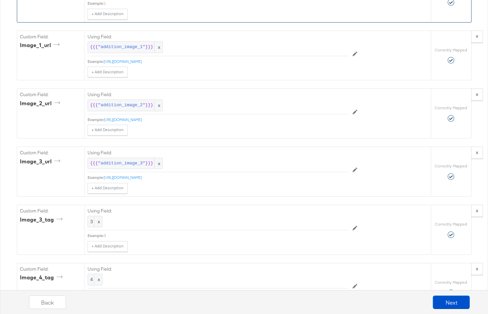
scroll to position [1348, 0]
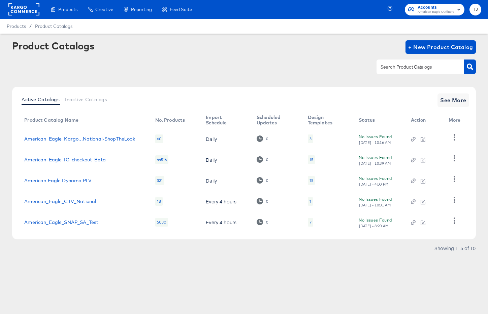
click at [88, 159] on link "American_Eagle_IG_checkout_Beta" at bounding box center [64, 159] width 81 height 5
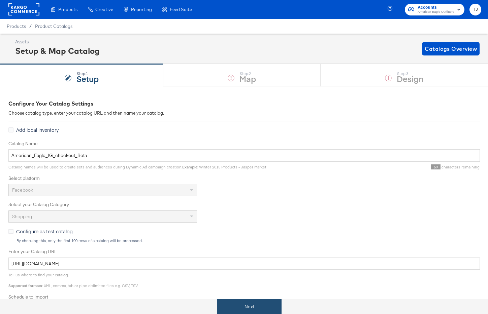
click at [254, 306] on button "Next" at bounding box center [249, 306] width 64 height 15
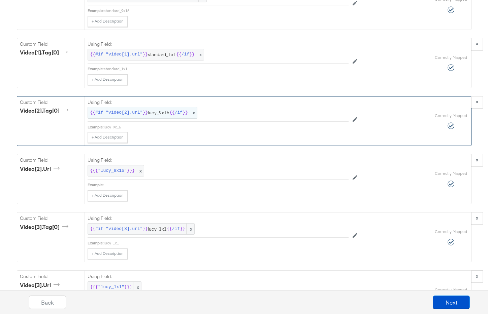
scroll to position [3095, 0]
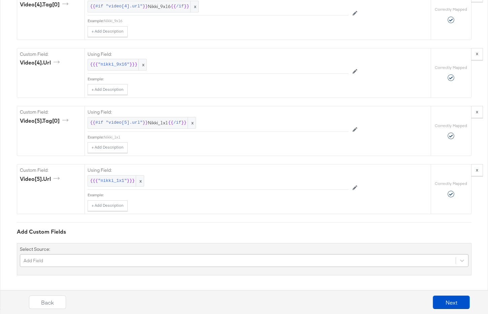
click at [143, 262] on div "Add Field" at bounding box center [244, 260] width 448 height 13
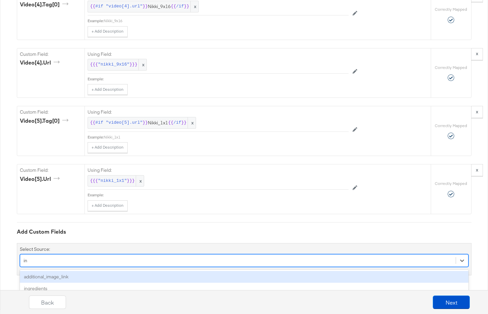
scroll to position [3150, 0]
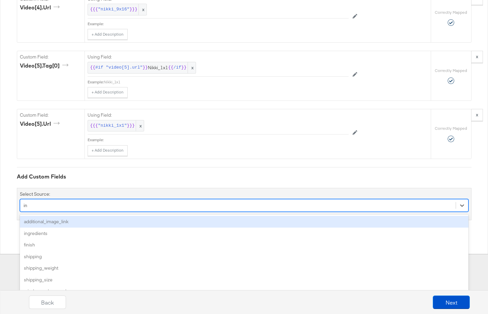
type input "i"
type input "tag"
click at [159, 220] on div "product_tags" at bounding box center [244, 222] width 448 height 12
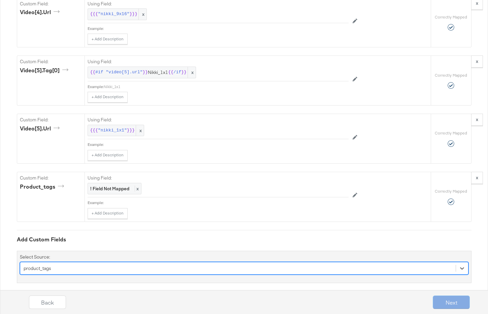
scroll to position [3144, 0]
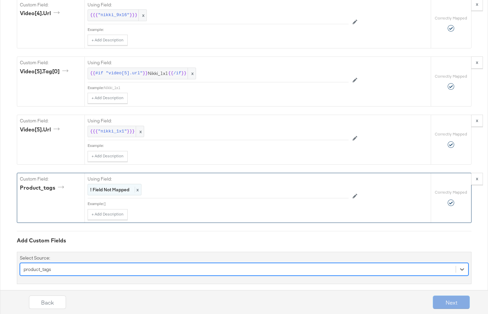
click at [139, 189] on div "! Field Not Mapped x" at bounding box center [114, 190] width 54 height 12
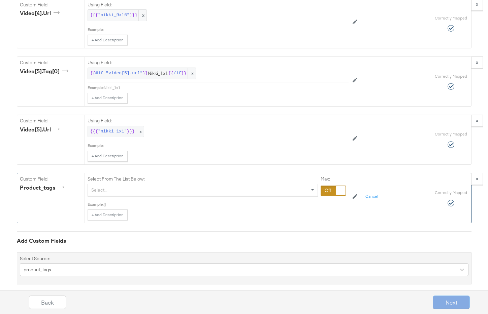
click at [192, 191] on div "Select..." at bounding box center [202, 189] width 229 height 11
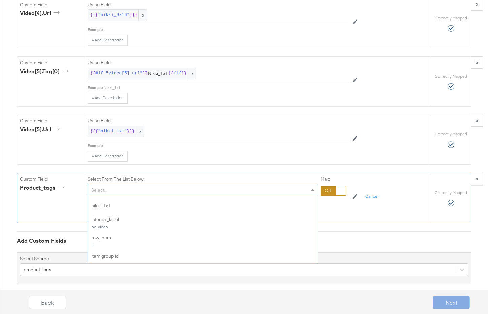
scroll to position [807, 0]
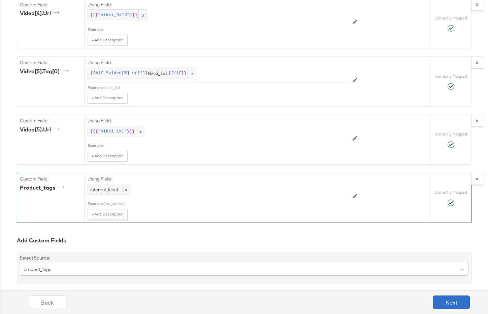
click at [453, 304] on button "Next" at bounding box center [450, 302] width 37 height 13
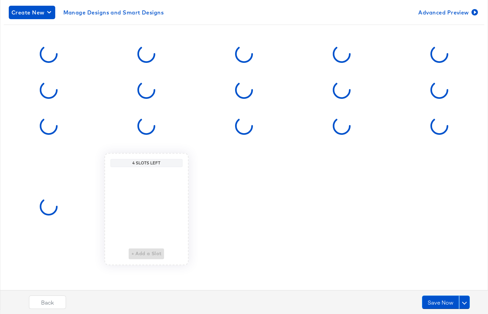
scroll to position [0, 0]
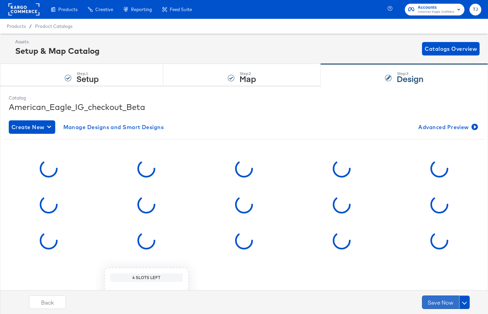
click at [439, 304] on button "Save Now" at bounding box center [440, 302] width 37 height 13
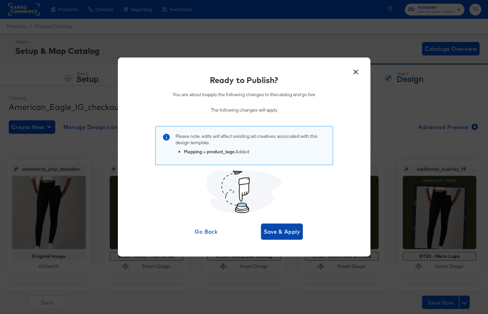
click at [281, 230] on span "Save & Apply" at bounding box center [281, 231] width 37 height 9
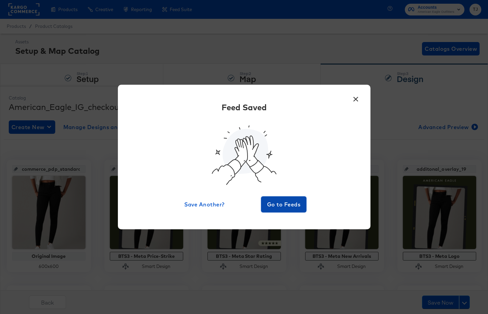
click at [286, 203] on span "Go to Feeds" at bounding box center [283, 204] width 40 height 9
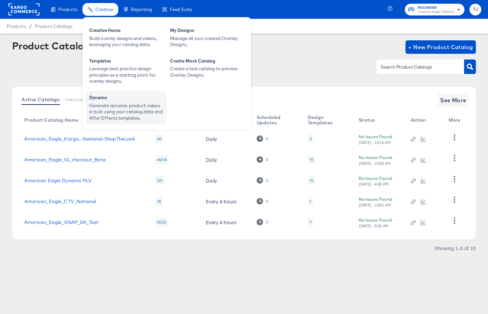
click at [123, 108] on div "Generate dynamic product videos in bulk using your catalog data and After Effec…" at bounding box center [126, 112] width 74 height 19
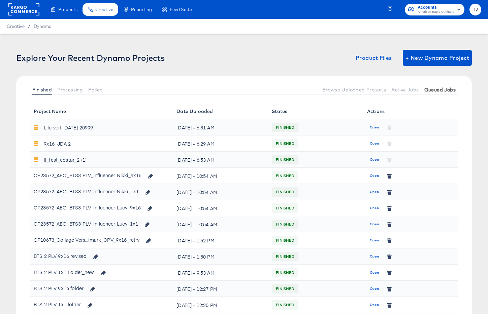
click at [439, 91] on span "Queued Jobs" at bounding box center [439, 89] width 31 height 5
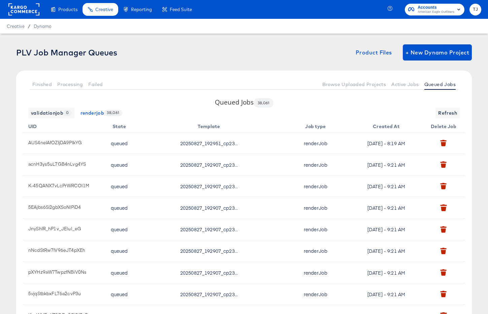
click at [0, 0] on div "Product Catalogs" at bounding box center [0, 0] width 0 height 0
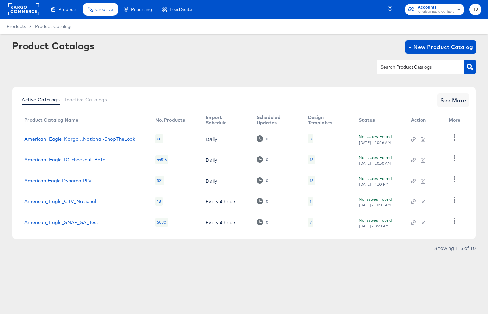
click at [27, 9] on rect at bounding box center [23, 9] width 31 height 12
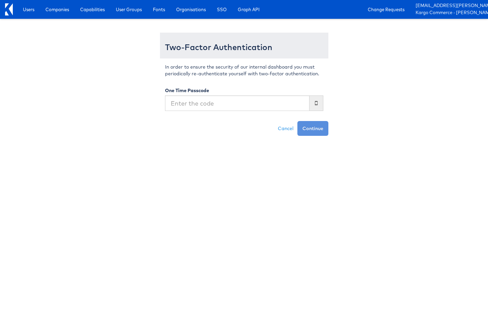
click at [272, 104] on input "text" at bounding box center [237, 103] width 144 height 15
click at [269, 101] on input "text" at bounding box center [237, 103] width 144 height 15
type input "391062"
click at [297, 121] on button "Continue" at bounding box center [312, 128] width 31 height 15
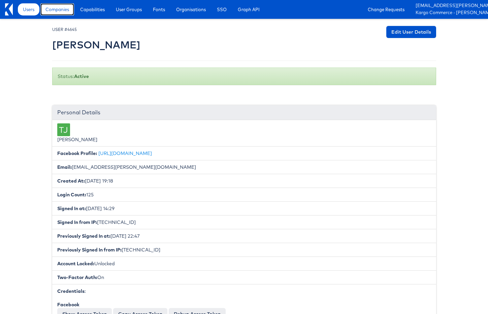
click at [62, 12] on span "Companies" at bounding box center [57, 9] width 24 height 7
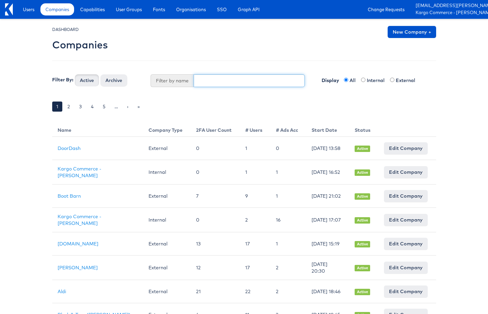
click at [268, 80] on input "text" at bounding box center [248, 80] width 111 height 13
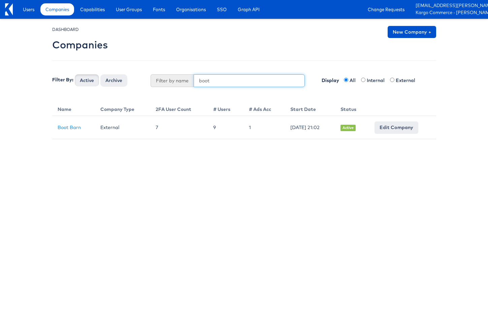
drag, startPoint x: 212, startPoint y: 81, endPoint x: 142, endPoint y: 43, distance: 79.8
click at [193, 78] on input "boot" at bounding box center [248, 80] width 111 height 13
type input "boot"
click at [23, 12] on span "Users" at bounding box center [28, 9] width 11 height 7
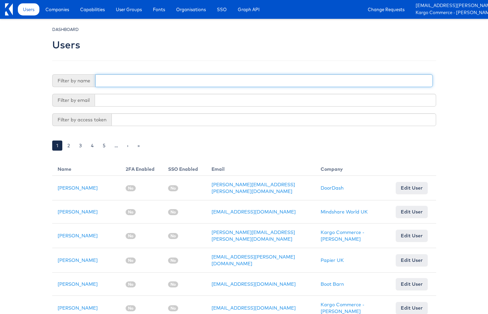
click at [208, 82] on input "text" at bounding box center [263, 80] width 337 height 13
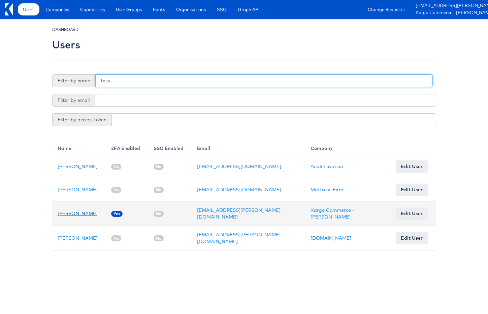
type input "tess"
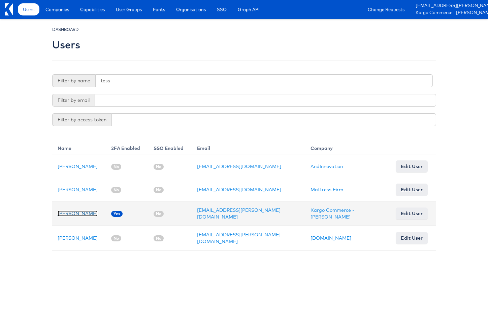
drag, startPoint x: 70, startPoint y: 214, endPoint x: 57, endPoint y: 209, distance: 14.1
click at [70, 214] on link "[PERSON_NAME]" at bounding box center [78, 214] width 40 height 6
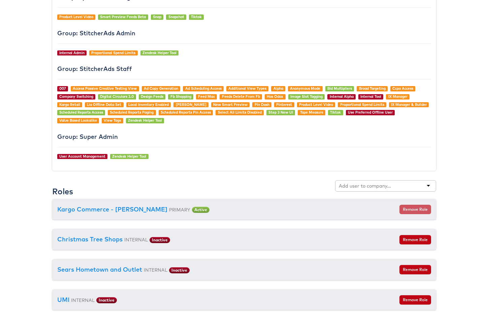
scroll to position [697, 0]
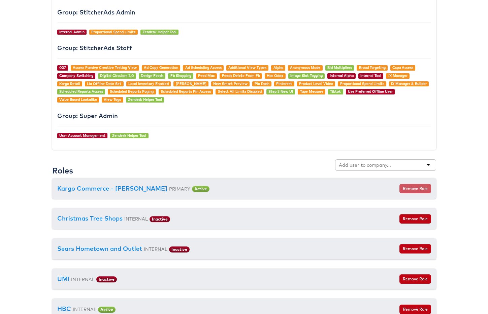
click at [399, 165] on div at bounding box center [385, 164] width 101 height 11
type input "boot"
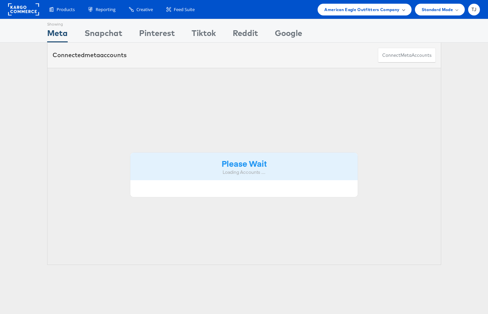
click at [383, 9] on span "American Eagle Outfitters Company" at bounding box center [361, 9] width 75 height 7
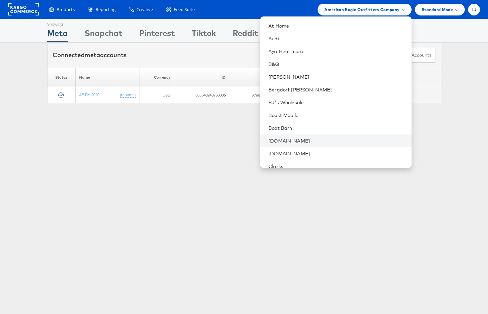
scroll to position [127, 0]
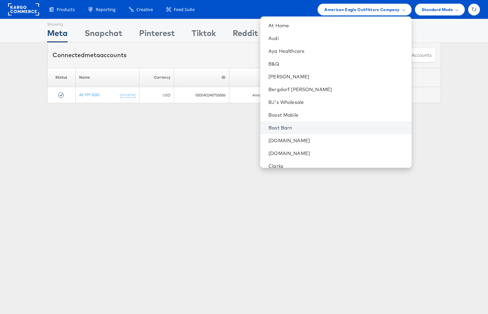
click at [328, 127] on link "Boot Barn" at bounding box center [336, 127] width 137 height 7
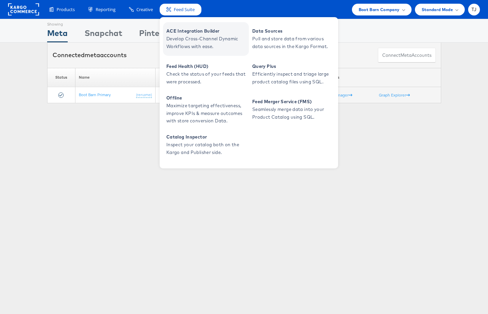
click at [185, 31] on span "ACE Integration Builder" at bounding box center [206, 31] width 81 height 8
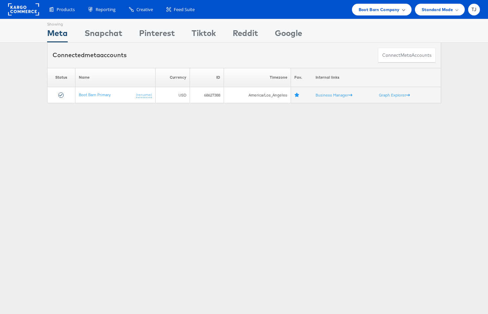
click at [374, 10] on span "Boot Barn Company" at bounding box center [378, 9] width 41 height 7
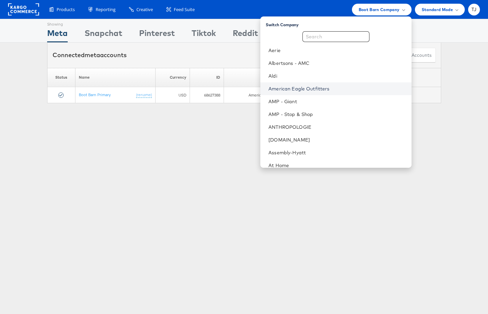
click at [341, 87] on link "American Eagle Outfitters" at bounding box center [336, 88] width 137 height 7
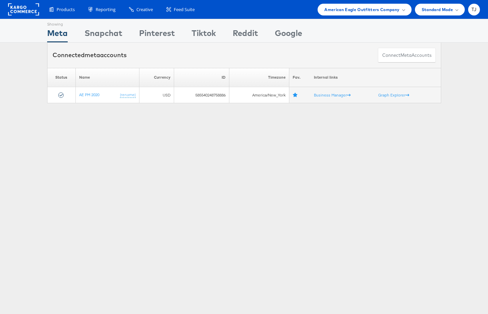
drag, startPoint x: 162, startPoint y: 163, endPoint x: 75, endPoint y: 34, distance: 154.9
click at [159, 162] on div "Showing Meta Showing [GEOGRAPHIC_DATA] Showing Pinterest Showing Tiktok Showing…" at bounding box center [244, 187] width 488 height 336
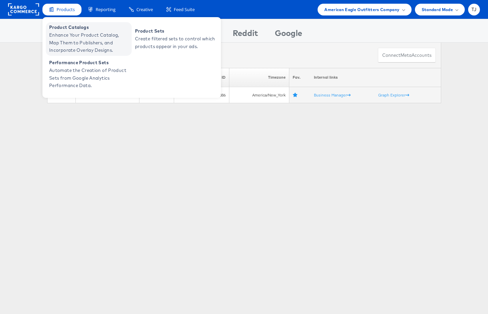
click at [72, 30] on span "Product Catalogs" at bounding box center [89, 28] width 81 height 8
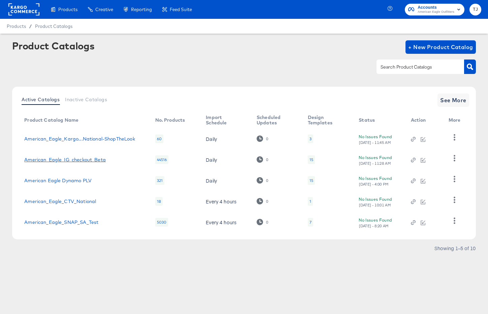
click at [79, 159] on link "American_Eagle_IG_checkout_Beta" at bounding box center [64, 159] width 81 height 5
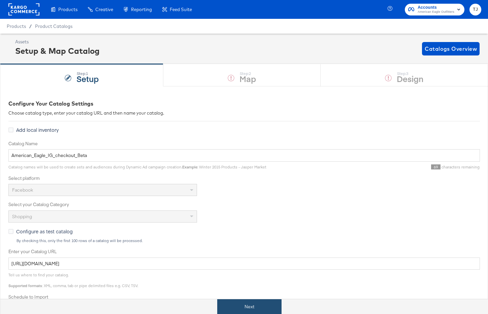
click at [260, 302] on button "Next" at bounding box center [249, 306] width 64 height 15
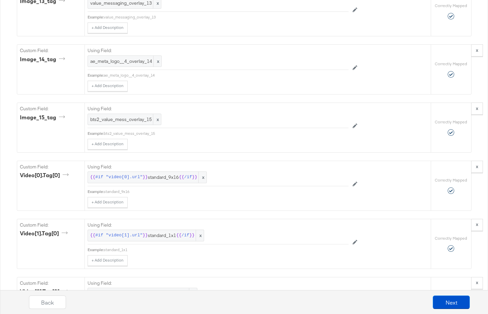
scroll to position [2574, 0]
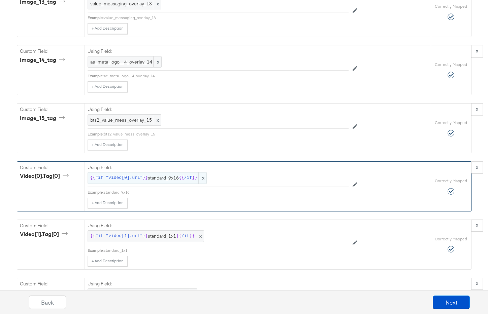
click at [127, 179] on span "#if "video[0].url"" at bounding box center [118, 178] width 47 height 6
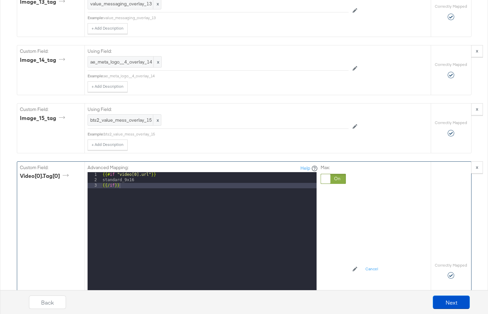
click at [327, 179] on div at bounding box center [325, 178] width 9 height 9
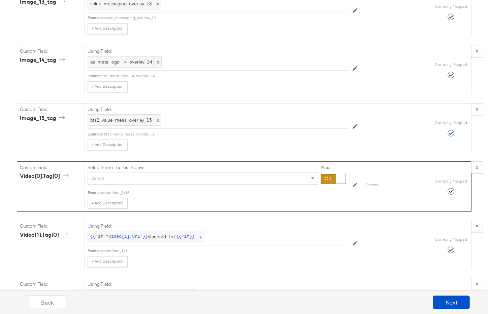
click at [311, 178] on span at bounding box center [312, 179] width 3 height 2
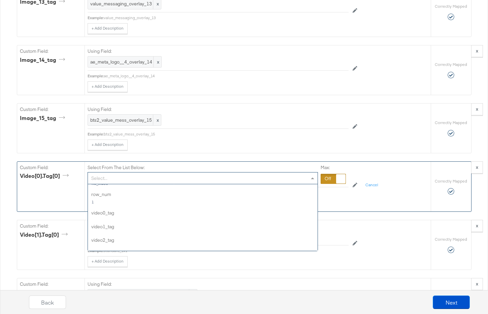
scroll to position [829, 0]
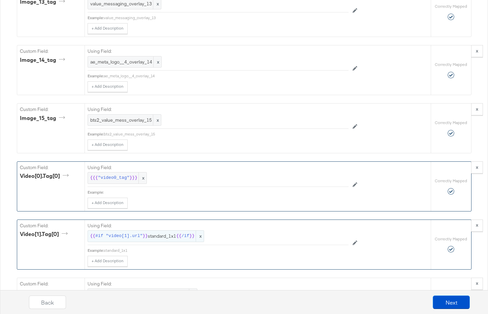
click at [198, 235] on span "x" at bounding box center [199, 236] width 8 height 11
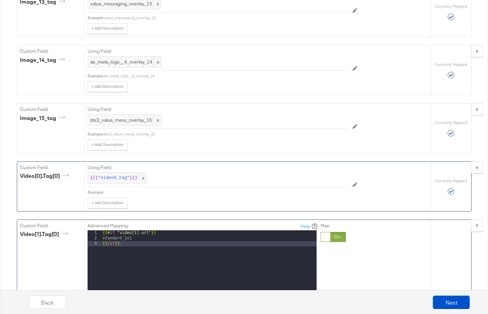
click at [323, 235] on div at bounding box center [325, 237] width 9 height 9
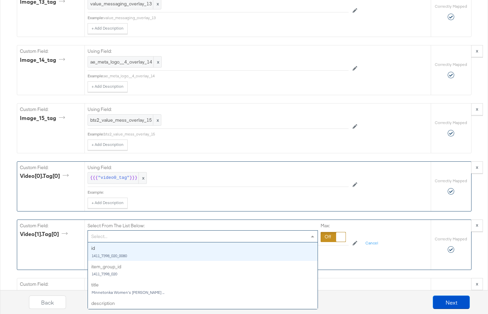
click at [309, 236] on span at bounding box center [313, 236] width 8 height 11
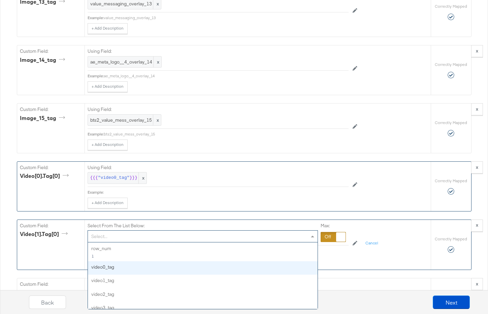
scroll to position [833, 0]
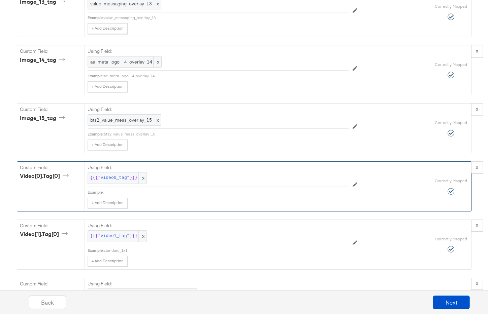
drag, startPoint x: 251, startPoint y: 278, endPoint x: 245, endPoint y: 271, distance: 9.4
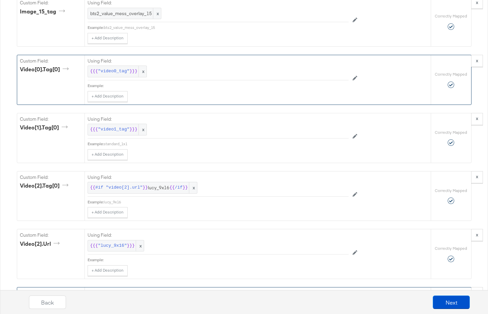
scroll to position [2732, 0]
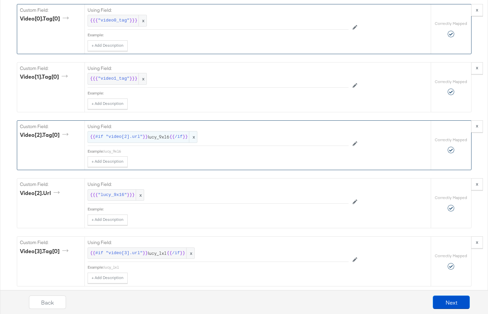
click at [194, 139] on span "x" at bounding box center [193, 137] width 8 height 11
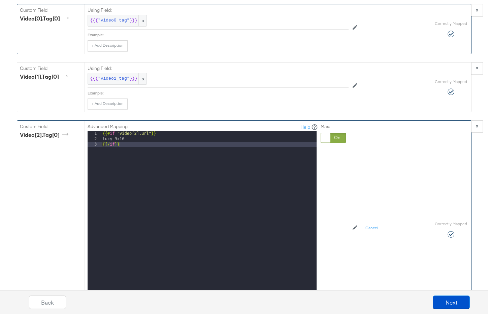
click at [327, 138] on div at bounding box center [325, 137] width 9 height 9
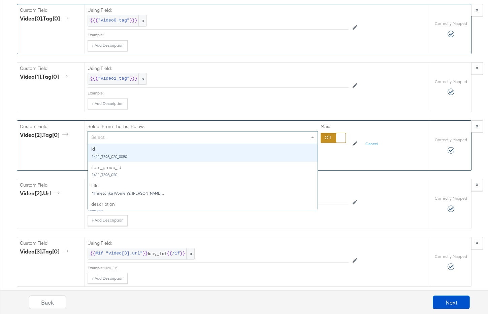
click at [310, 138] on span at bounding box center [313, 137] width 8 height 11
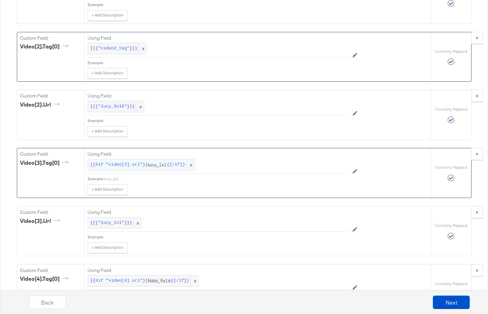
scroll to position [2821, 0]
click at [191, 165] on span "x" at bounding box center [190, 164] width 8 height 11
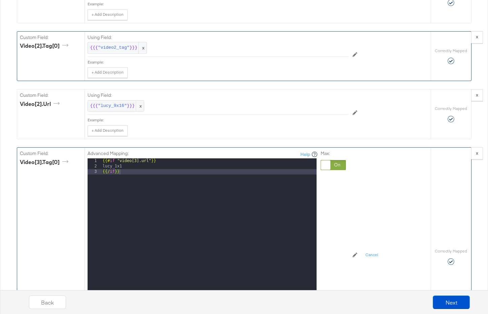
click at [324, 166] on div at bounding box center [325, 165] width 9 height 9
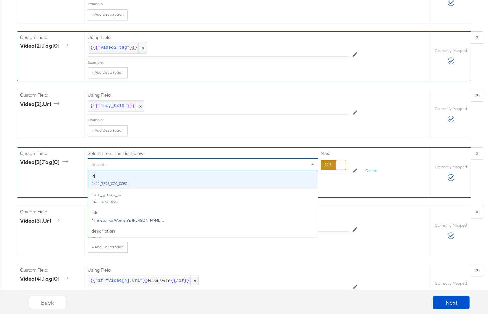
drag, startPoint x: 314, startPoint y: 165, endPoint x: 308, endPoint y: 168, distance: 6.3
click at [314, 165] on span at bounding box center [313, 164] width 8 height 11
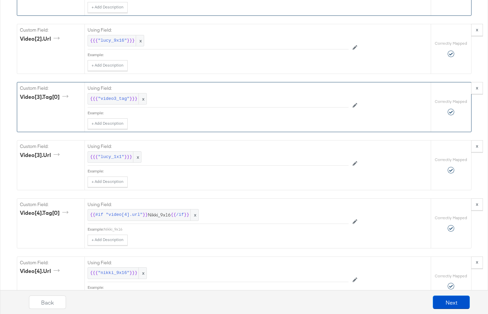
scroll to position [2890, 0]
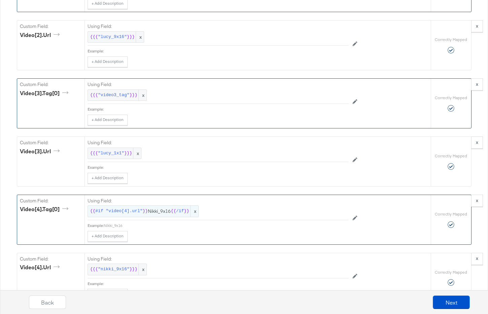
click at [195, 212] on span "x" at bounding box center [194, 211] width 8 height 11
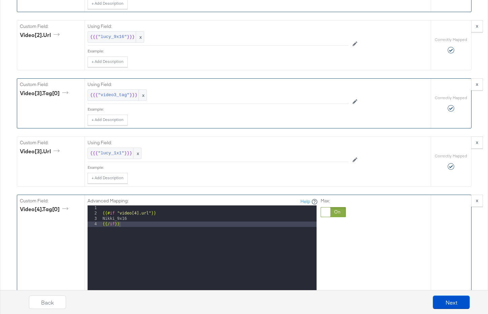
click at [326, 212] on div at bounding box center [325, 212] width 9 height 9
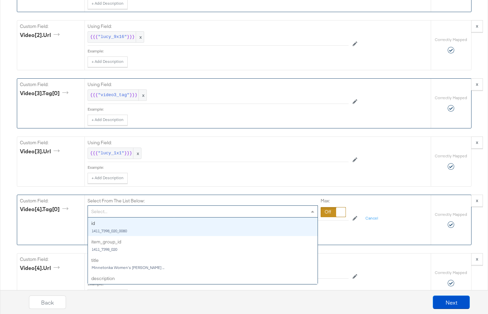
click at [311, 212] on span at bounding box center [312, 212] width 3 height 2
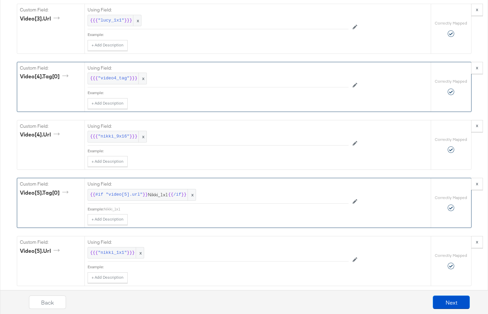
scroll to position [3023, 0]
click at [191, 196] on span "x" at bounding box center [191, 194] width 8 height 11
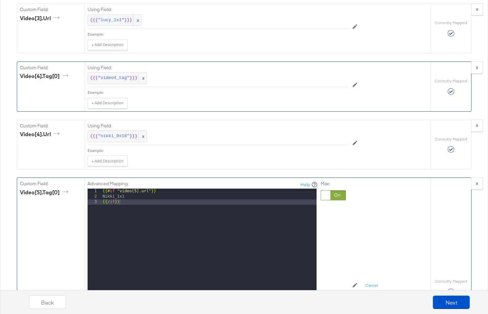
drag, startPoint x: 328, startPoint y: 198, endPoint x: 319, endPoint y: 199, distance: 9.2
click at [328, 198] on div at bounding box center [325, 195] width 9 height 9
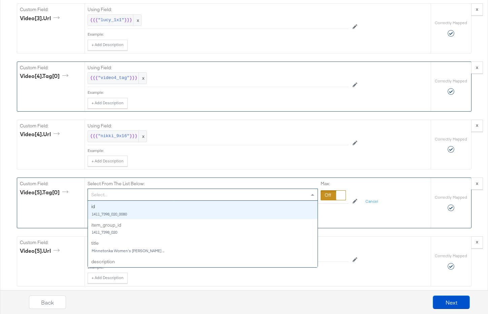
click at [313, 194] on span at bounding box center [312, 195] width 3 height 2
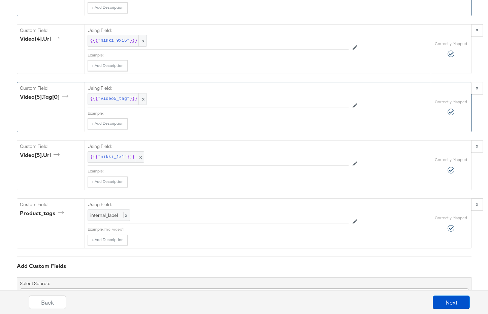
scroll to position [3153, 0]
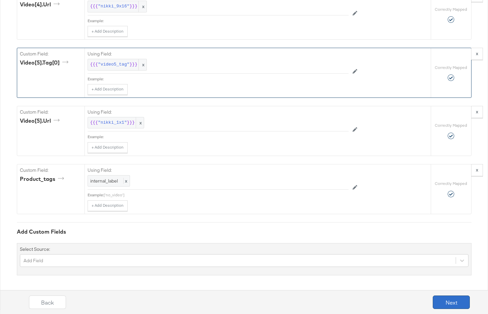
click at [453, 302] on button "Next" at bounding box center [450, 302] width 37 height 13
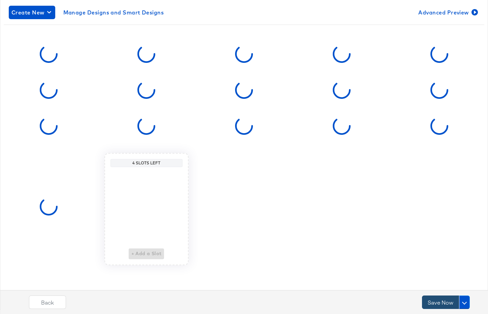
scroll to position [0, 0]
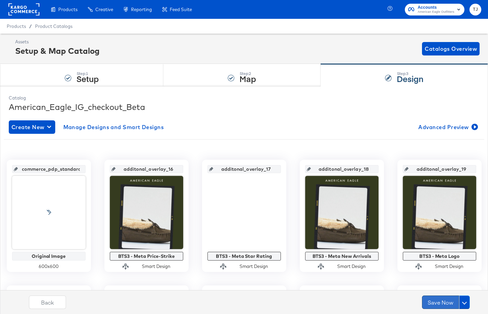
click at [445, 304] on button "Save Now" at bounding box center [440, 302] width 37 height 13
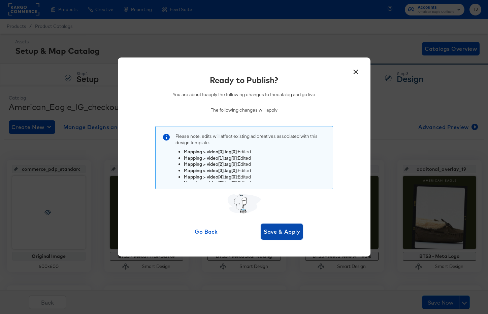
click at [292, 235] on span "Save & Apply" at bounding box center [281, 231] width 37 height 9
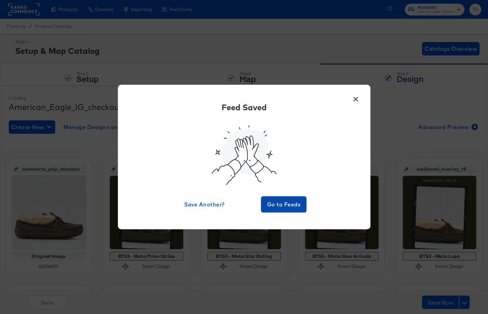
click at [282, 202] on span "Go to Feeds" at bounding box center [283, 204] width 40 height 9
